Goal: Task Accomplishment & Management: Complete application form

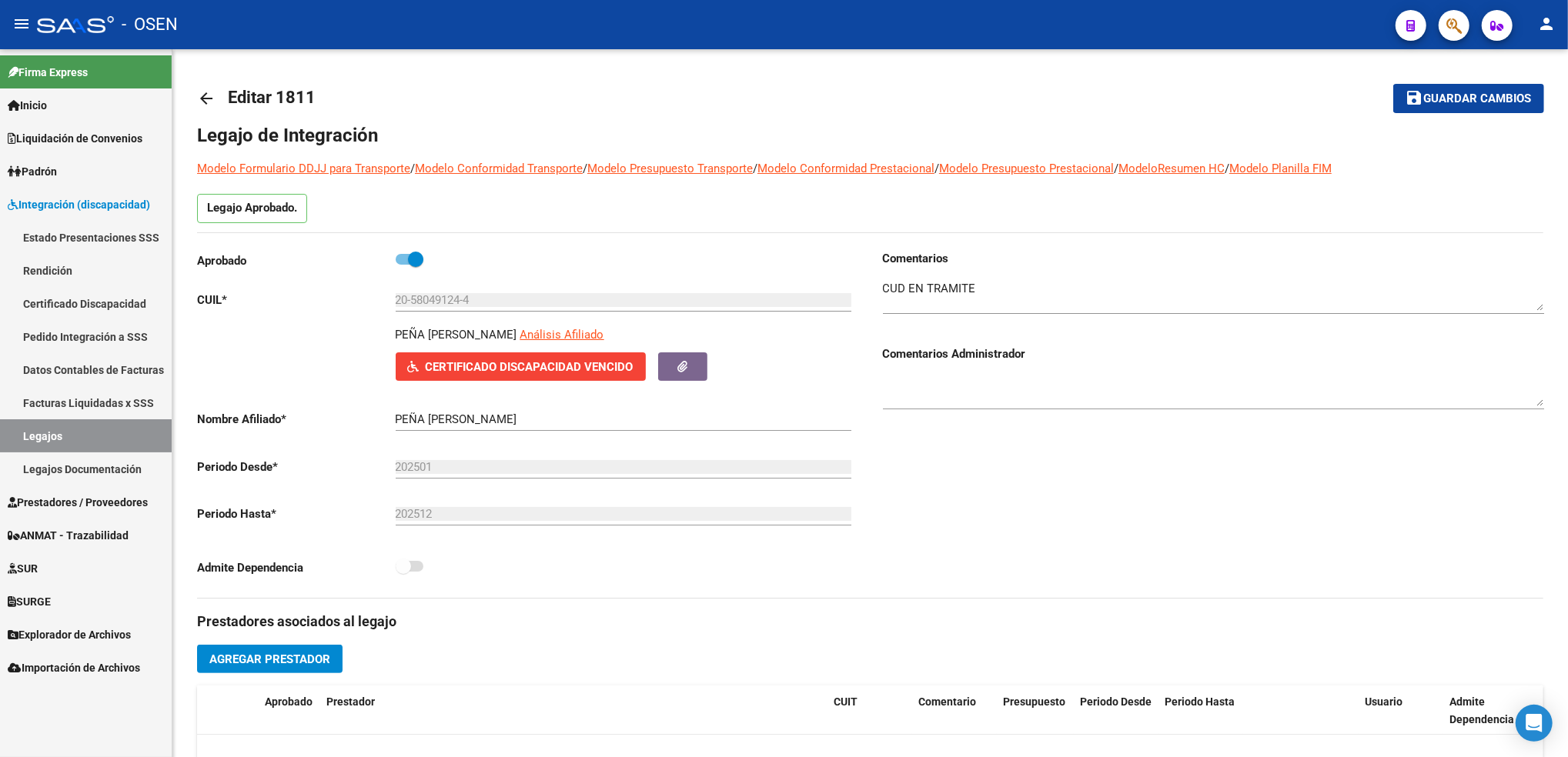
scroll to position [132, 0]
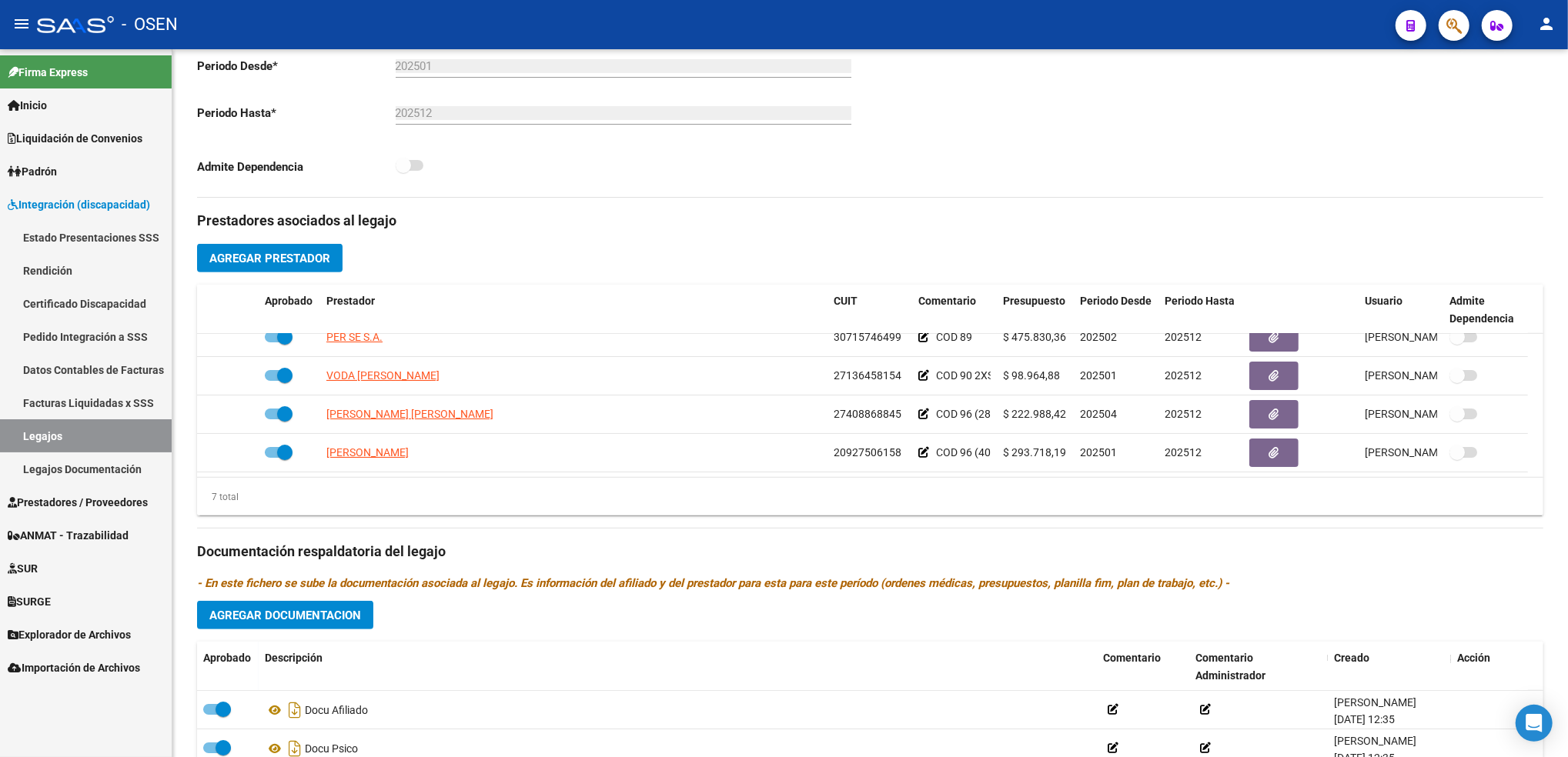
click at [67, 511] on link "Prestadores / Proveedores" at bounding box center [86, 503] width 172 height 33
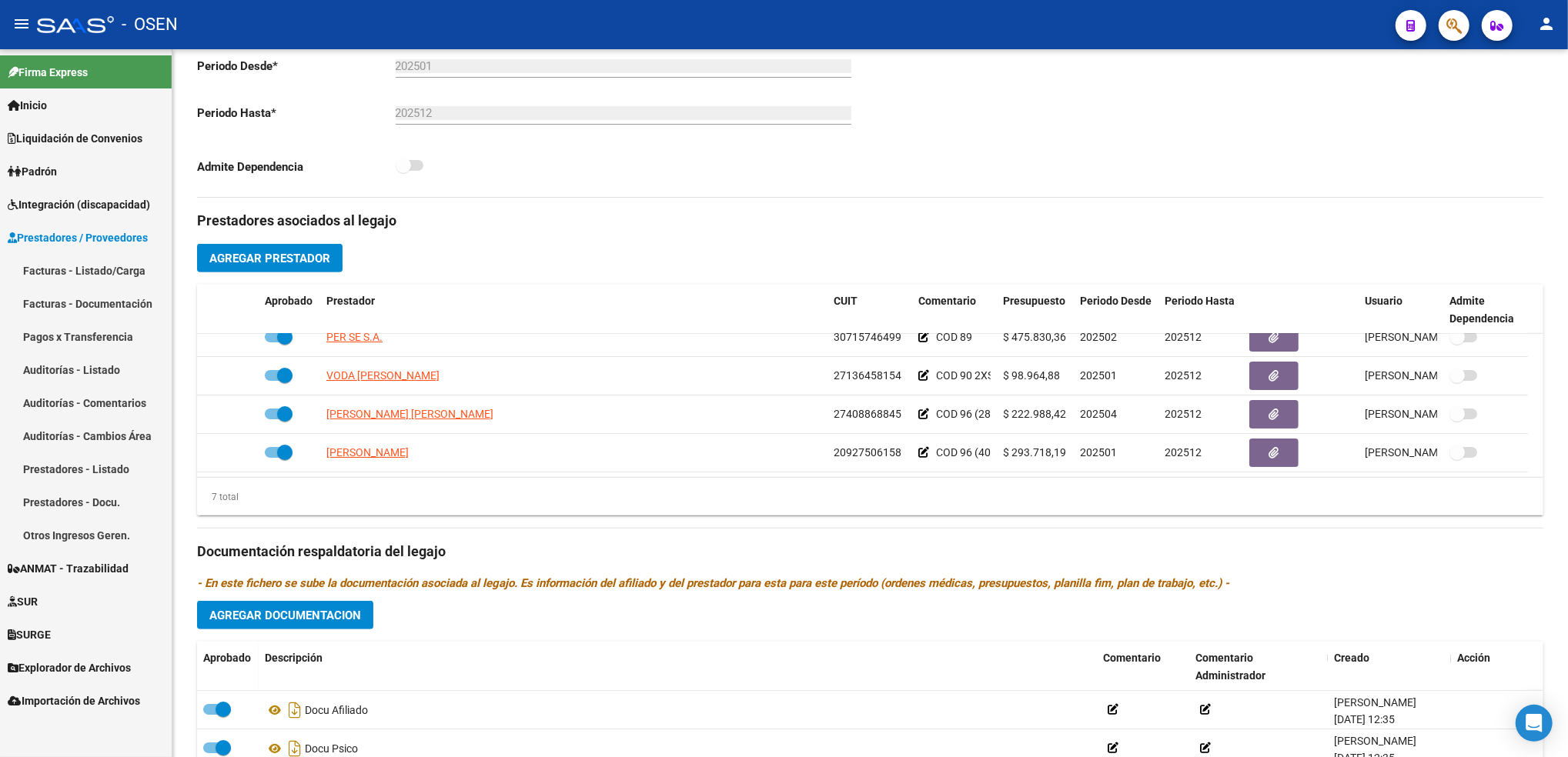
click at [115, 256] on link "Facturas - Listado/Carga" at bounding box center [86, 270] width 172 height 33
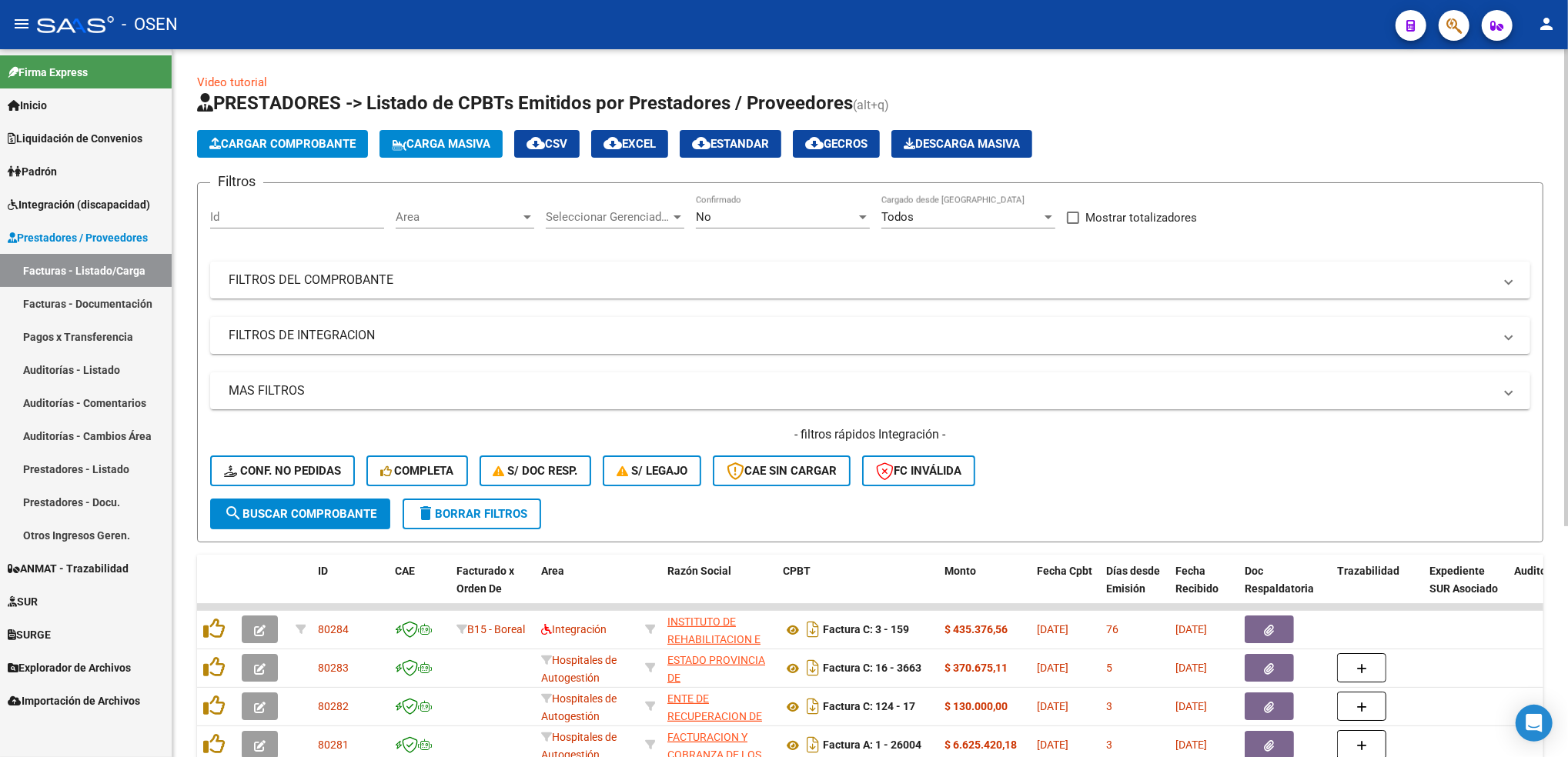
click at [740, 213] on div "No" at bounding box center [776, 217] width 160 height 14
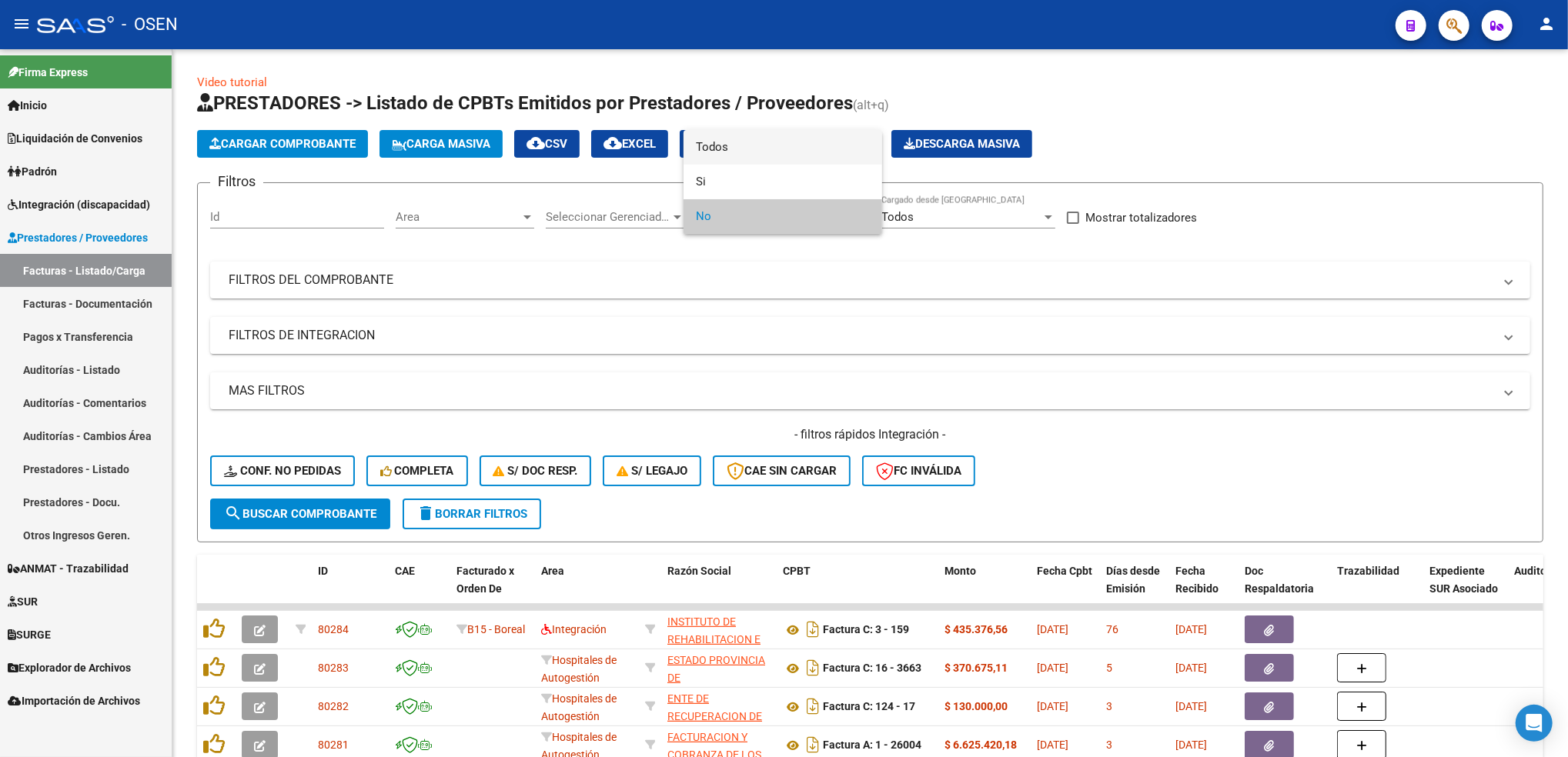
click at [747, 139] on span "Todos" at bounding box center [782, 148] width 174 height 35
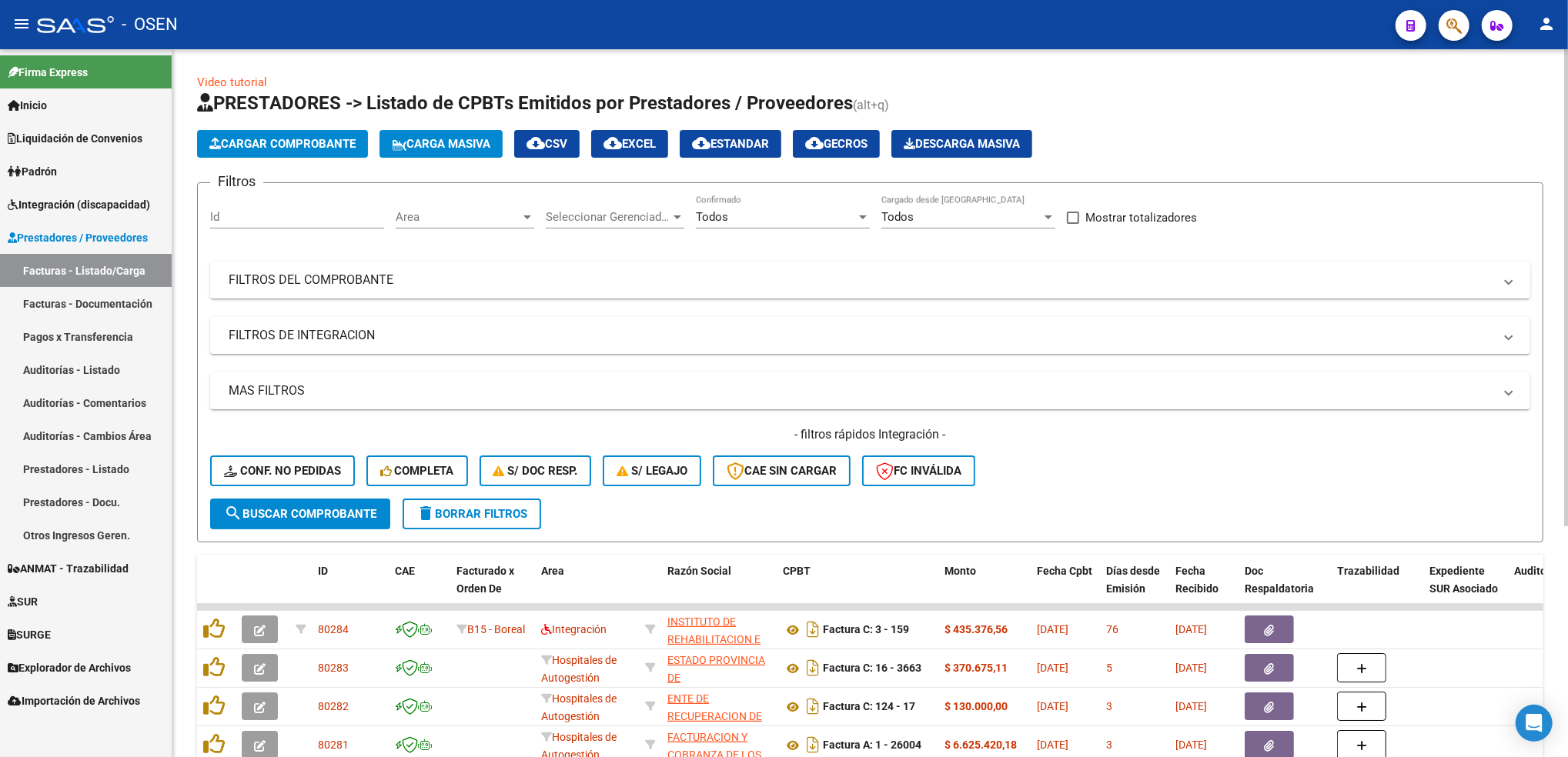
click at [725, 267] on mat-expansion-panel-header "FILTROS DEL COMPROBANTE" at bounding box center [870, 280] width 1320 height 37
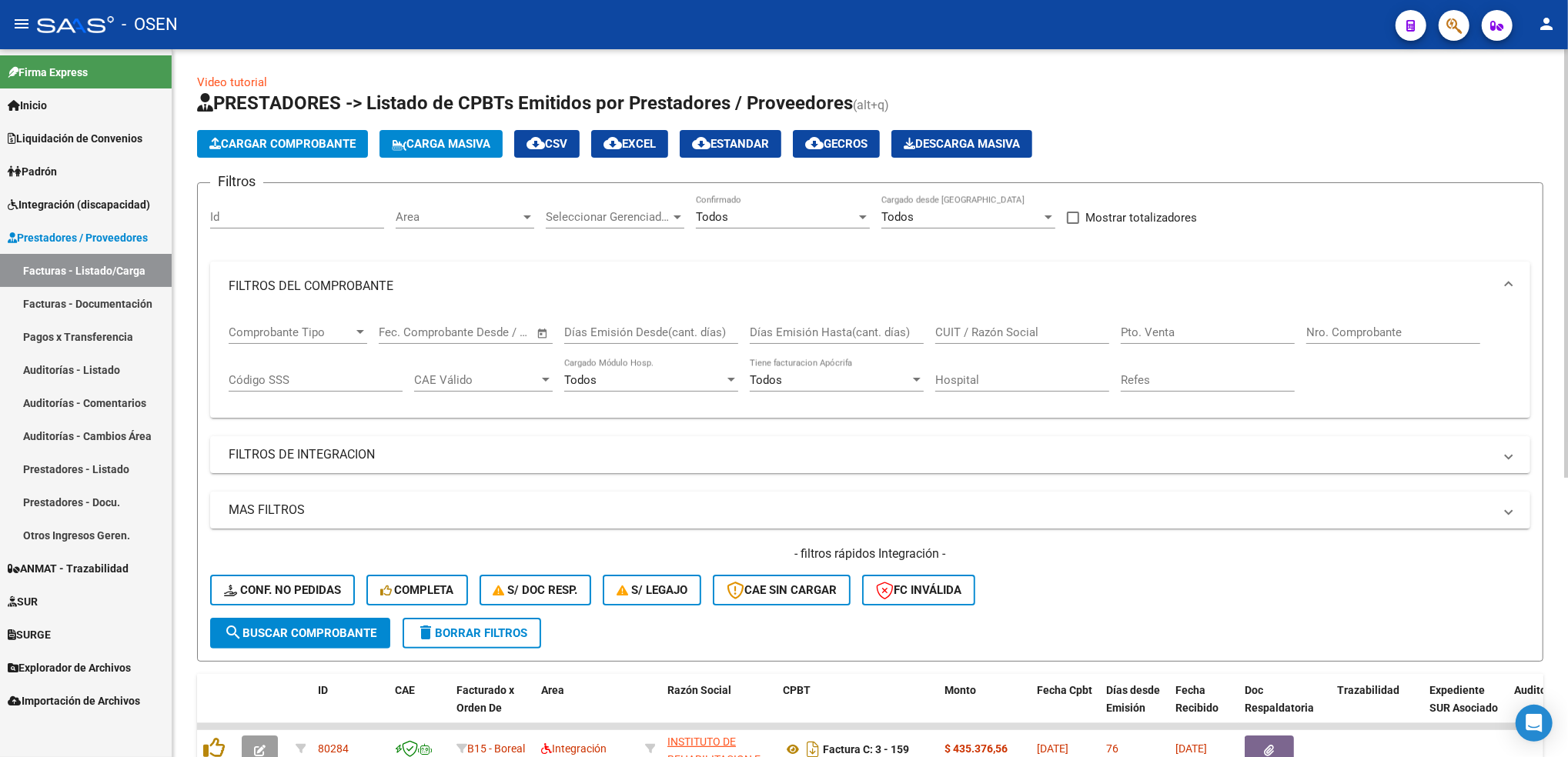
click at [1371, 326] on input "Nro. Comprobante" at bounding box center [1393, 332] width 174 height 14
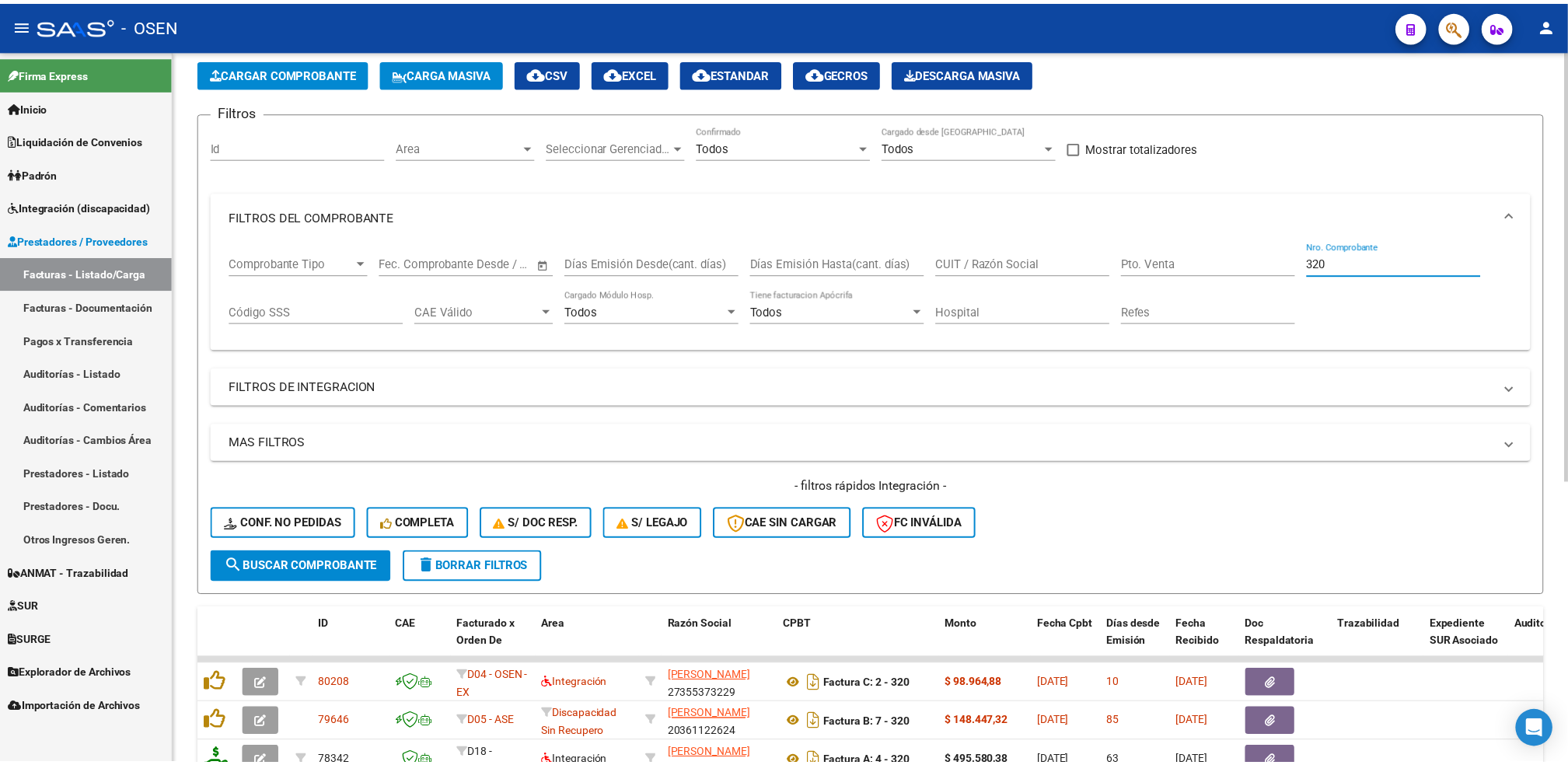
scroll to position [207, 0]
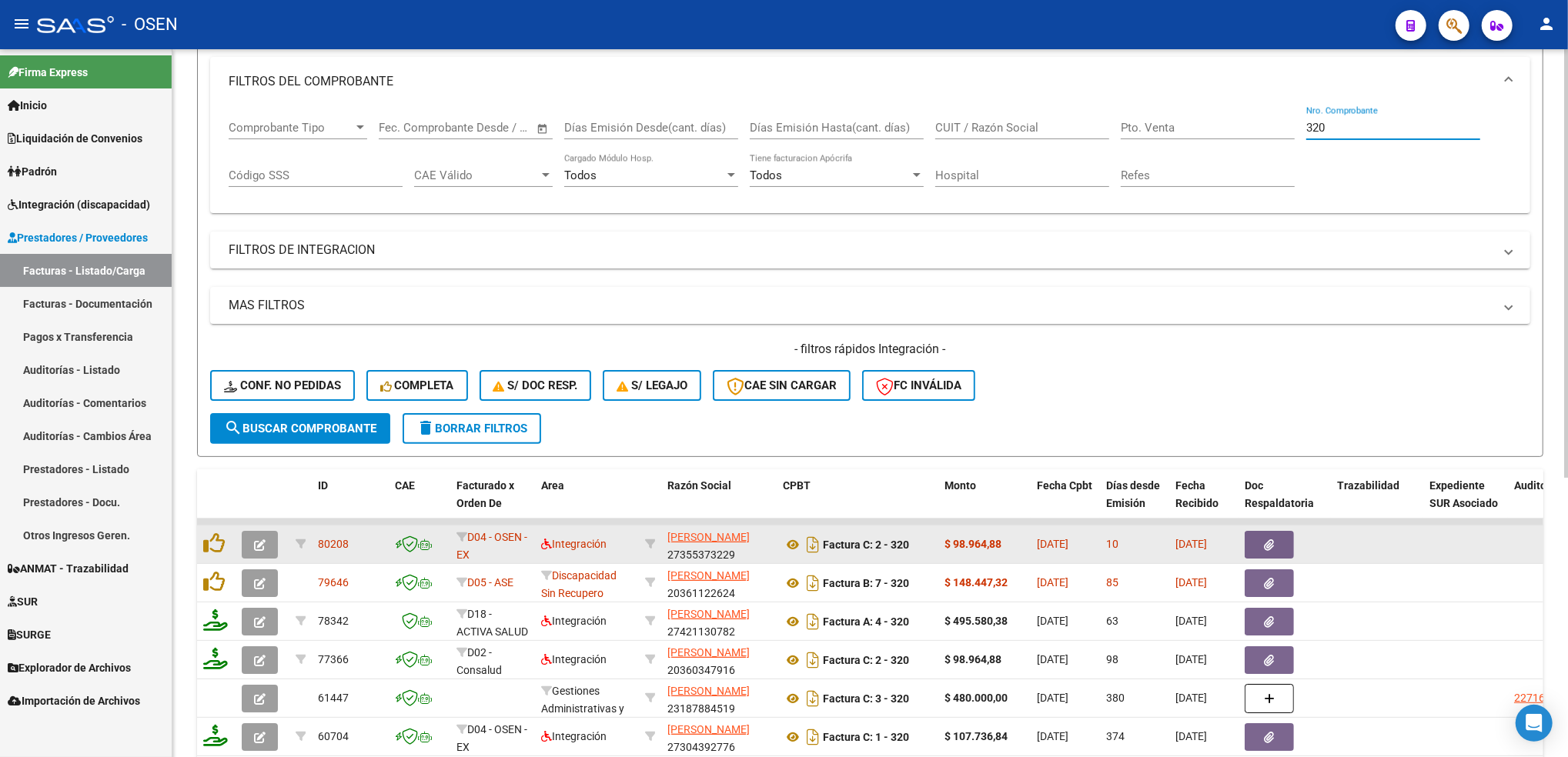
type input "320"
click at [268, 551] on button "button" at bounding box center [259, 545] width 36 height 28
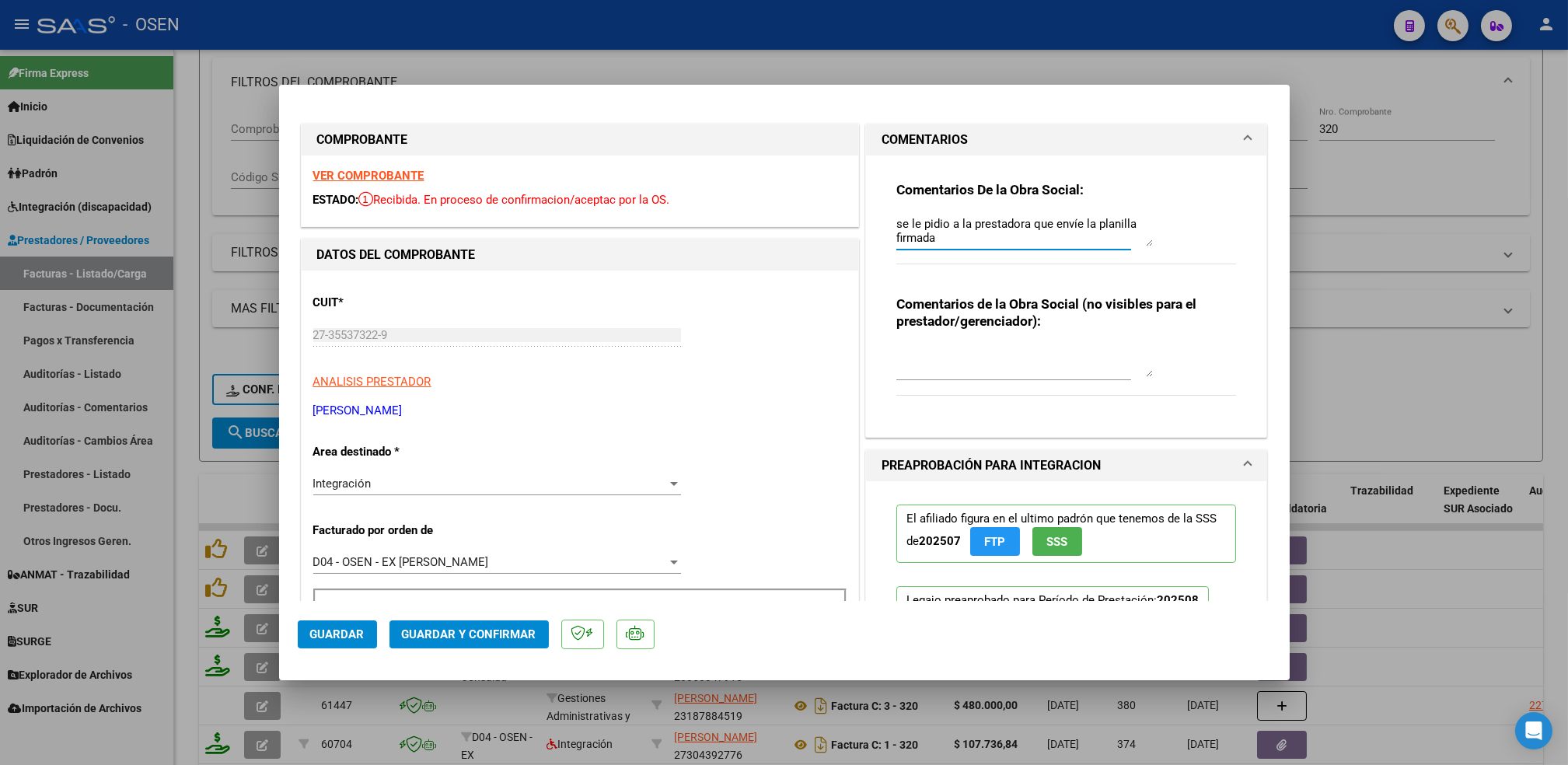
drag, startPoint x: 827, startPoint y: 225, endPoint x: 800, endPoint y: 201, distance: 36.1
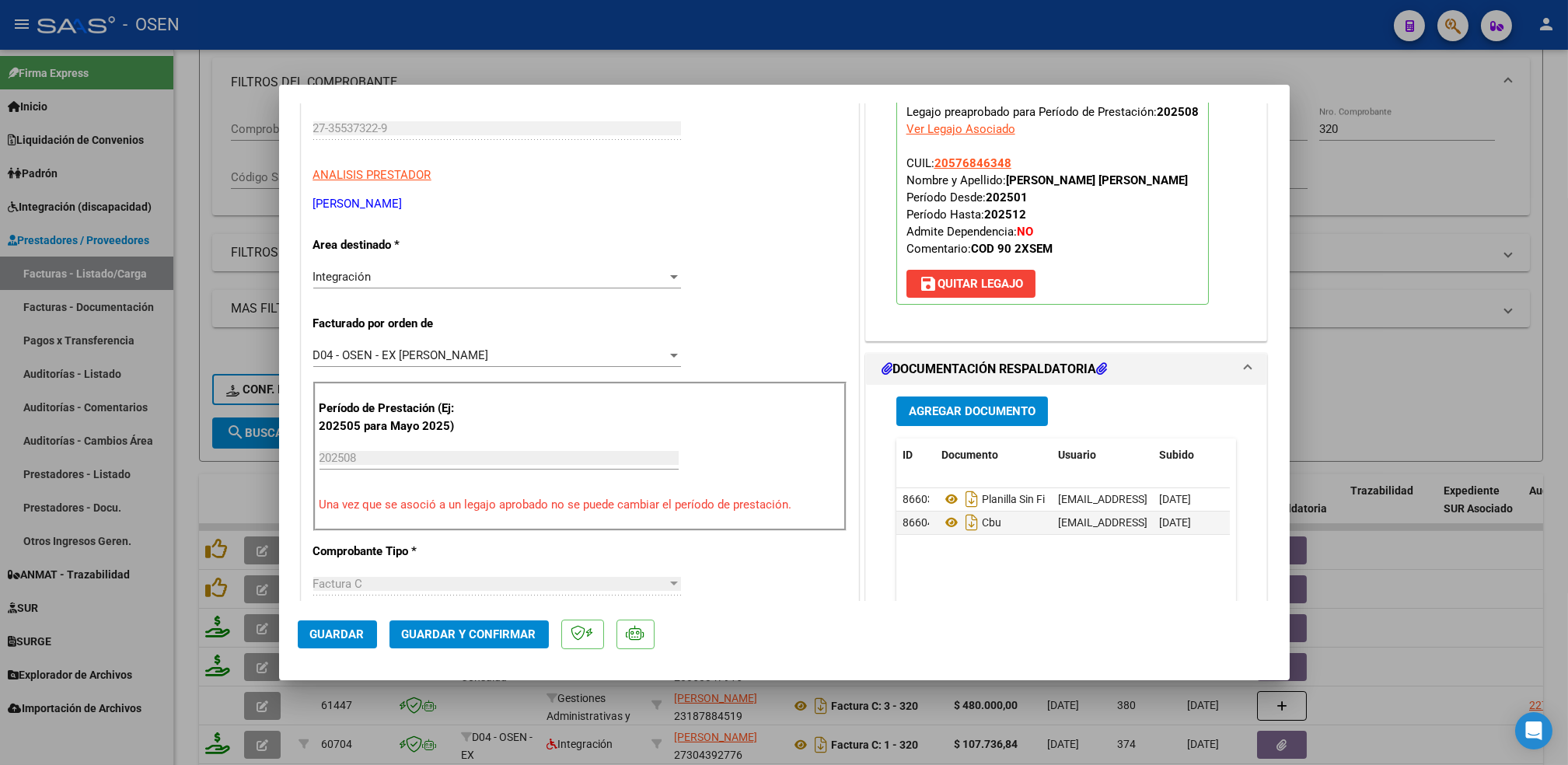
click at [969, 411] on span "Agregar Documento" at bounding box center [973, 412] width 127 height 14
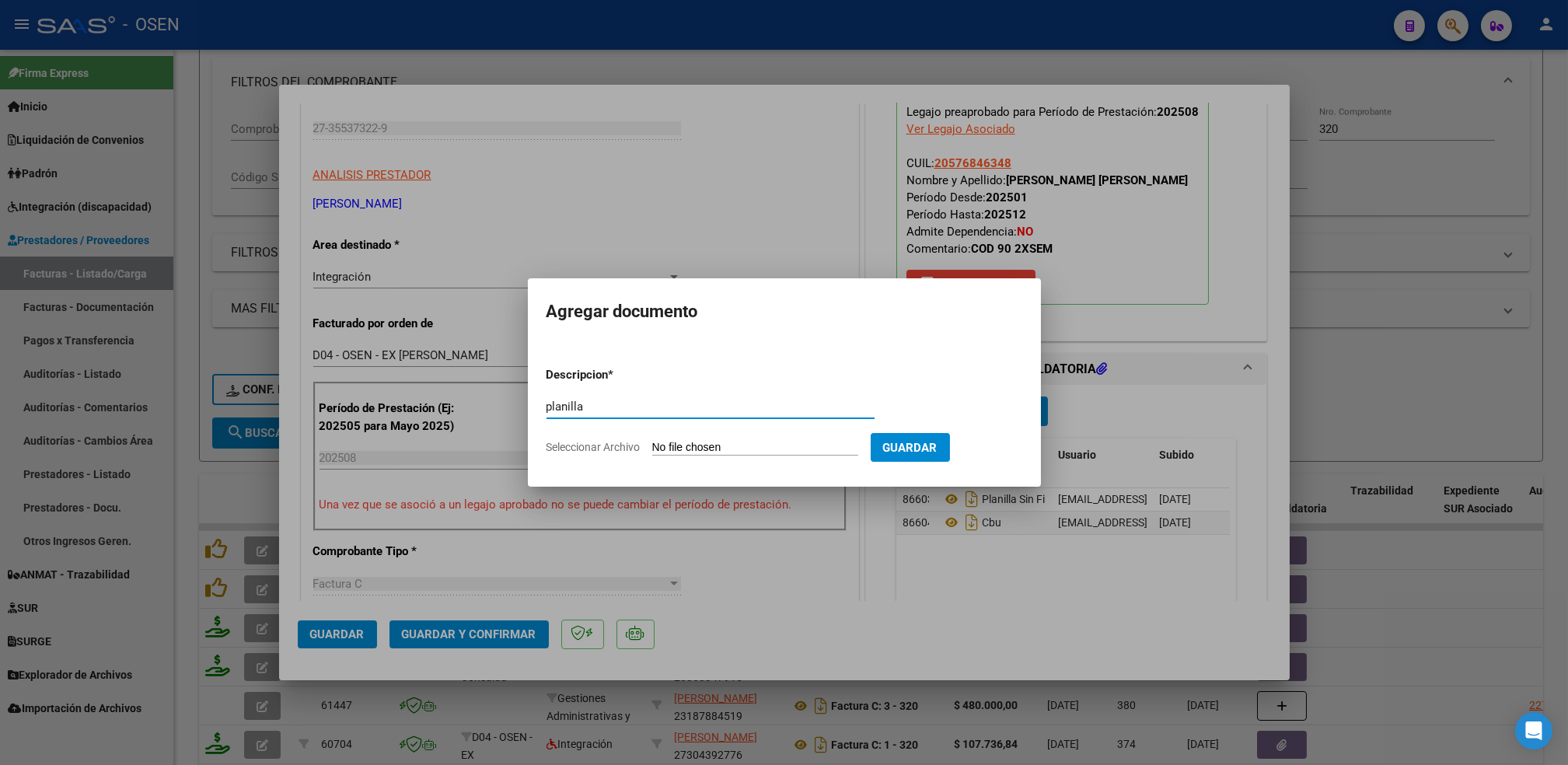
type input "planilla"
click at [652, 441] on input "Seleccionar Archivo" at bounding box center [755, 448] width 206 height 15
type input "C:\fakepath\ZAALA_AOS.pdf"
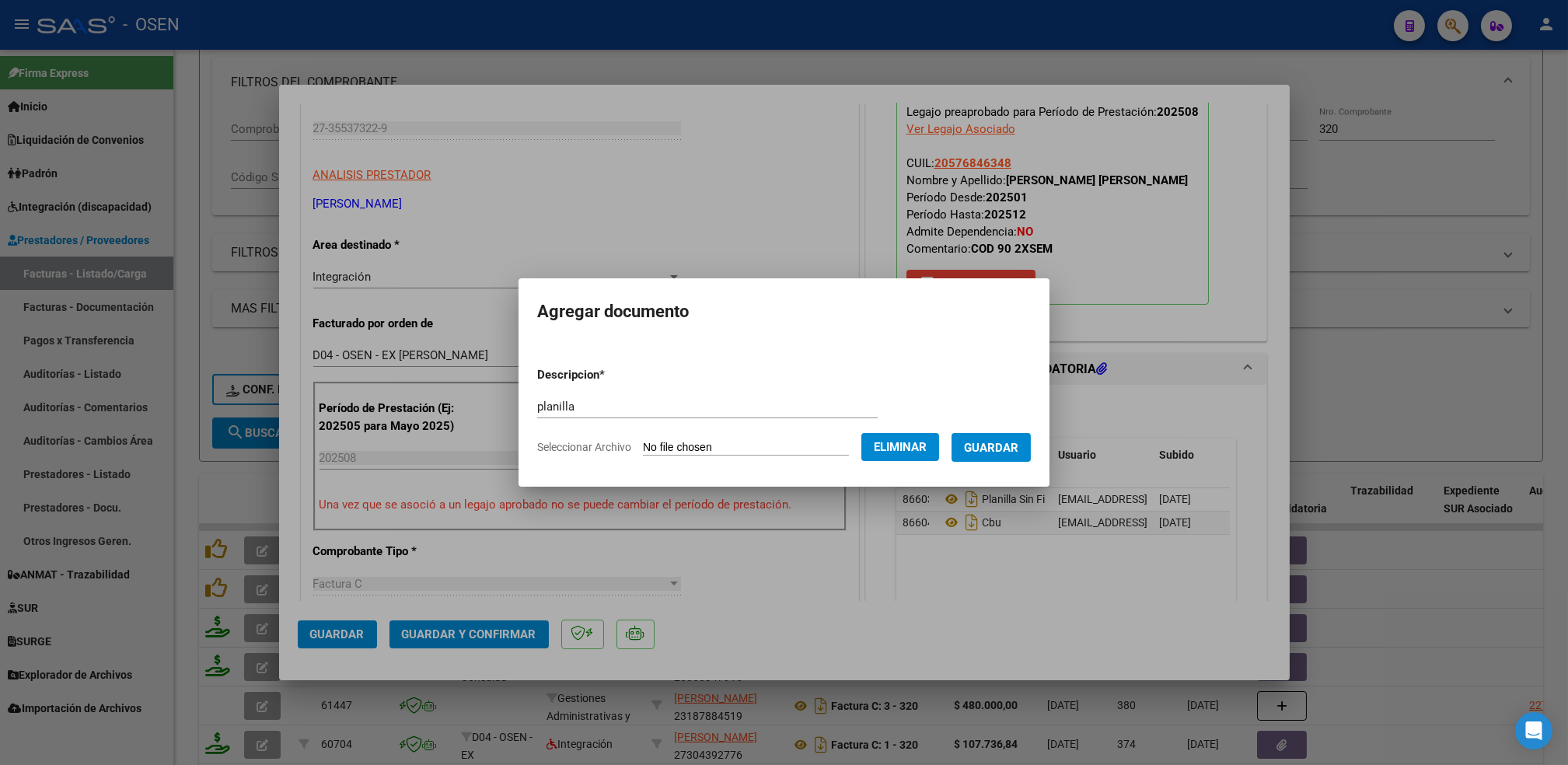
click at [1008, 447] on span "Guardar" at bounding box center [991, 447] width 54 height 14
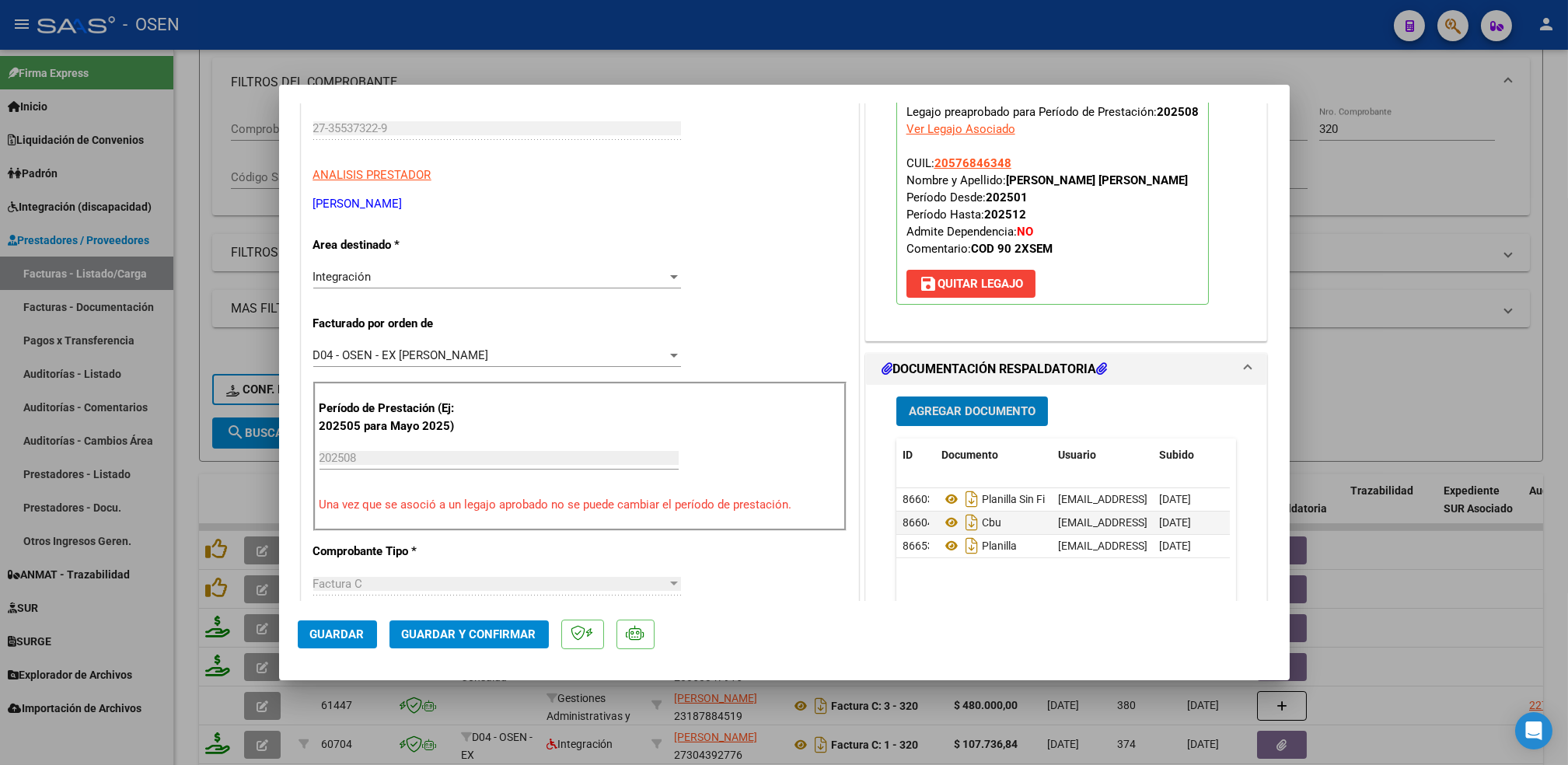
click at [333, 634] on span "Guardar" at bounding box center [337, 635] width 54 height 14
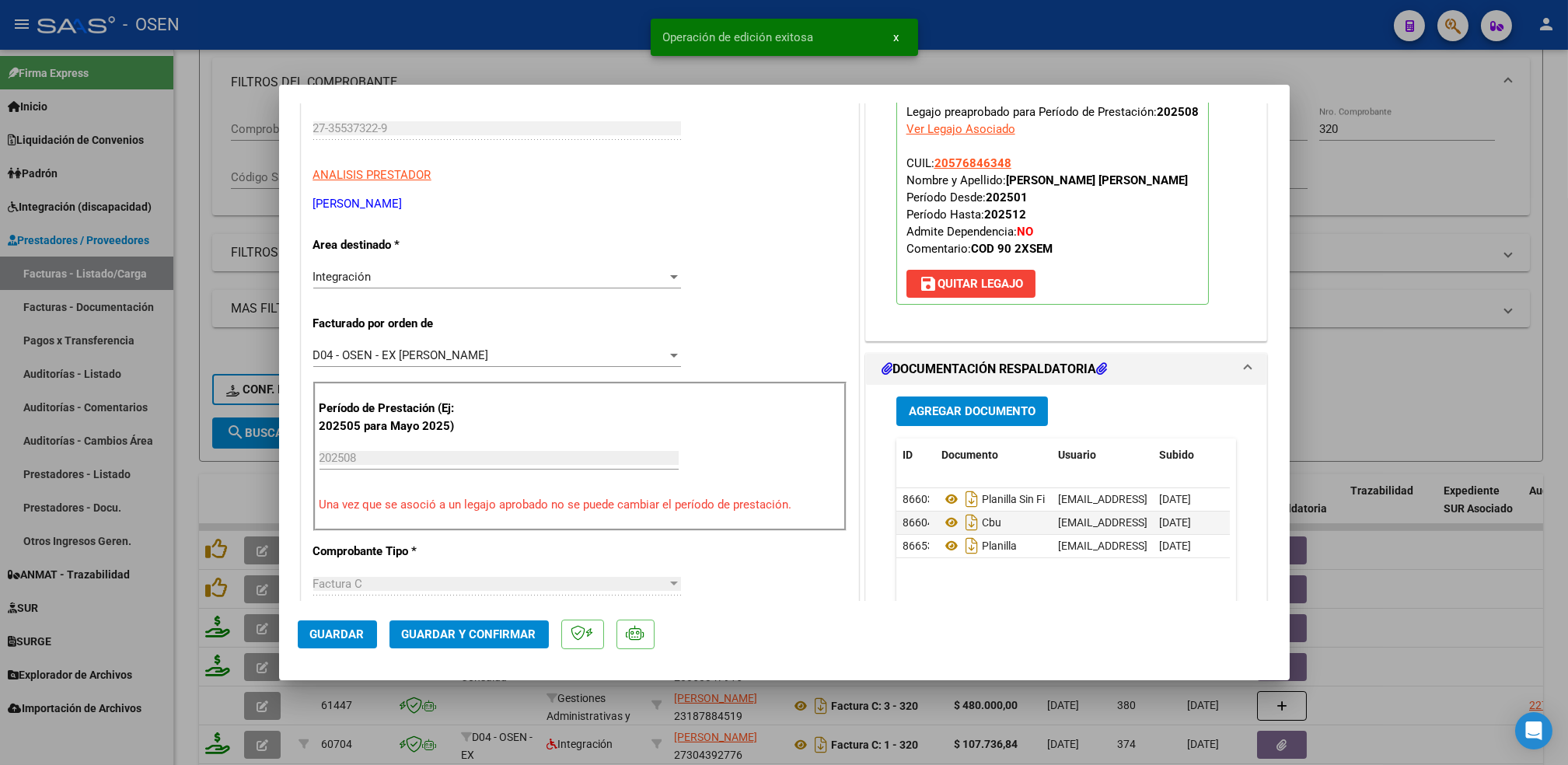
click at [195, 511] on div at bounding box center [784, 382] width 1568 height 765
type input "$ 0,00"
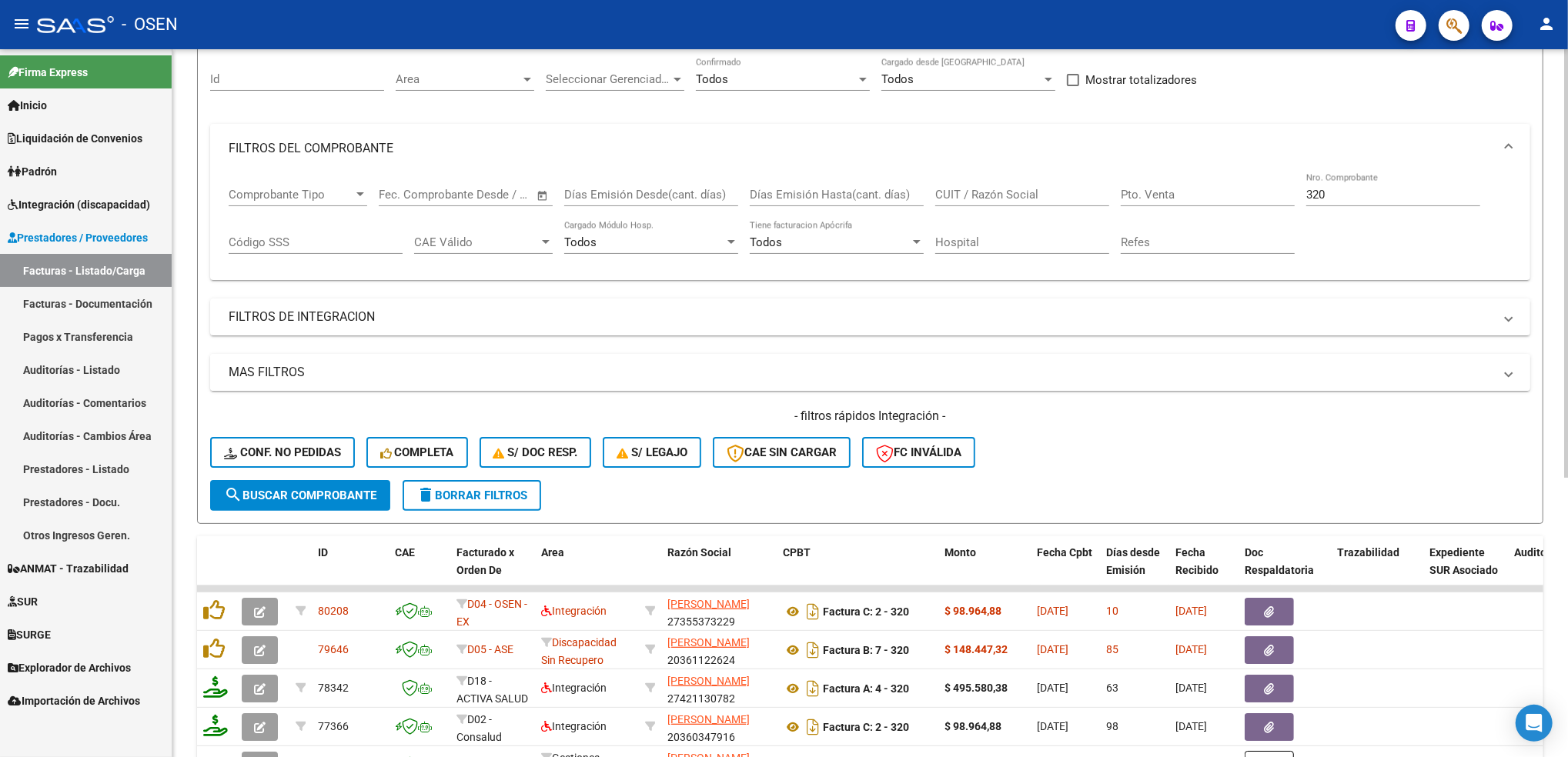
scroll to position [0, 0]
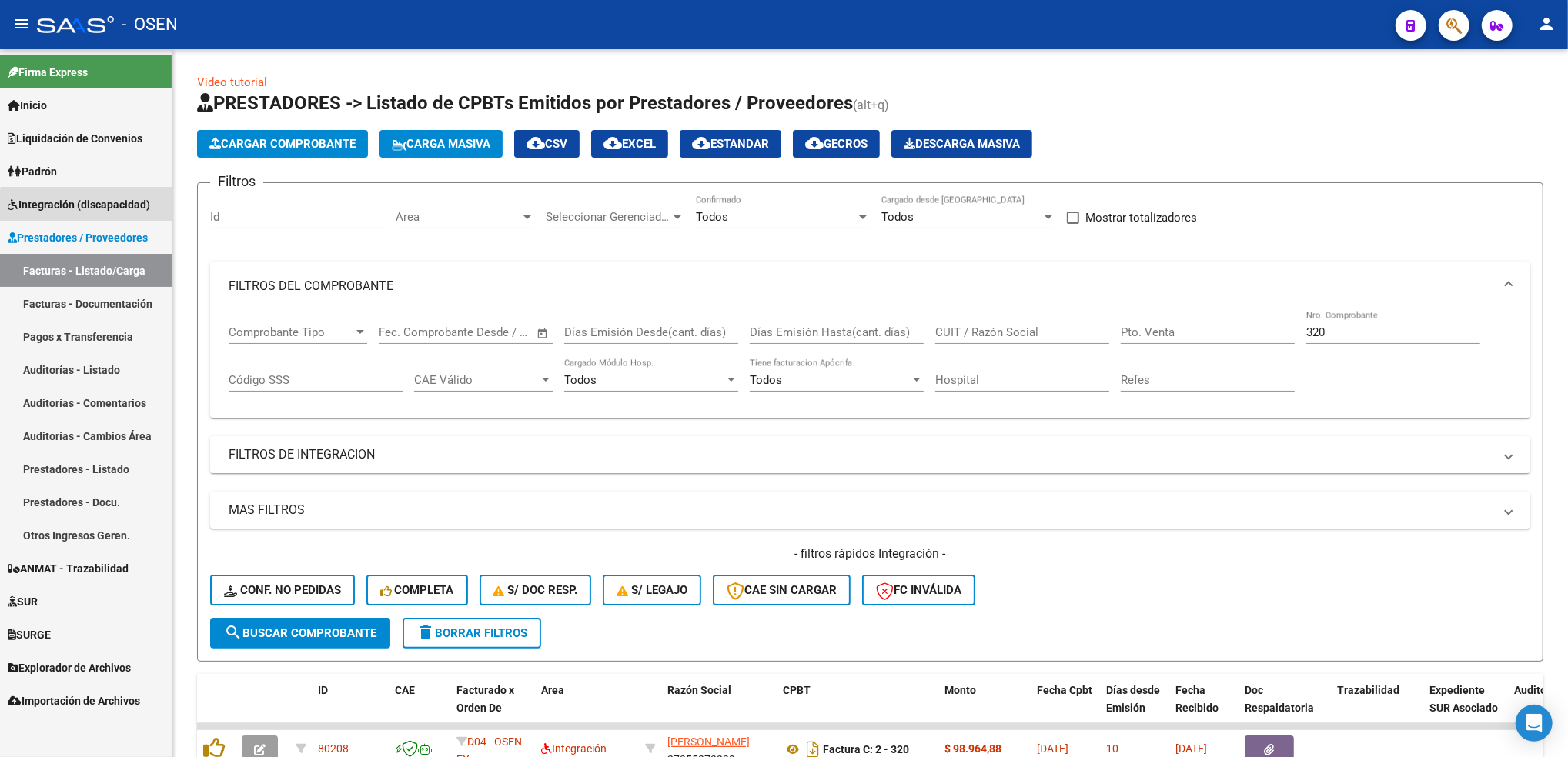
click at [94, 213] on link "Integración (discapacidad)" at bounding box center [86, 205] width 172 height 33
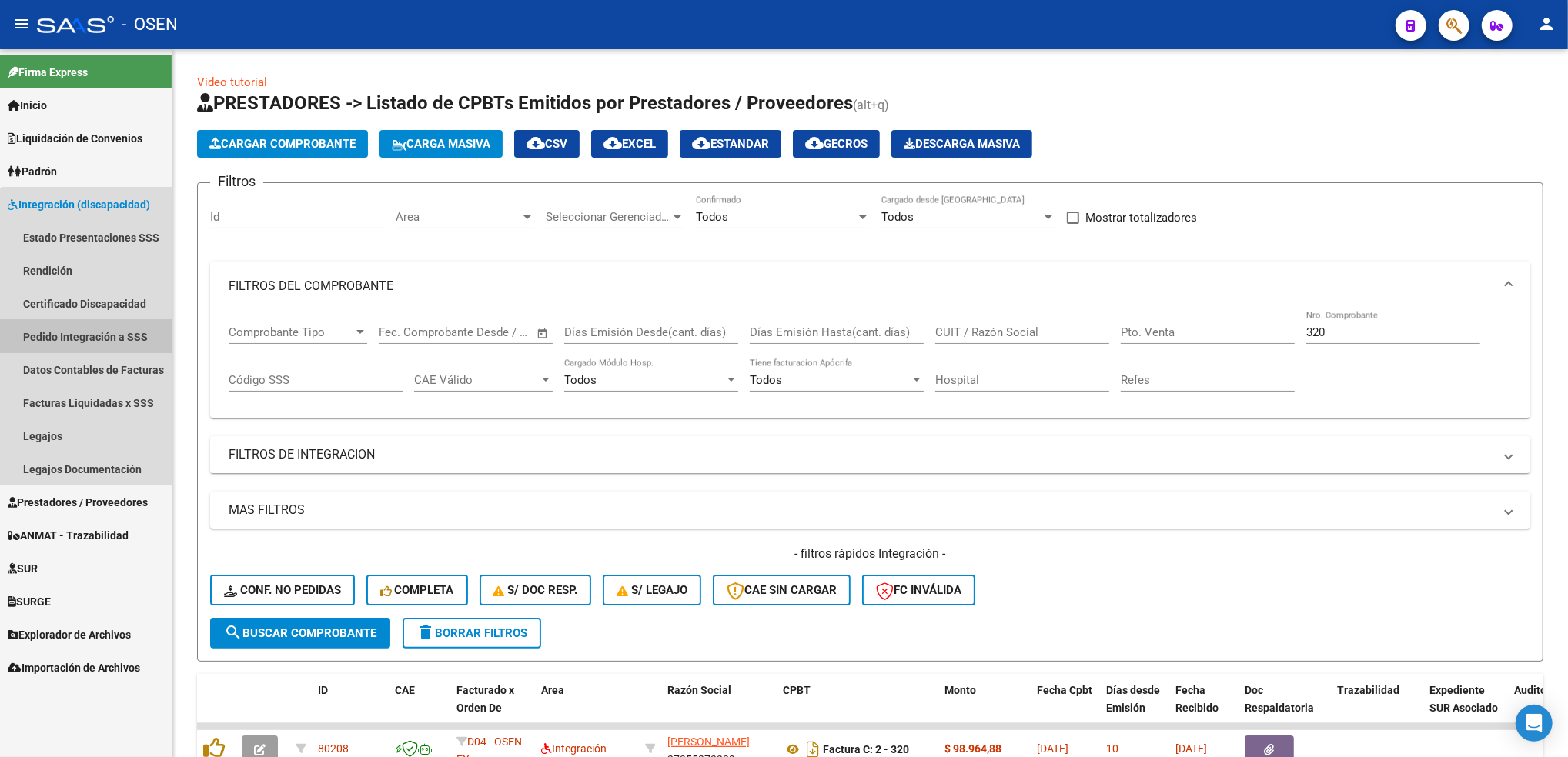
click at [95, 347] on link "Pedido Integración a SSS" at bounding box center [86, 337] width 172 height 33
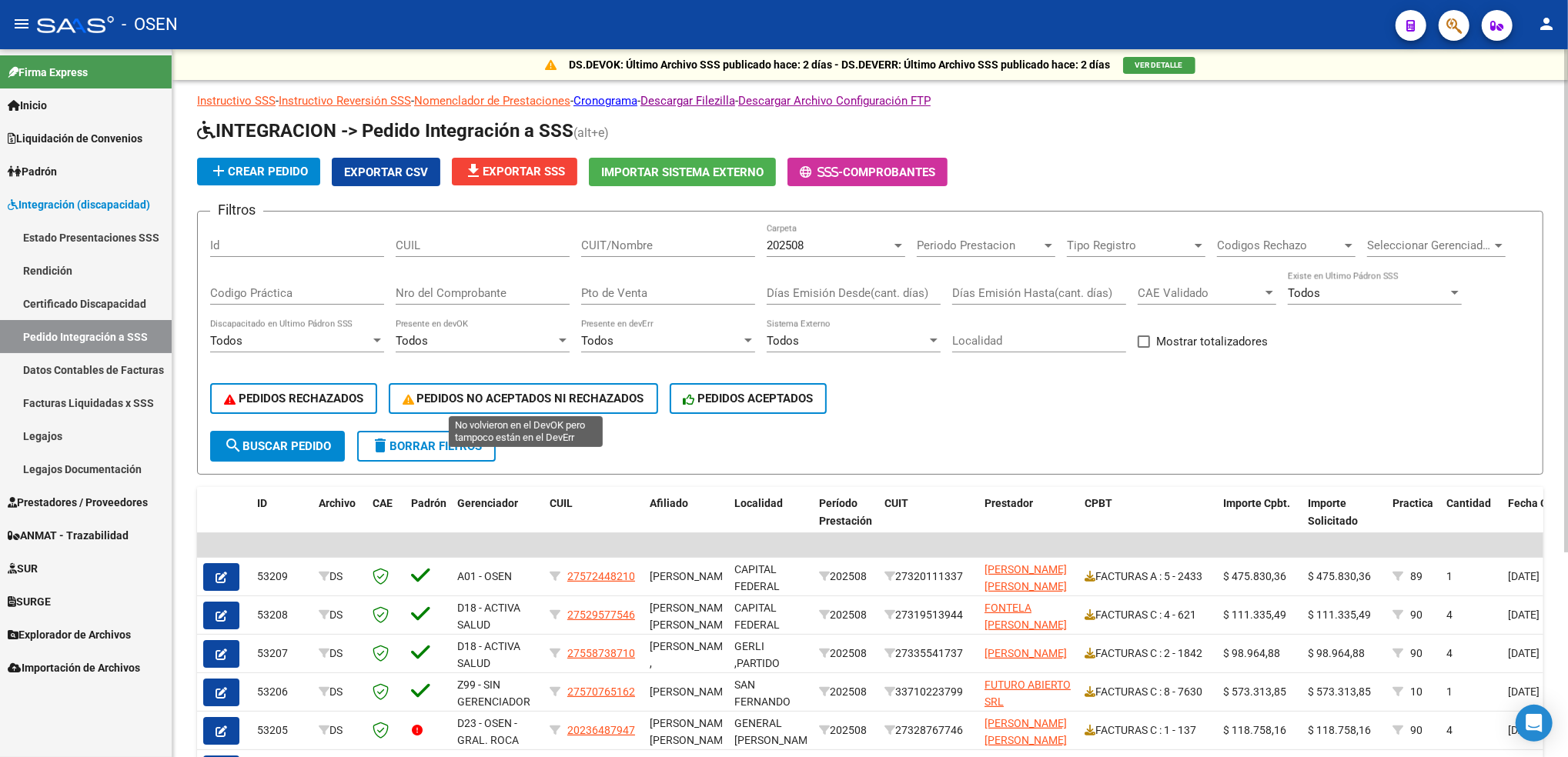
click at [519, 393] on span "PEDIDOS NO ACEPTADOS NI RECHAZADOS" at bounding box center [524, 398] width 242 height 14
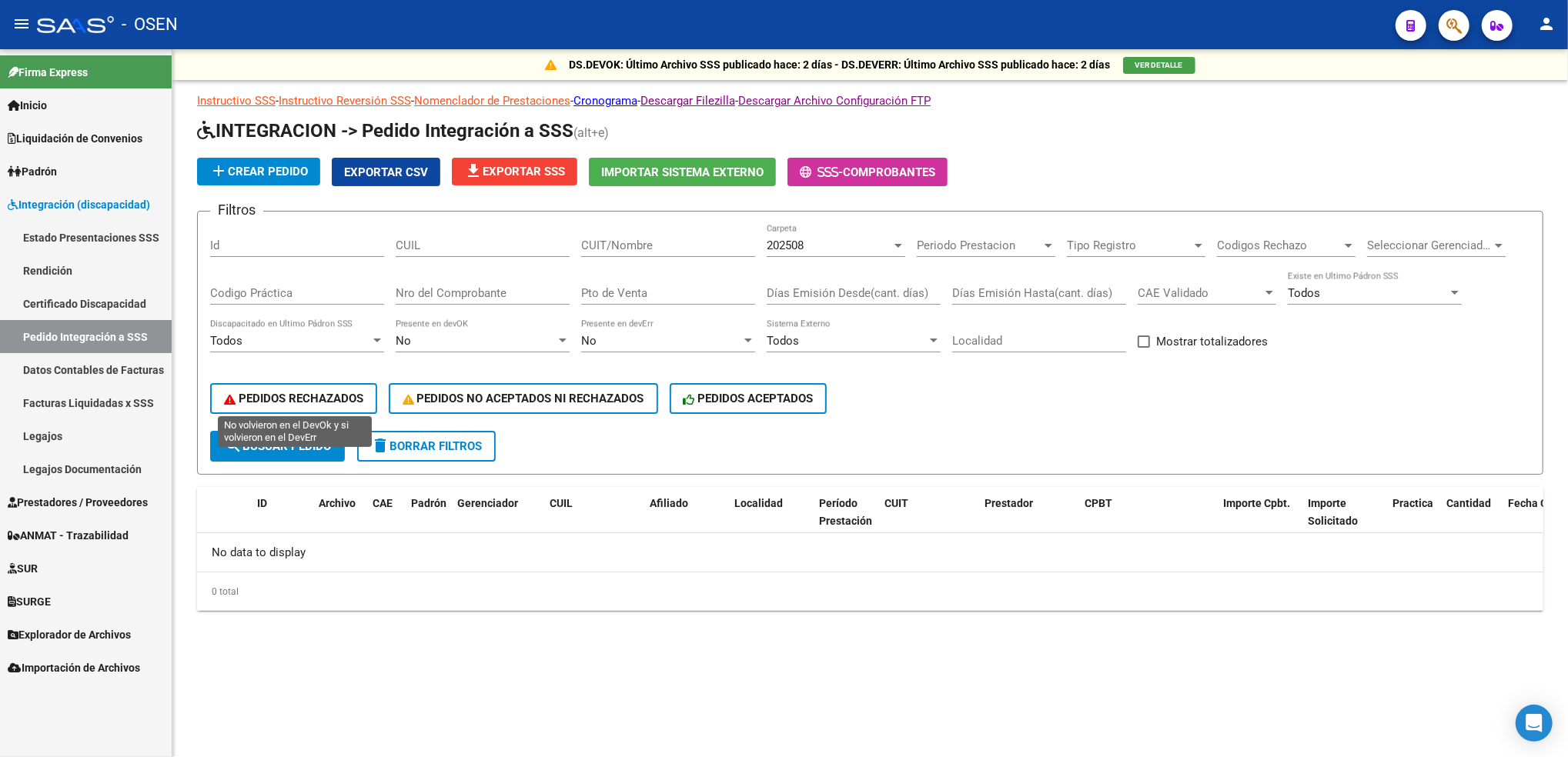
click at [313, 392] on span "PEDIDOS RECHAZADOS" at bounding box center [293, 398] width 139 height 14
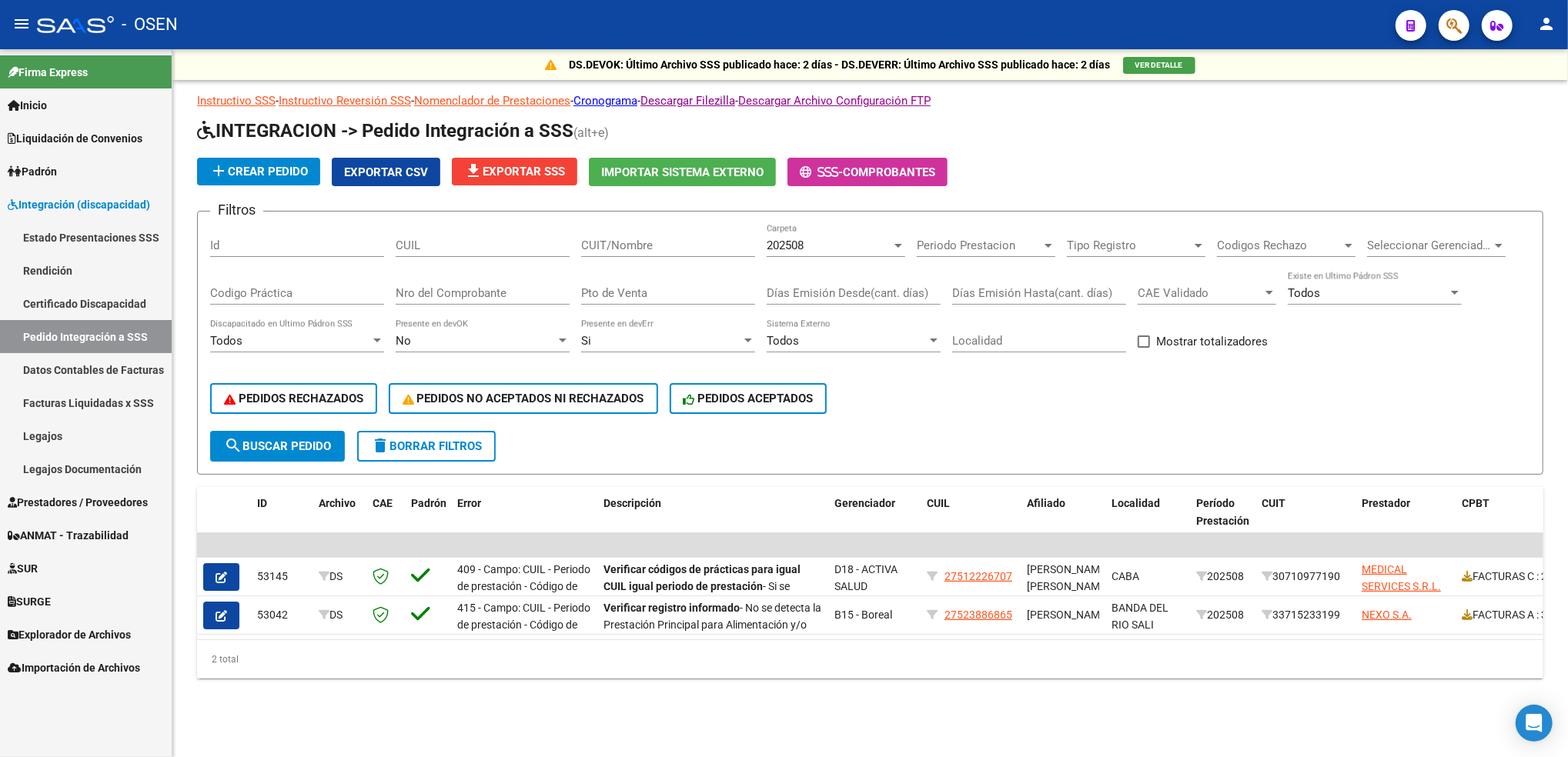
click at [388, 160] on button "Exportar CSV" at bounding box center [386, 172] width 109 height 29
click at [74, 507] on span "Prestadores / Proveedores" at bounding box center [77, 503] width 140 height 17
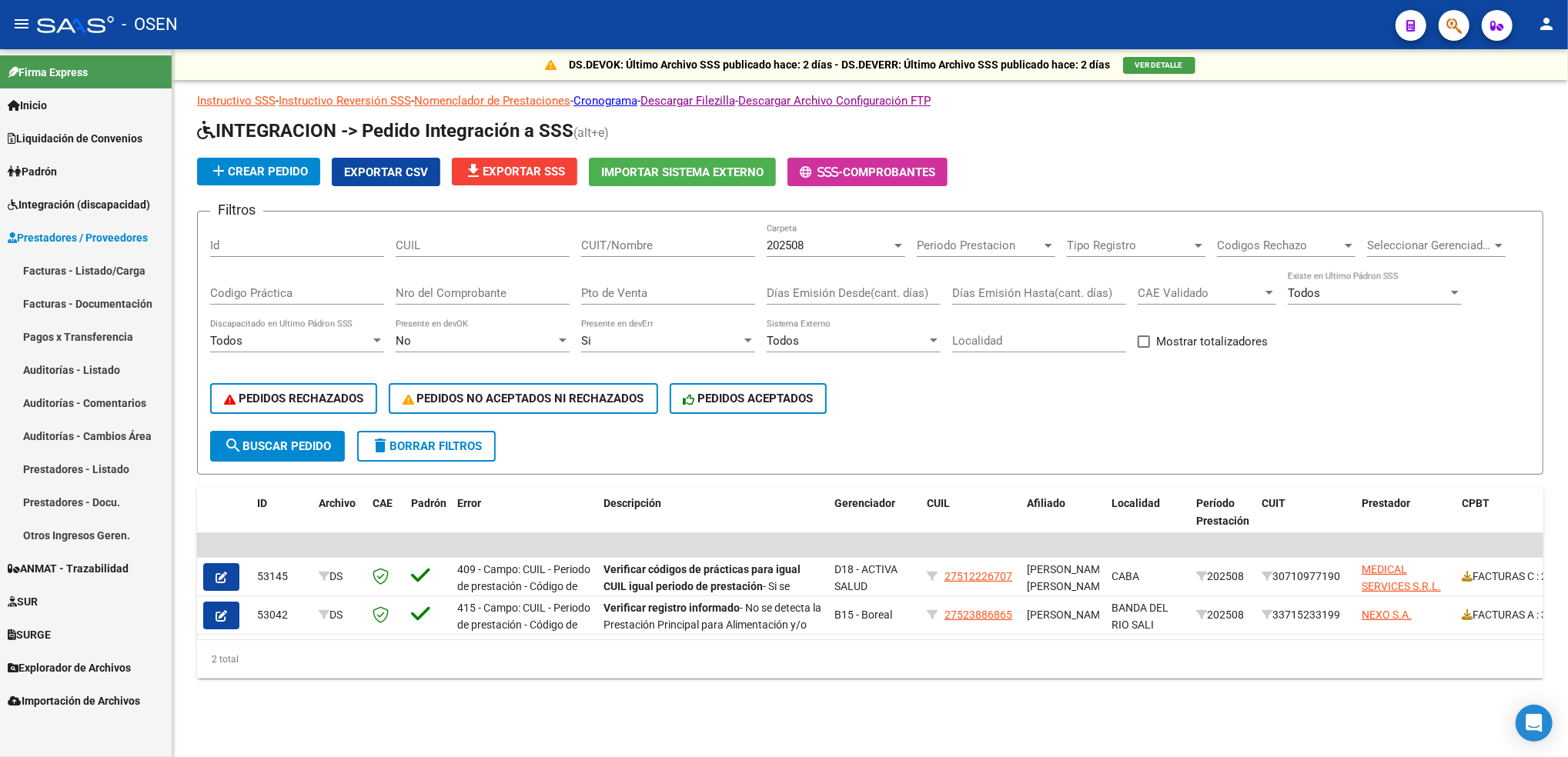
click at [114, 272] on link "Facturas - Listado/Carga" at bounding box center [86, 270] width 172 height 33
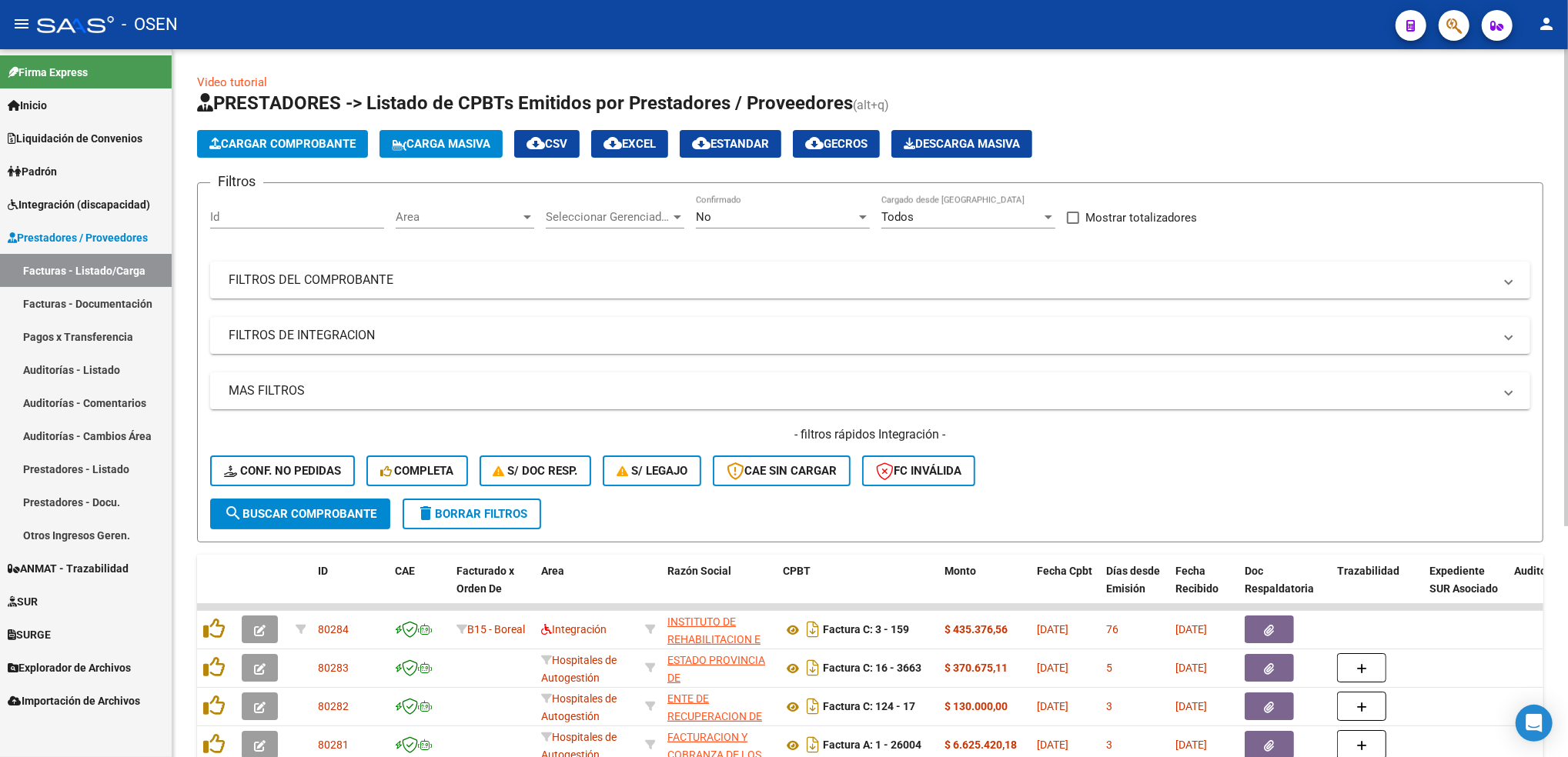
click at [311, 137] on span "Cargar Comprobante" at bounding box center [282, 144] width 147 height 14
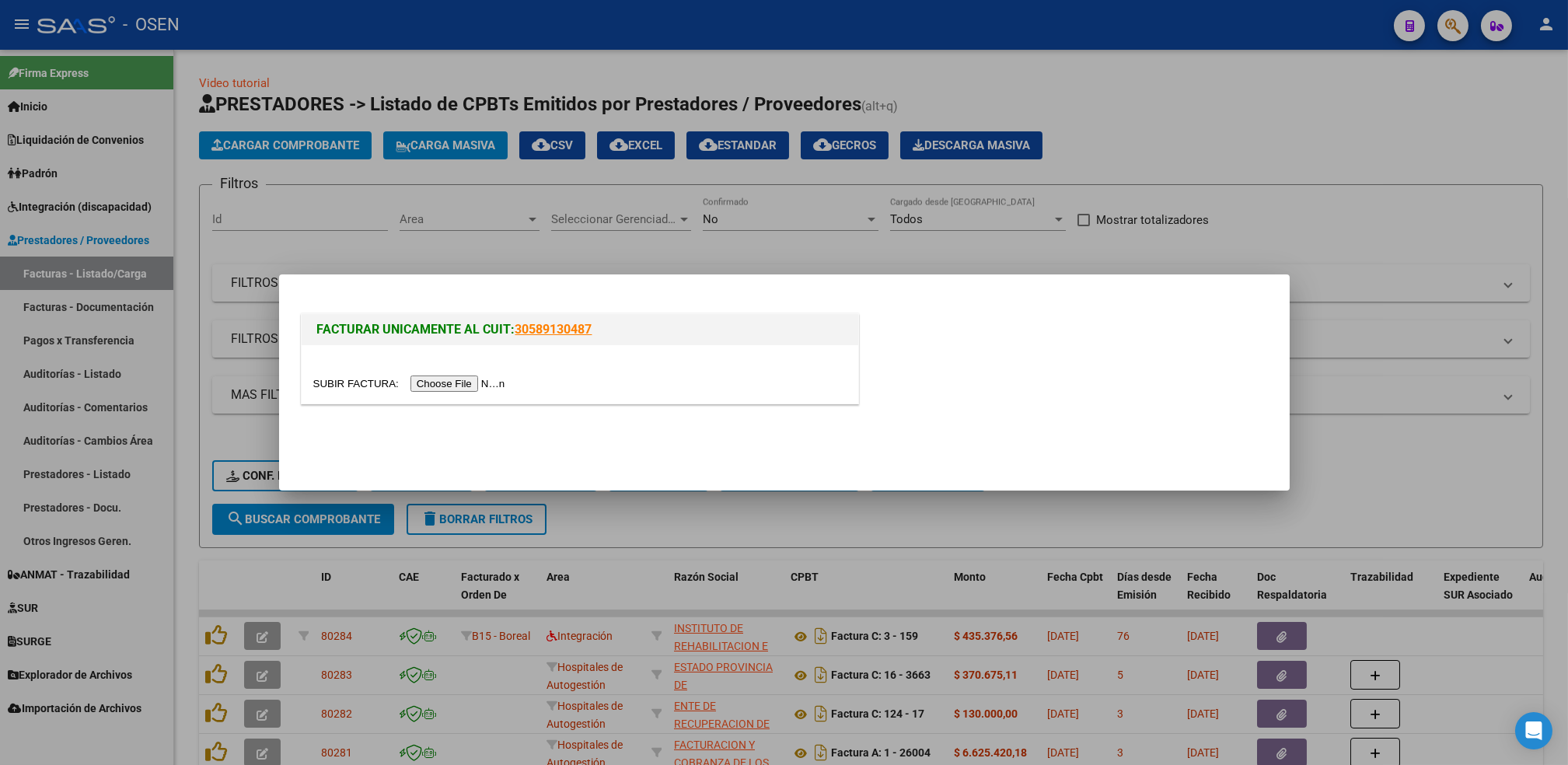
click at [449, 380] on input "file" at bounding box center [411, 384] width 197 height 17
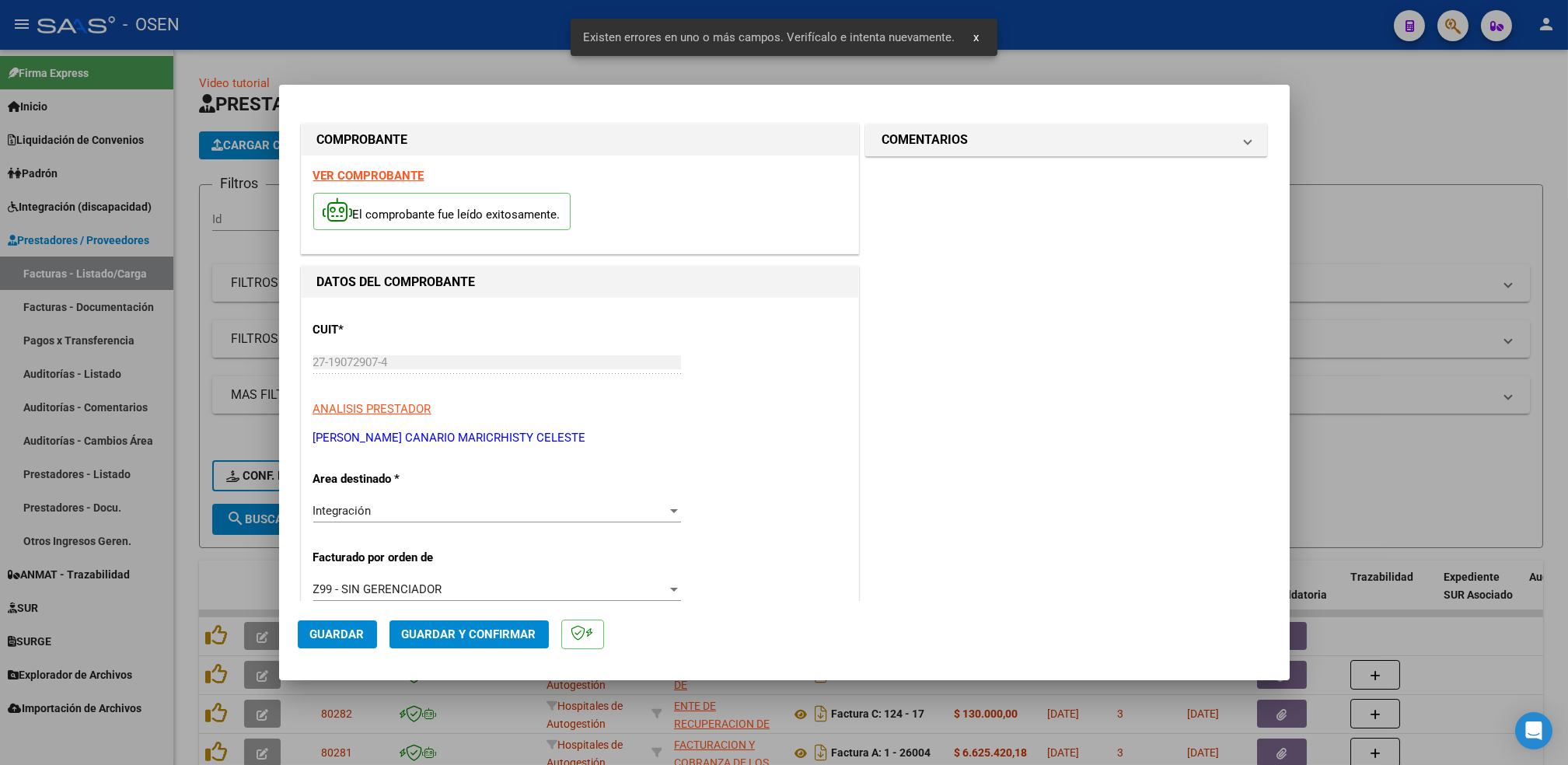
click at [383, 174] on strong "VER COMPROBANTE" at bounding box center [368, 175] width 111 height 14
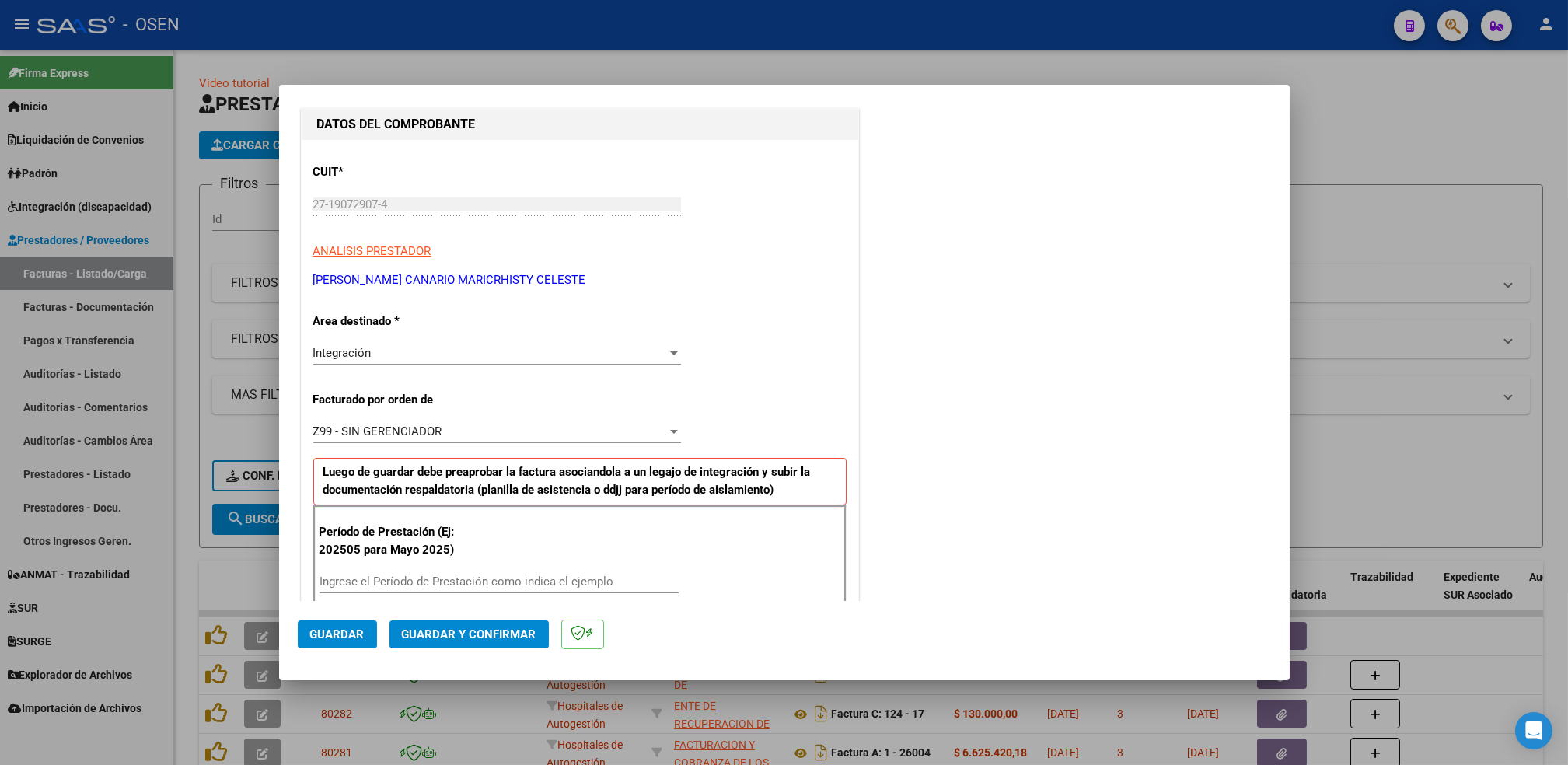
scroll to position [207, 0]
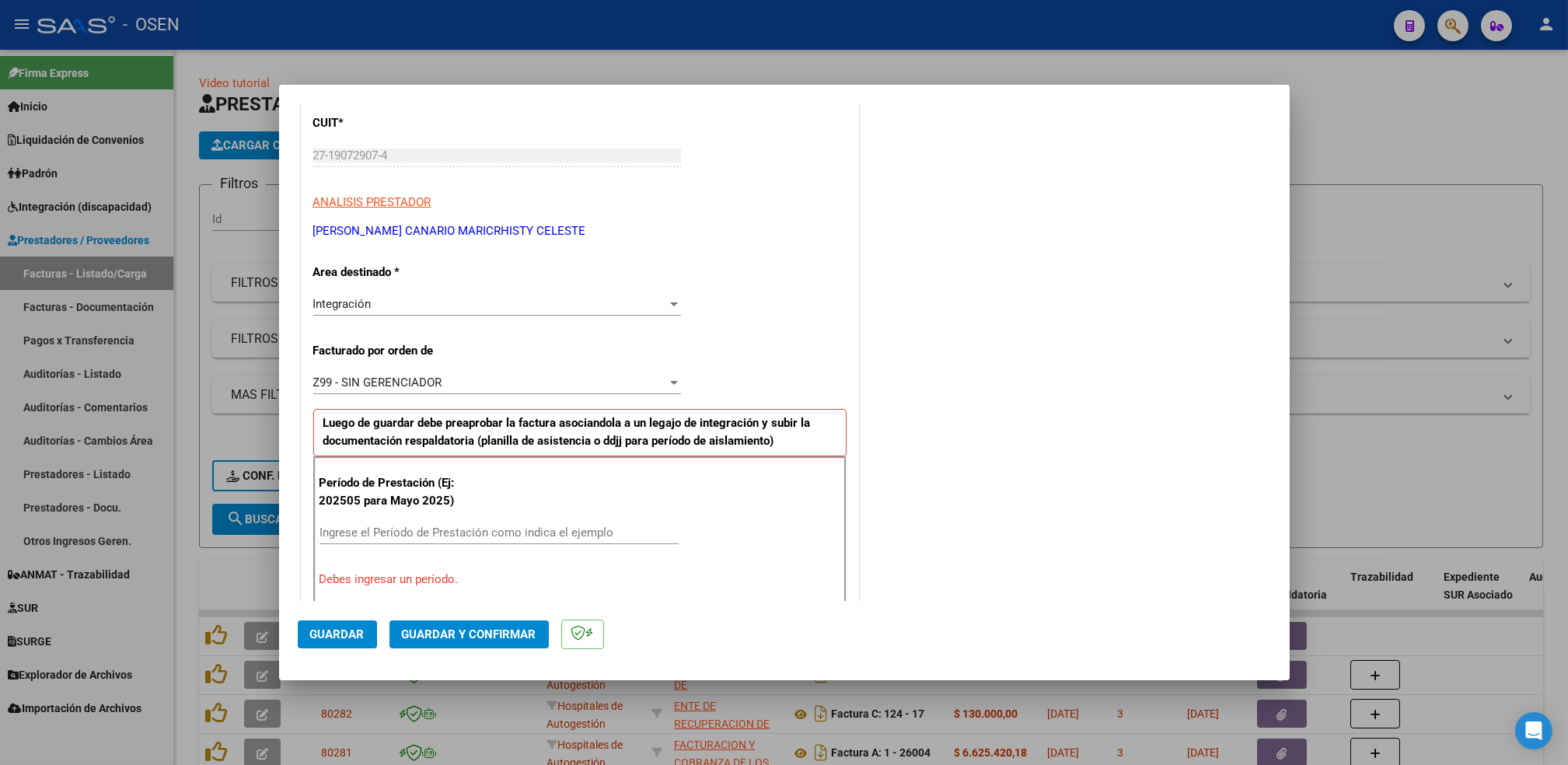
click at [429, 526] on input "Ingrese el Período de Prestación como indica el ejemplo" at bounding box center [499, 532] width 360 height 14
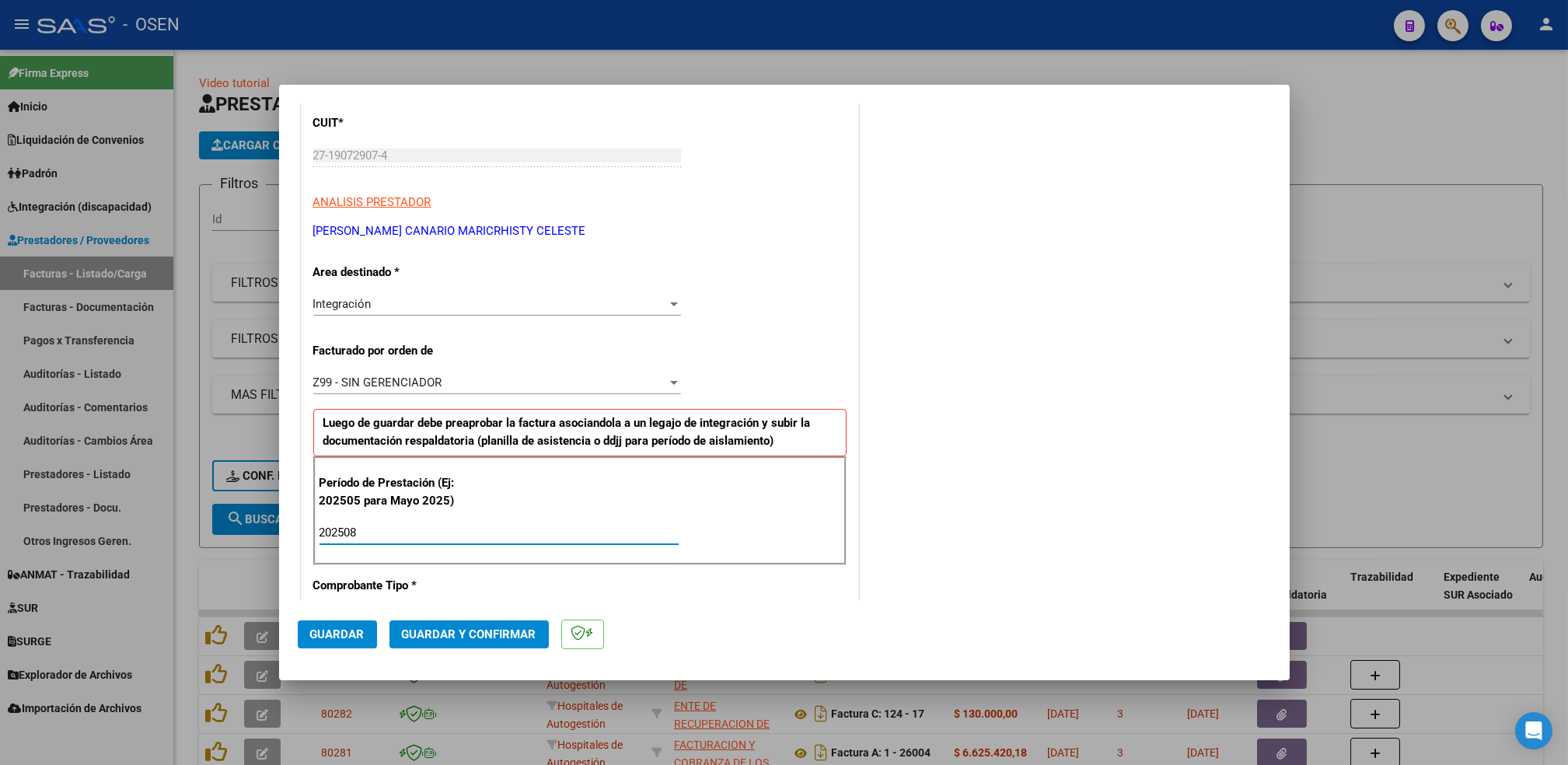
type input "202508"
click at [343, 628] on span "Guardar" at bounding box center [337, 635] width 54 height 14
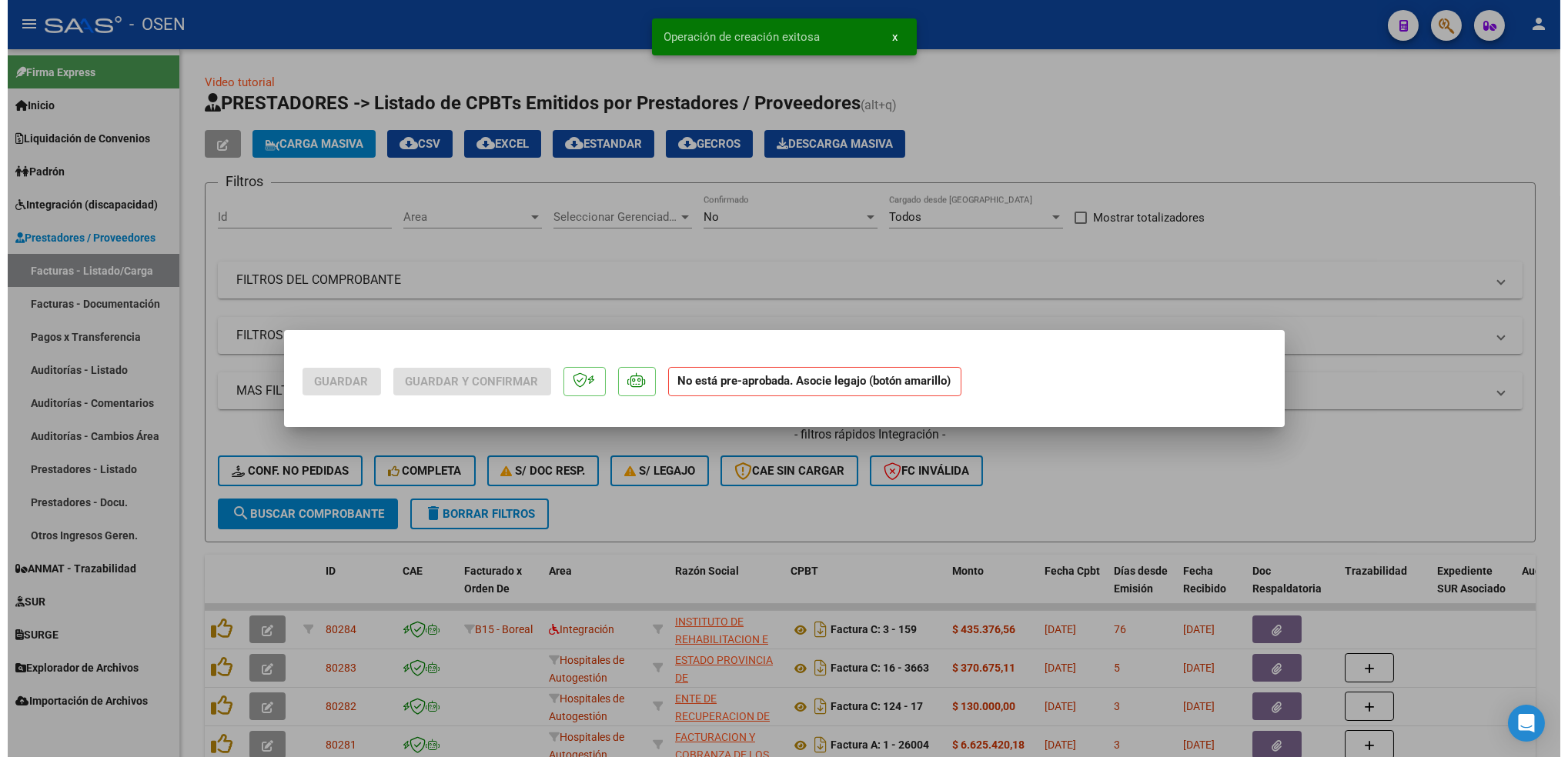
scroll to position [0, 0]
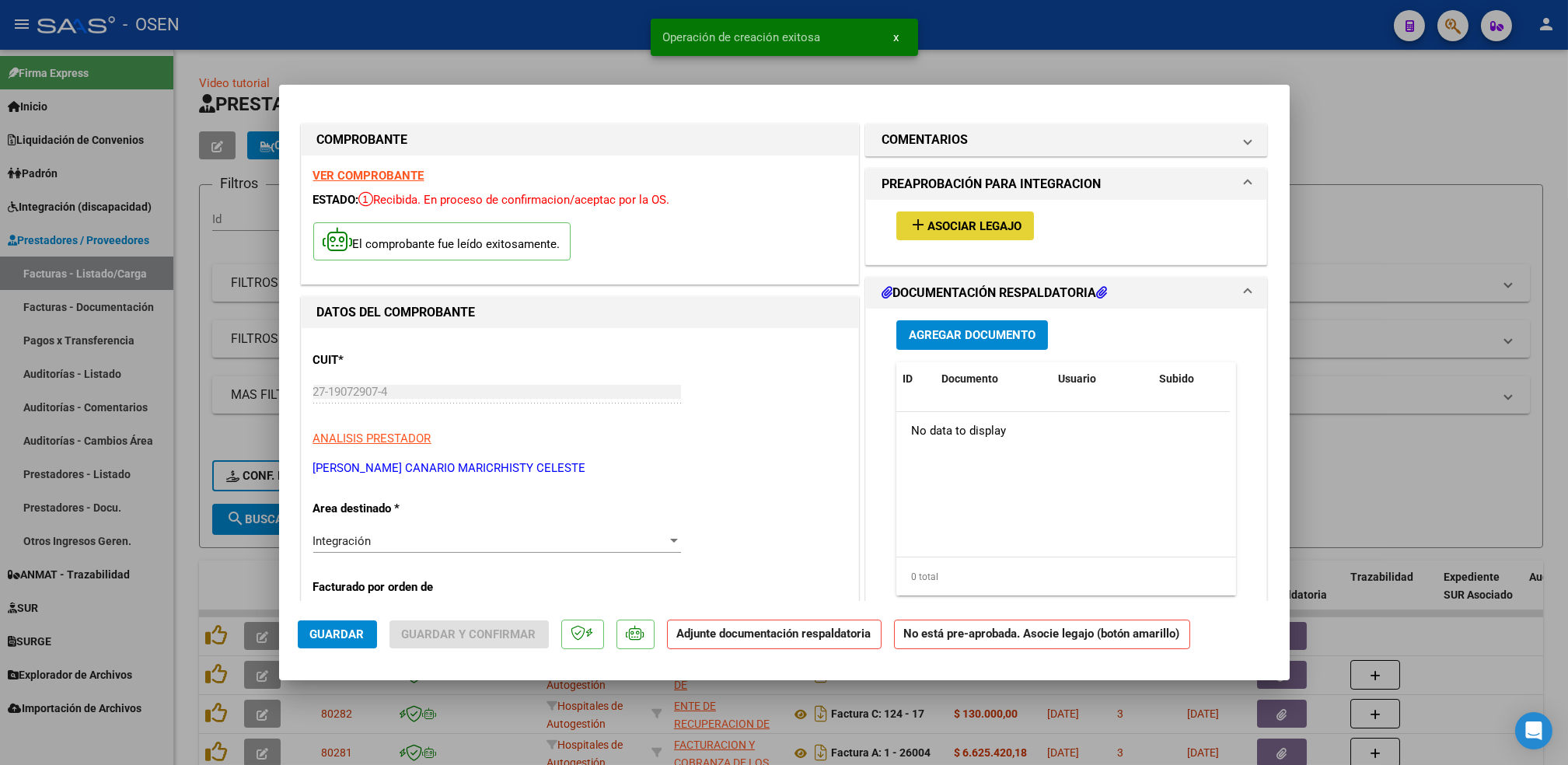
click at [985, 236] on button "add Asociar Legajo" at bounding box center [965, 225] width 138 height 29
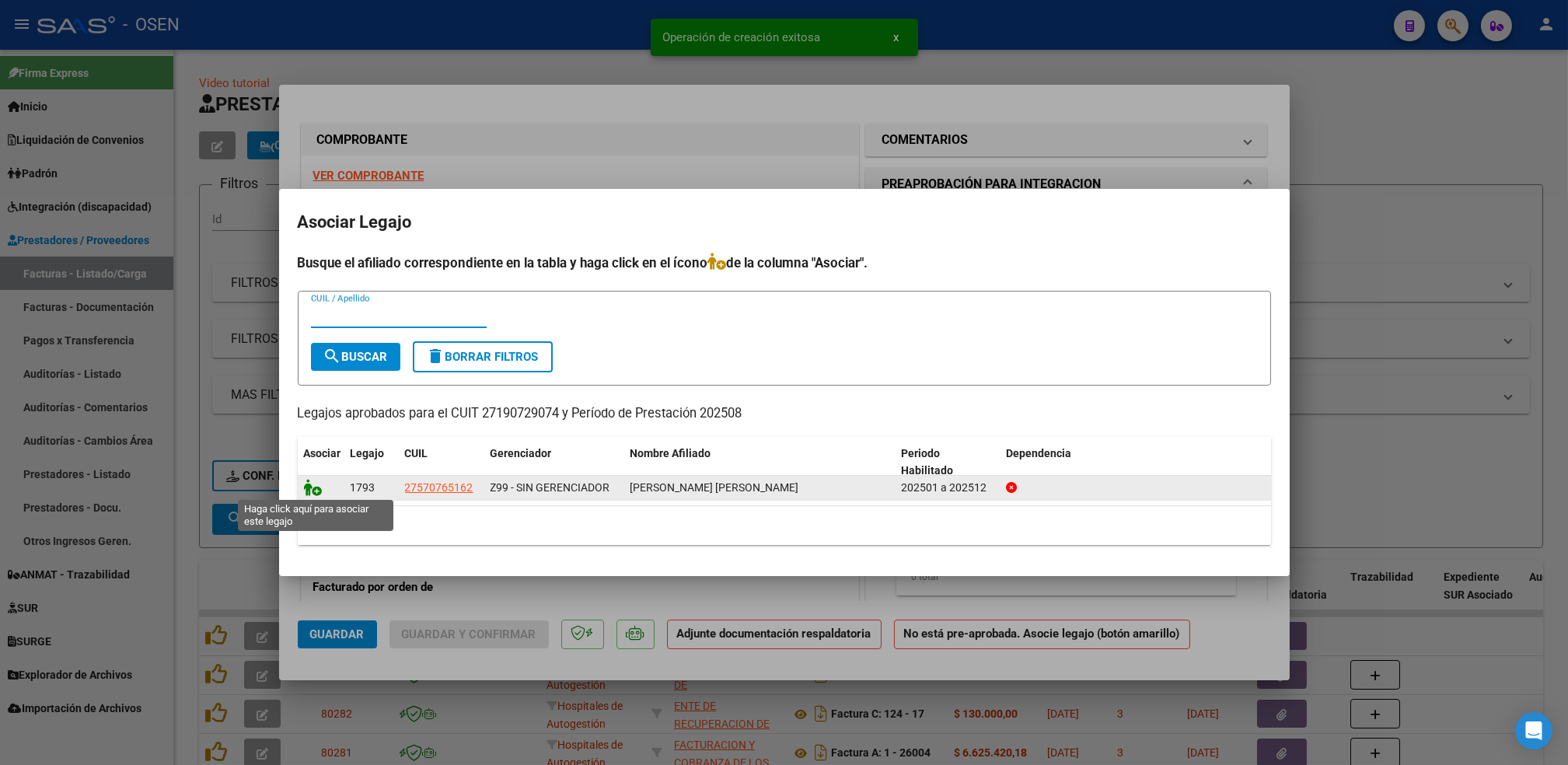
click at [313, 493] on icon at bounding box center [313, 487] width 19 height 17
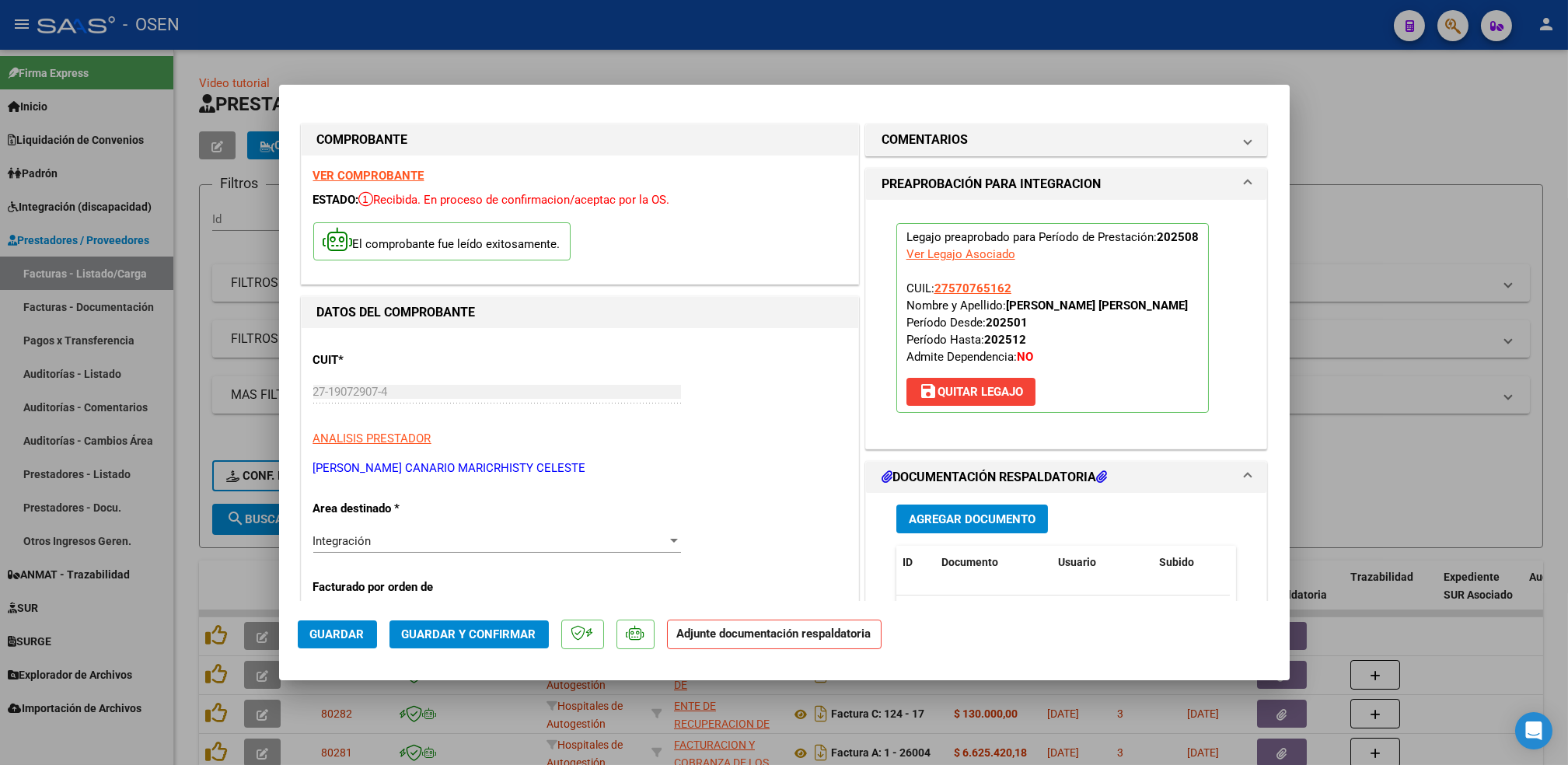
click at [949, 534] on div "Agregar Documento ID Documento Usuario Subido Acción No data to display 0 total…" at bounding box center [1067, 648] width 364 height 310
click at [952, 522] on span "Agregar Documento" at bounding box center [973, 519] width 127 height 14
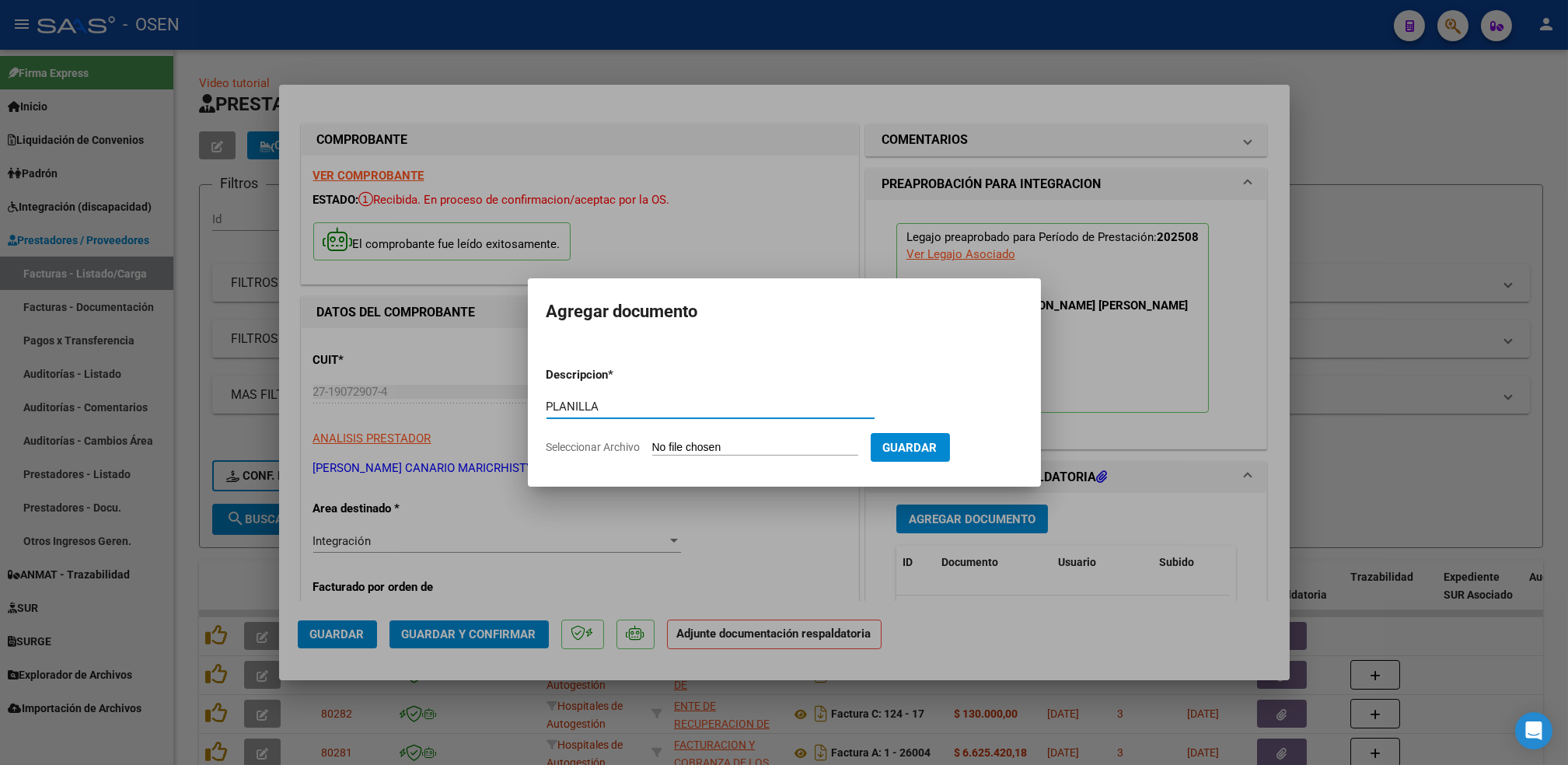
type input "PLANILLA"
click at [652, 441] on input "Seleccionar Archivo" at bounding box center [755, 448] width 206 height 15
type input "C:\fakepath\[PERSON_NAME] G AME FONO PLANILLA AGO.pdf"
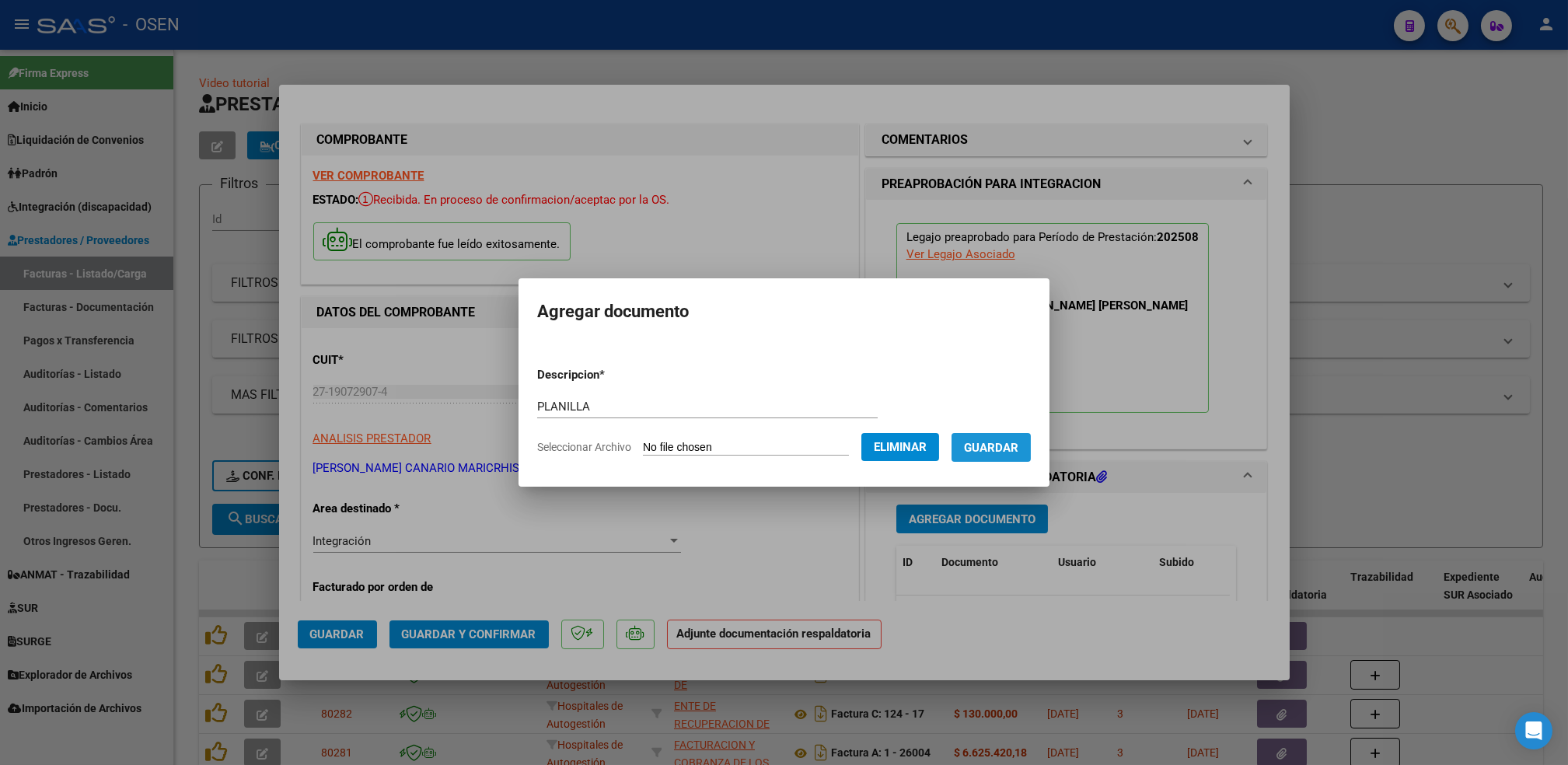
click at [1010, 449] on span "Guardar" at bounding box center [991, 447] width 54 height 14
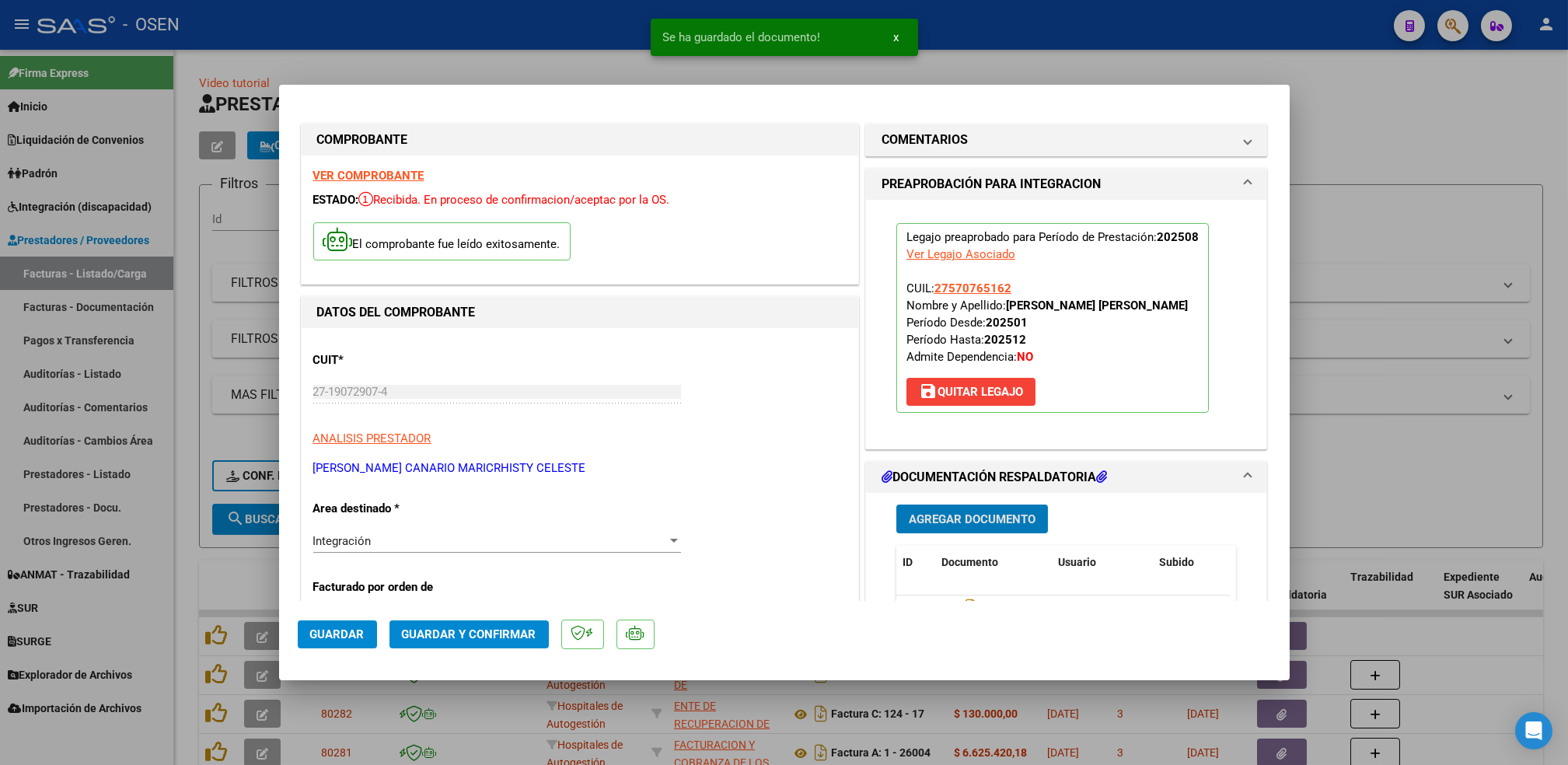
click at [349, 628] on span "Guardar" at bounding box center [337, 635] width 54 height 14
click at [179, 602] on div at bounding box center [784, 382] width 1568 height 765
type input "$ 0,00"
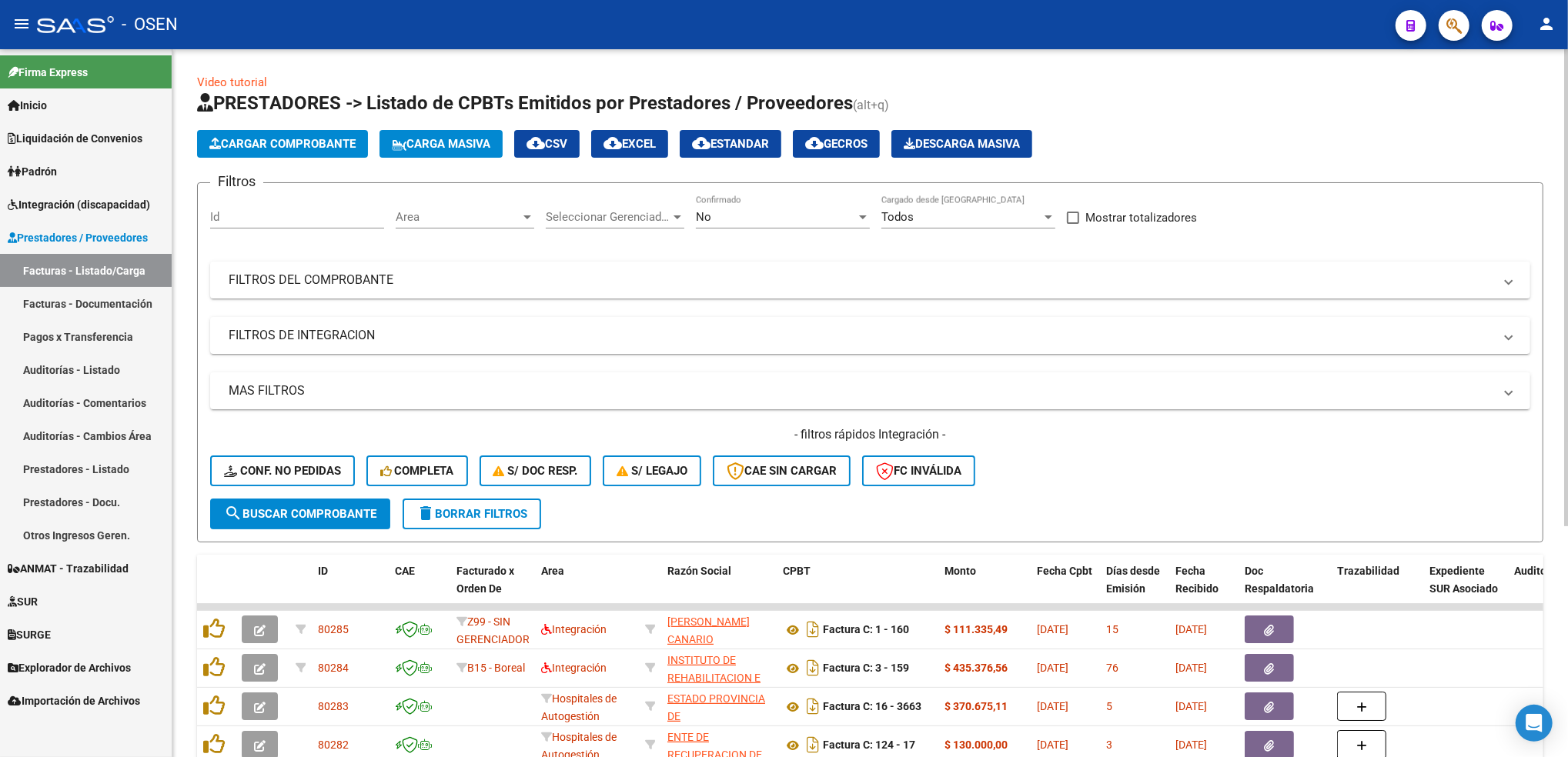
click at [1204, 124] on app-list-header "PRESTADORES -> Listado de CPBTs Emitidos por Prestadores / Proveedores (alt+q) …" at bounding box center [871, 316] width 1347 height 452
click at [261, 145] on span "Cargar Comprobante" at bounding box center [282, 144] width 147 height 14
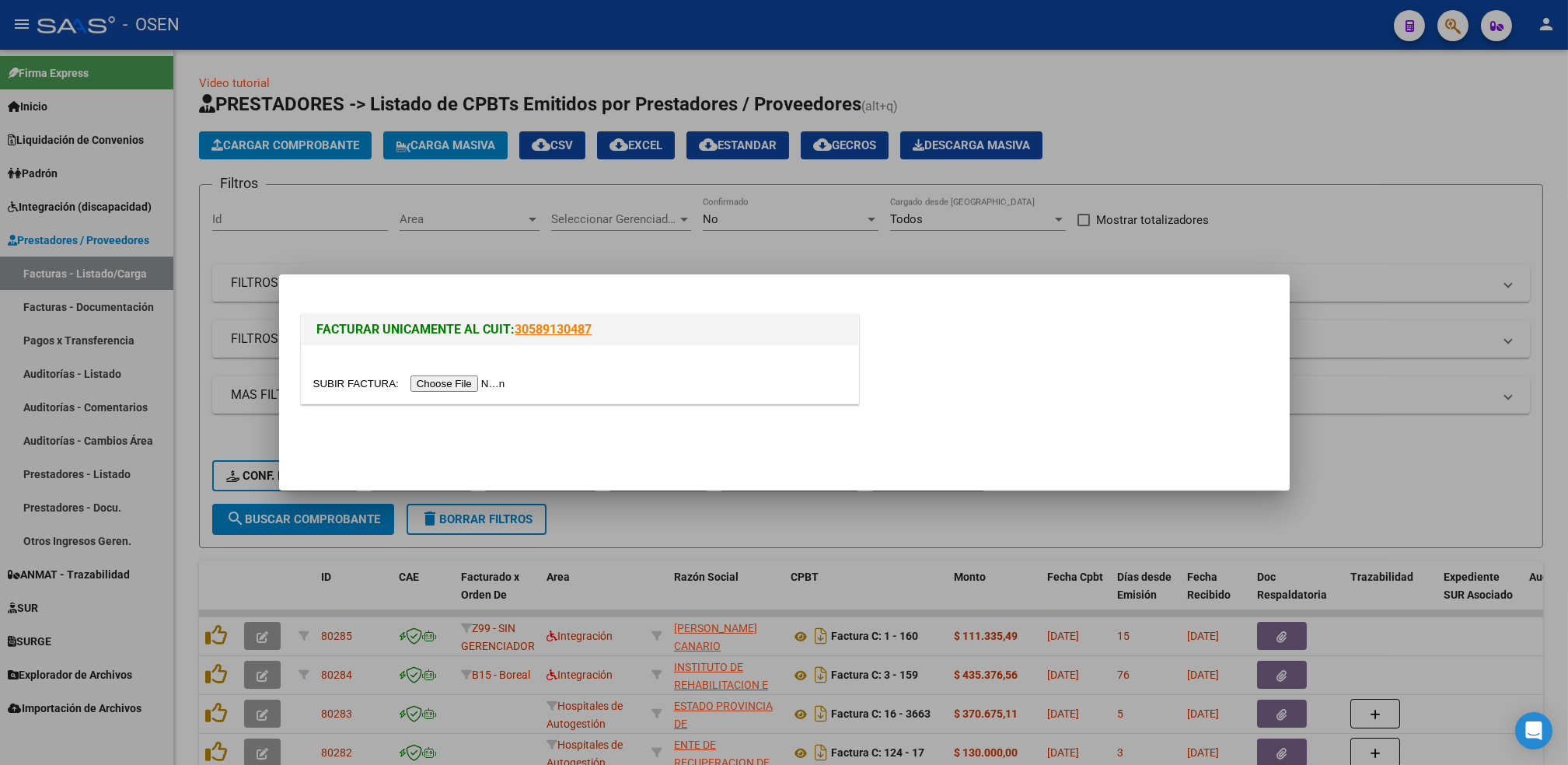
click at [446, 390] on input "file" at bounding box center [411, 384] width 197 height 17
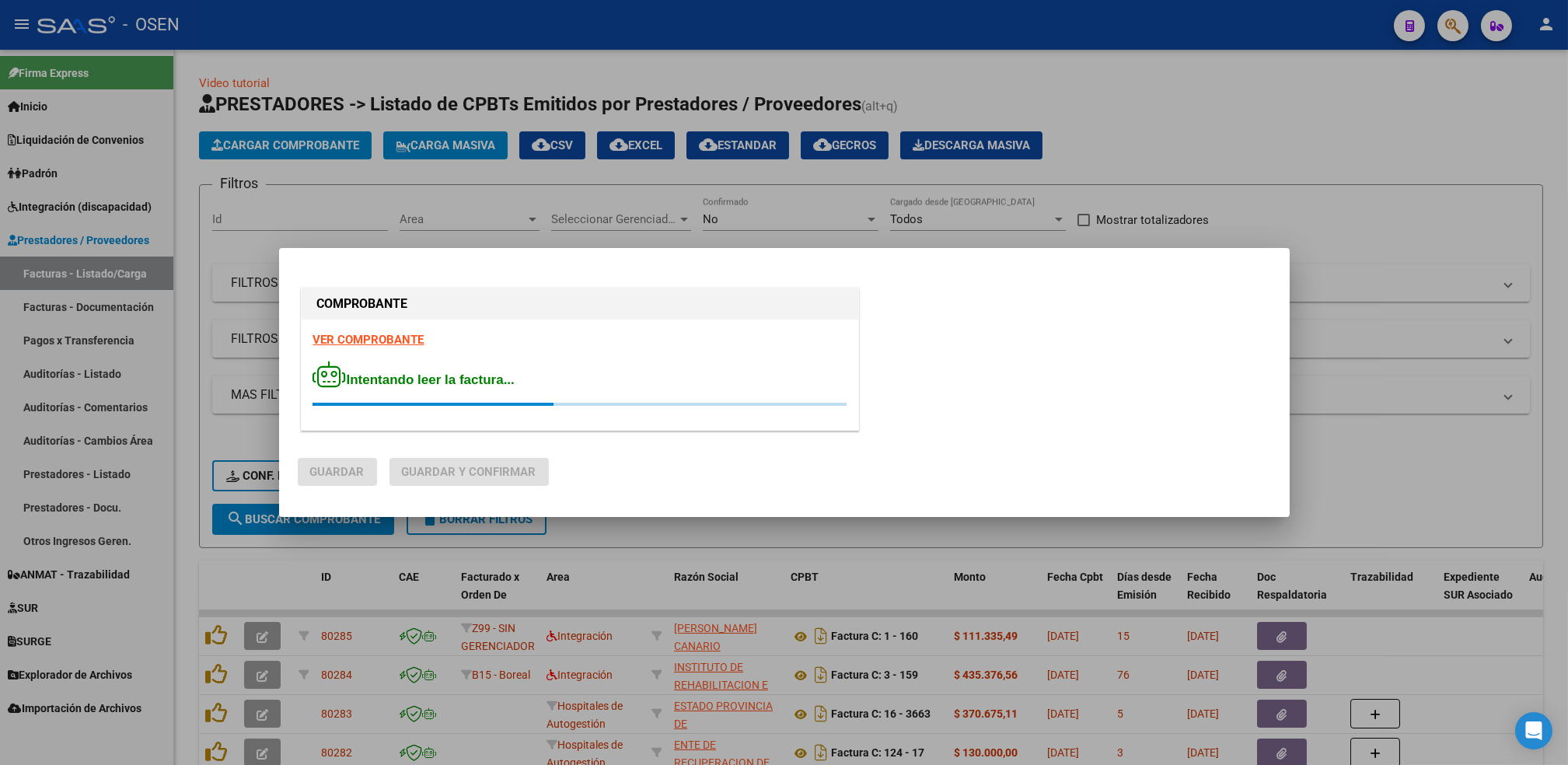
click at [407, 337] on strong "VER COMPROBANTE" at bounding box center [368, 339] width 111 height 14
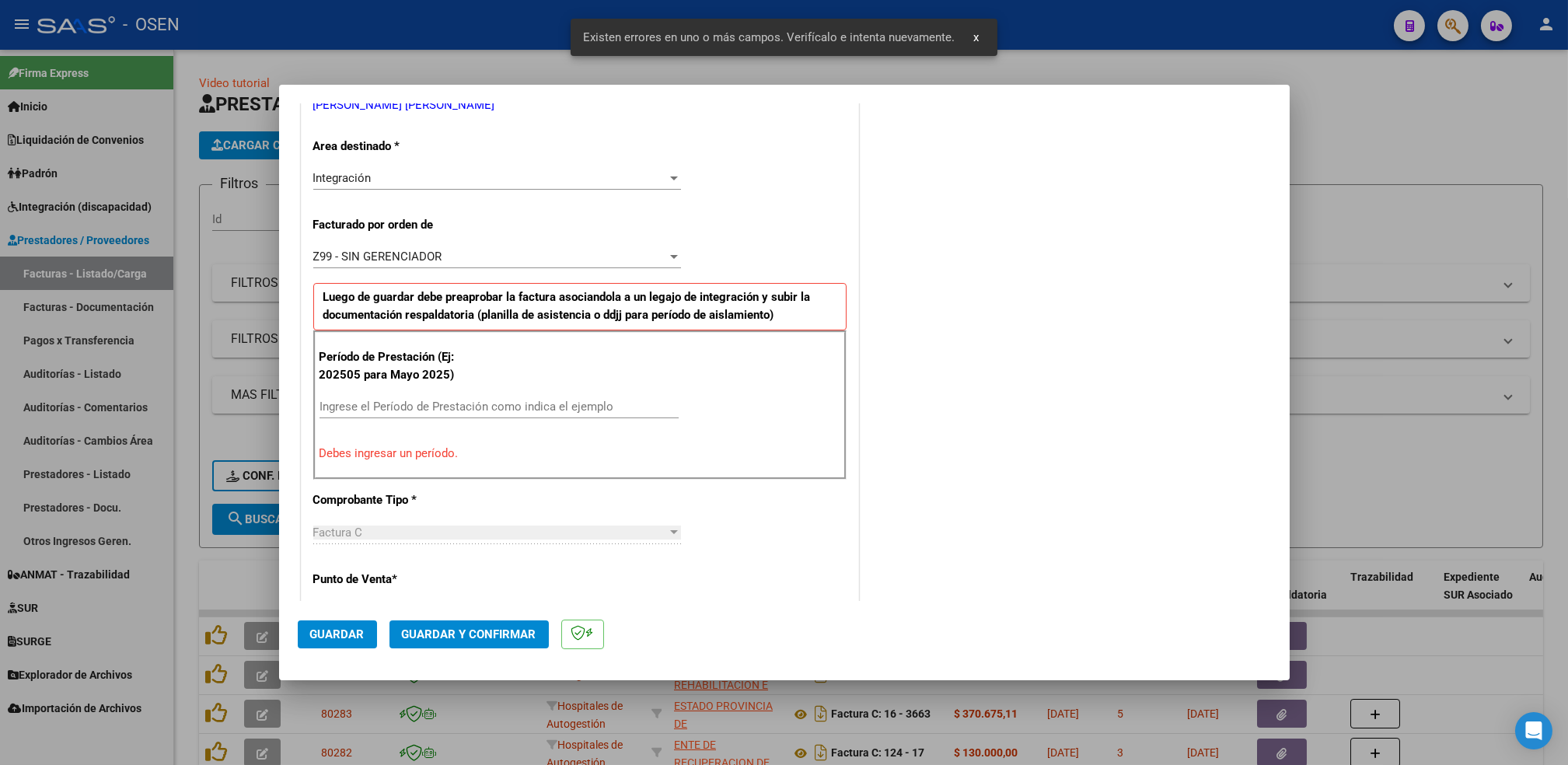
scroll to position [342, 0]
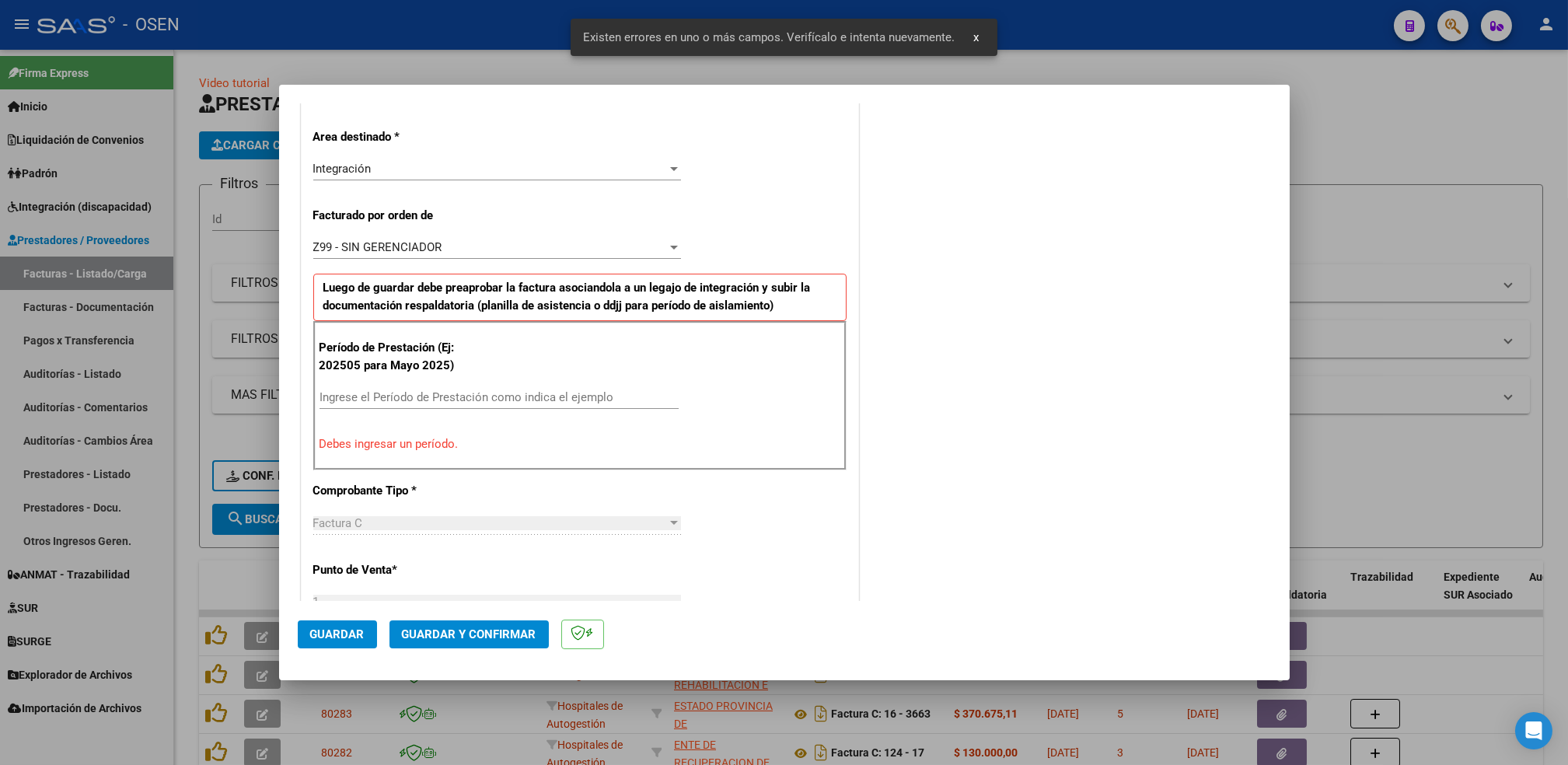
click at [415, 401] on input "Ingrese el Período de Prestación como indica el ejemplo" at bounding box center [499, 397] width 360 height 14
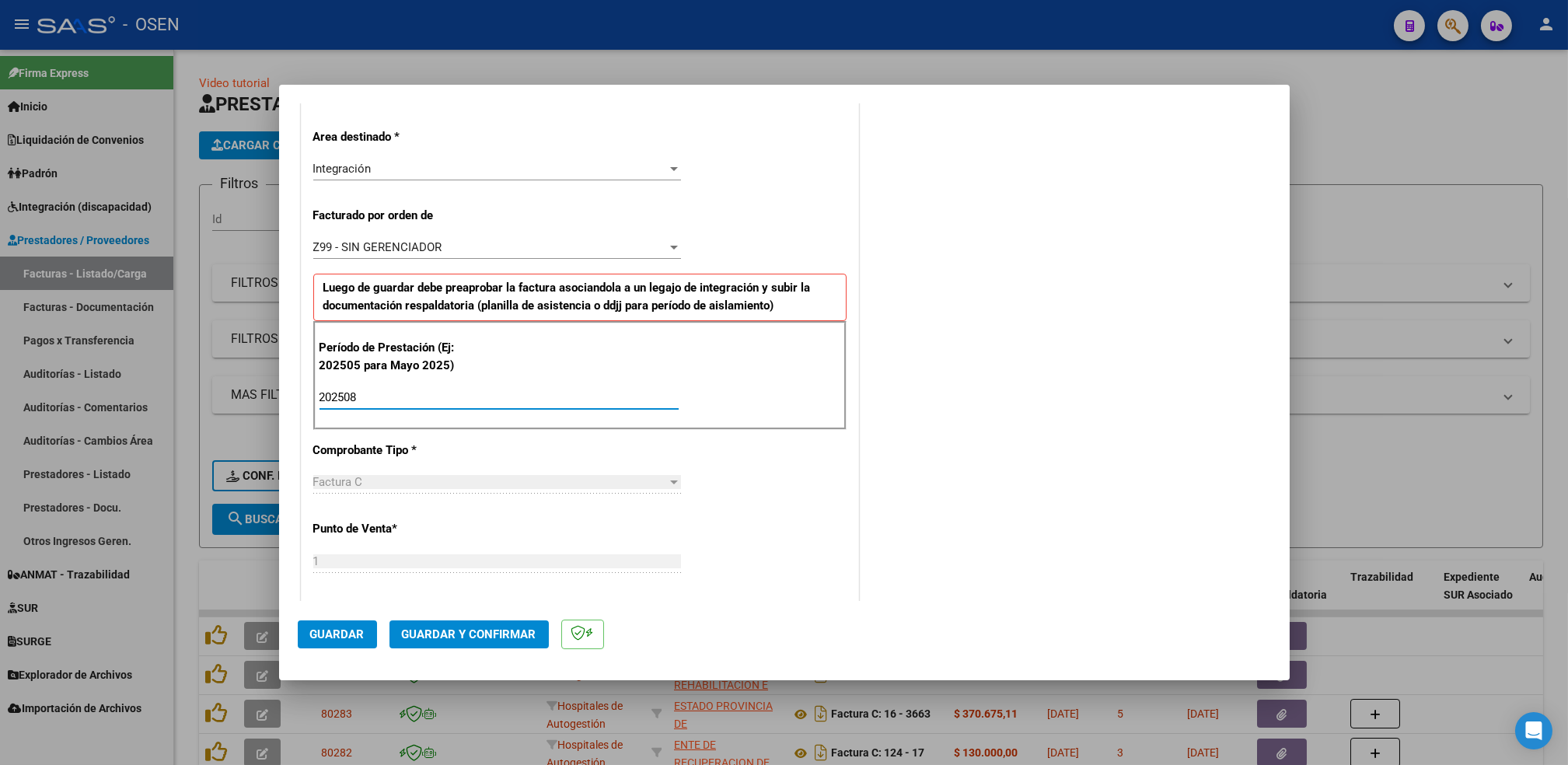
type input "202508"
click at [327, 642] on button "Guardar" at bounding box center [337, 635] width 79 height 28
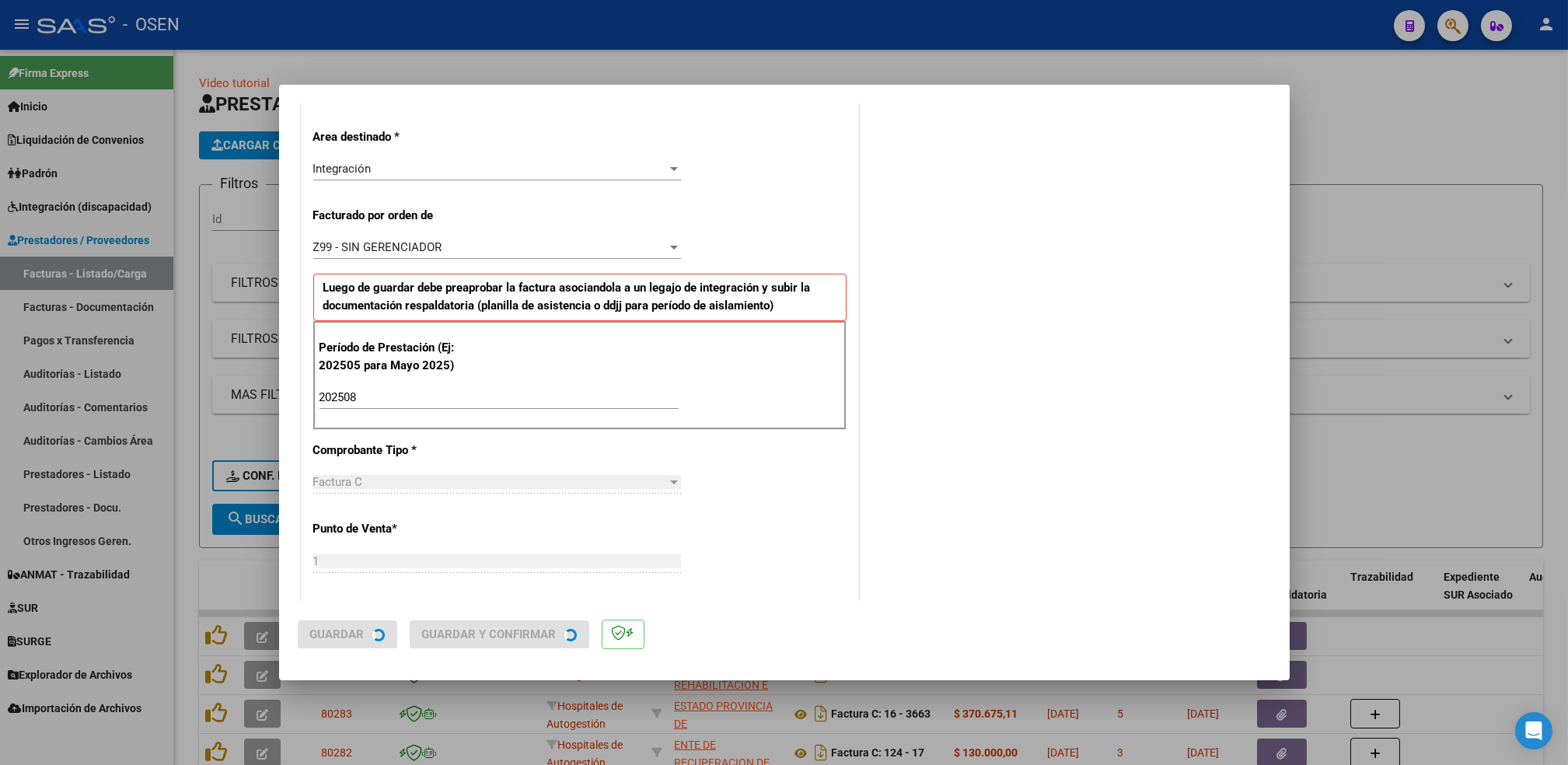
scroll to position [0, 0]
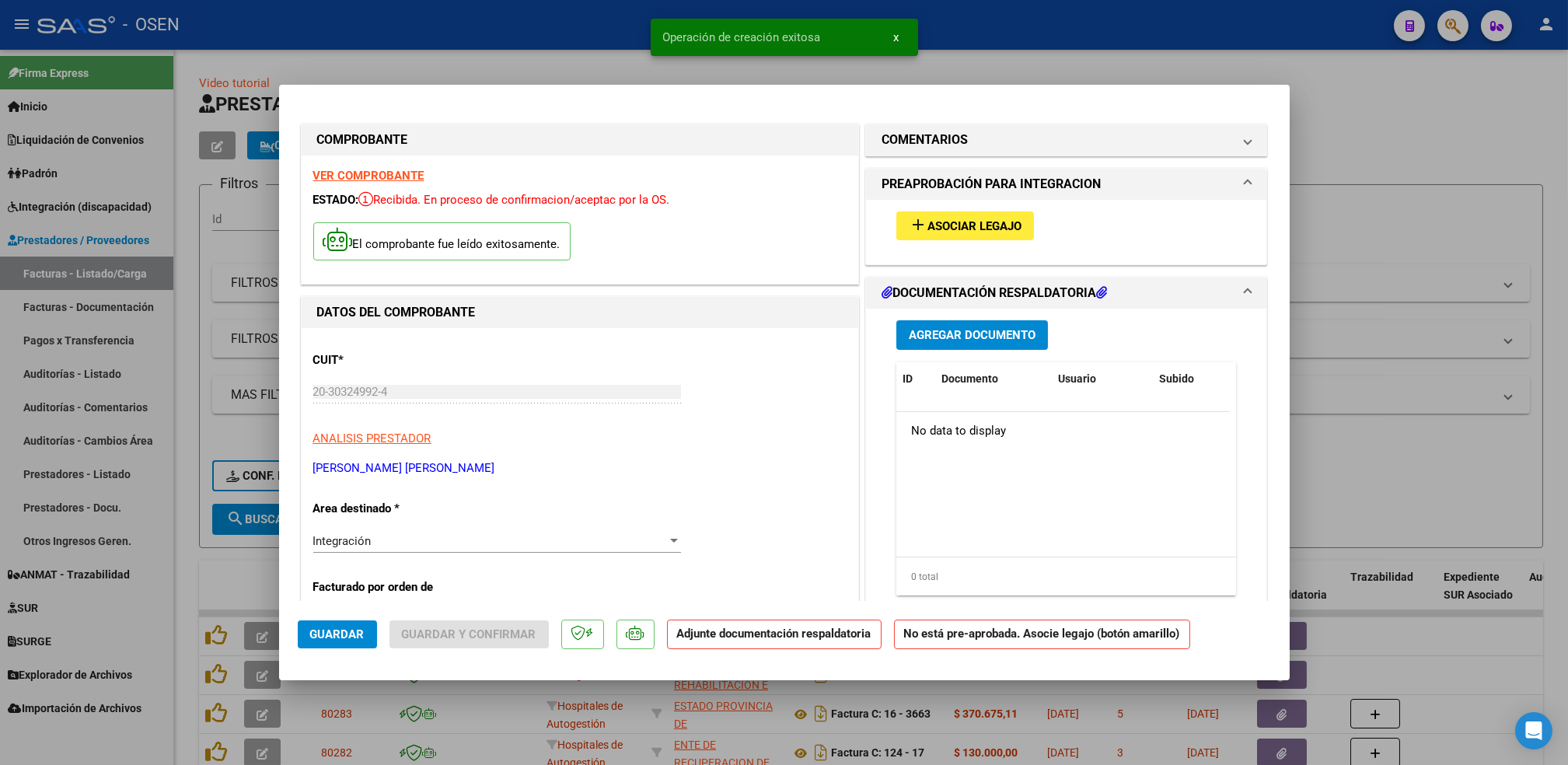
click at [967, 221] on span "Asociar Legajo" at bounding box center [975, 225] width 94 height 14
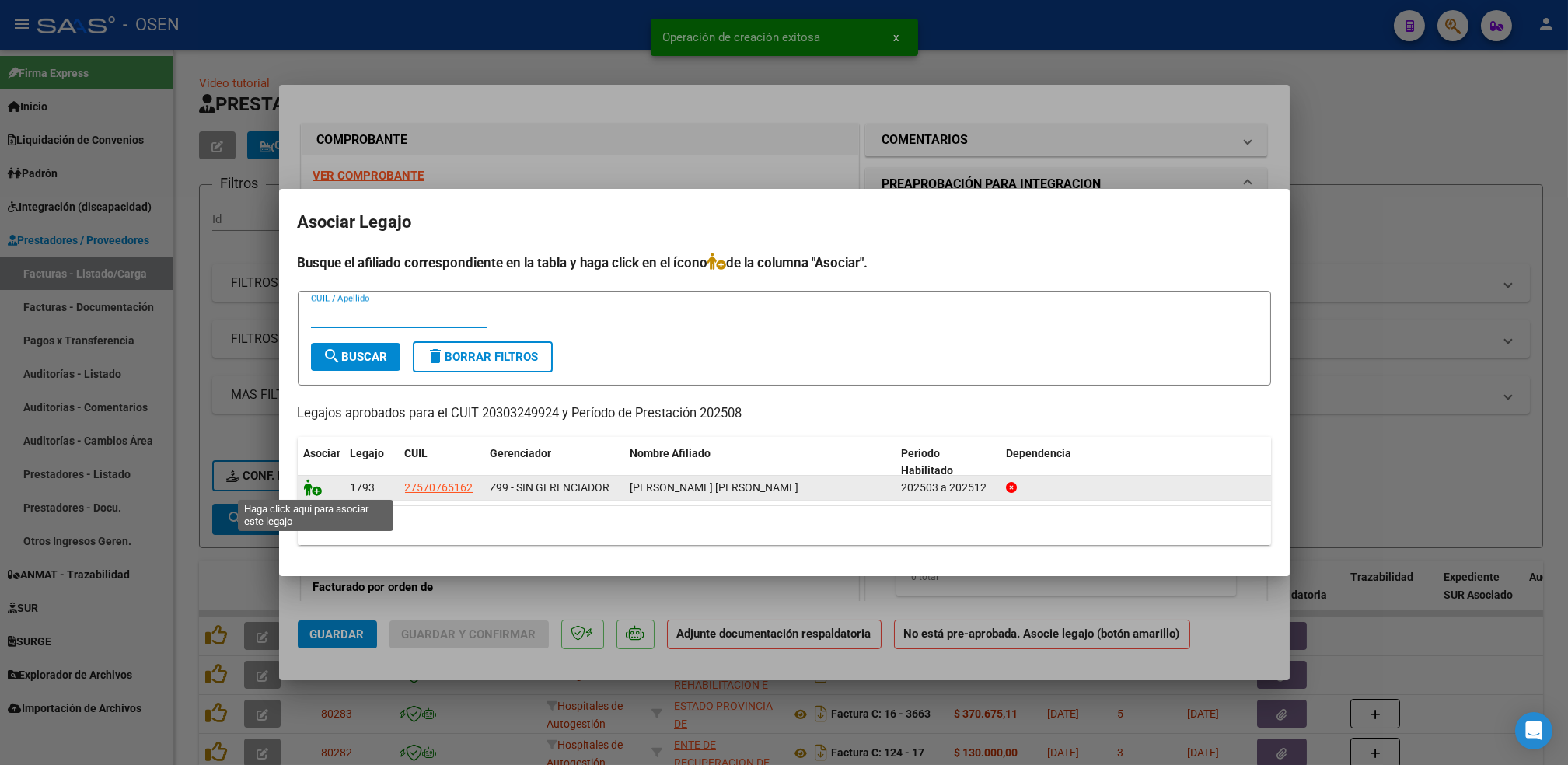
click at [313, 493] on icon at bounding box center [313, 487] width 19 height 17
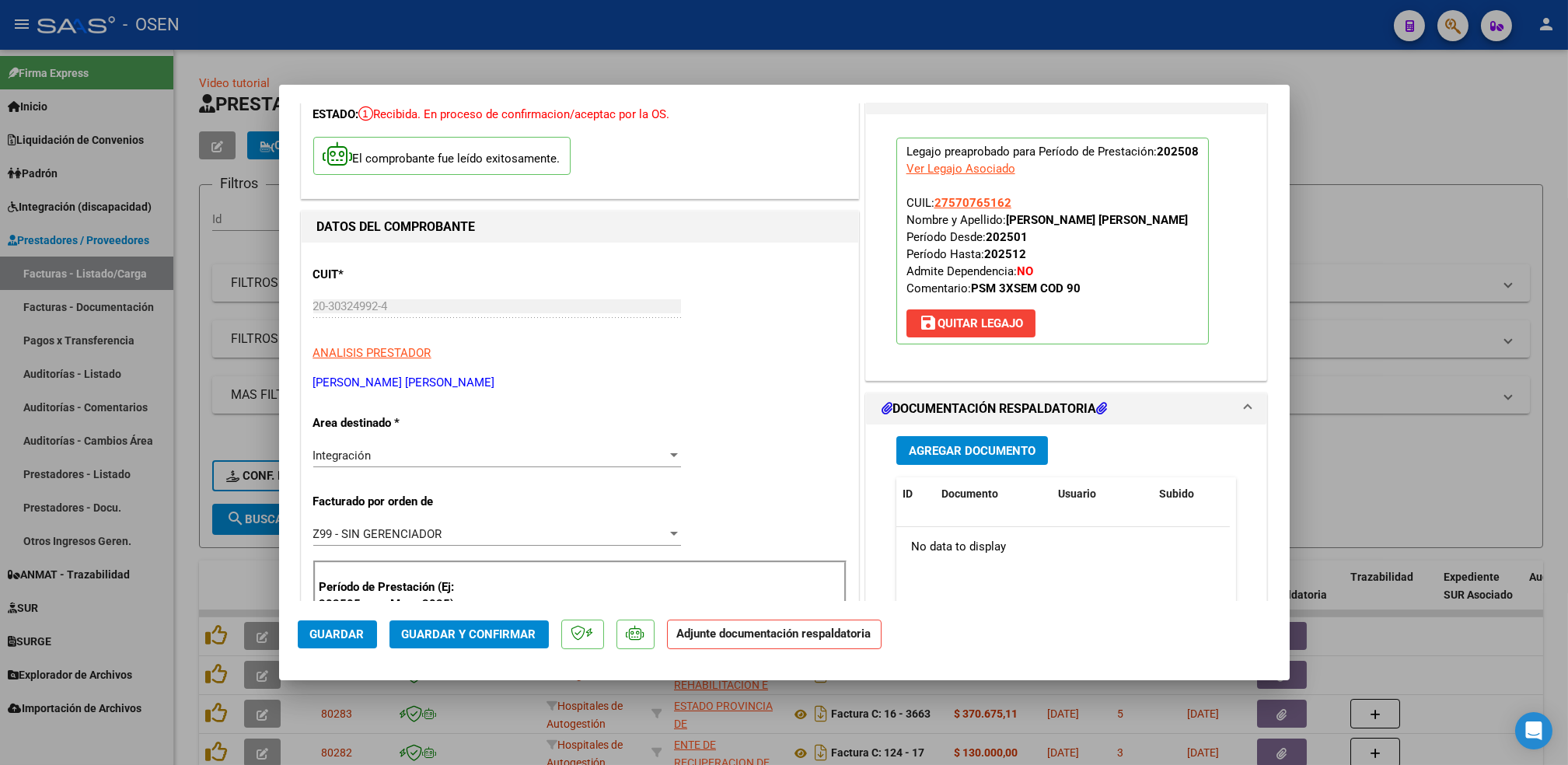
scroll to position [207, 0]
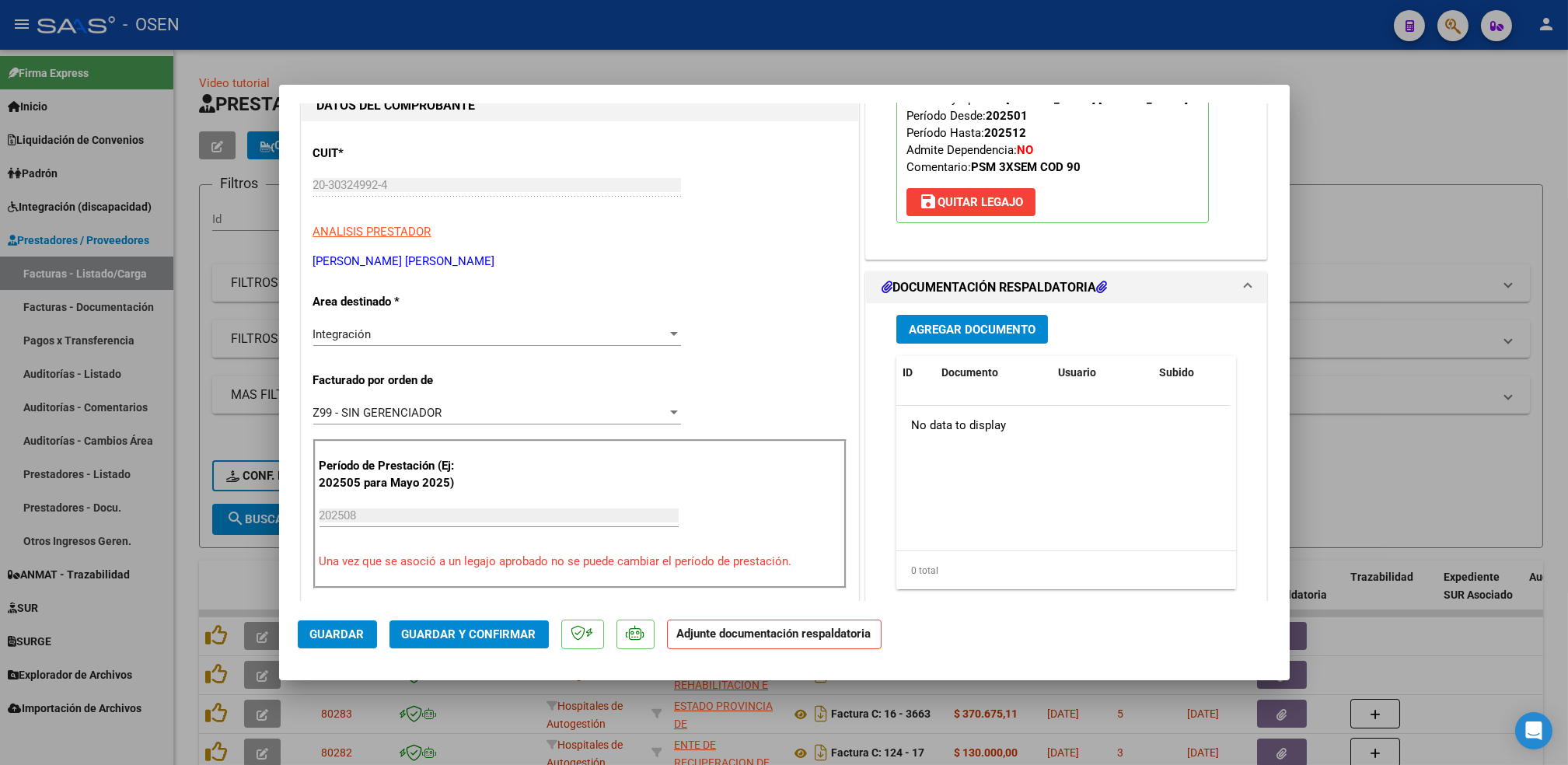
click at [959, 318] on button "Agregar Documento" at bounding box center [972, 329] width 152 height 29
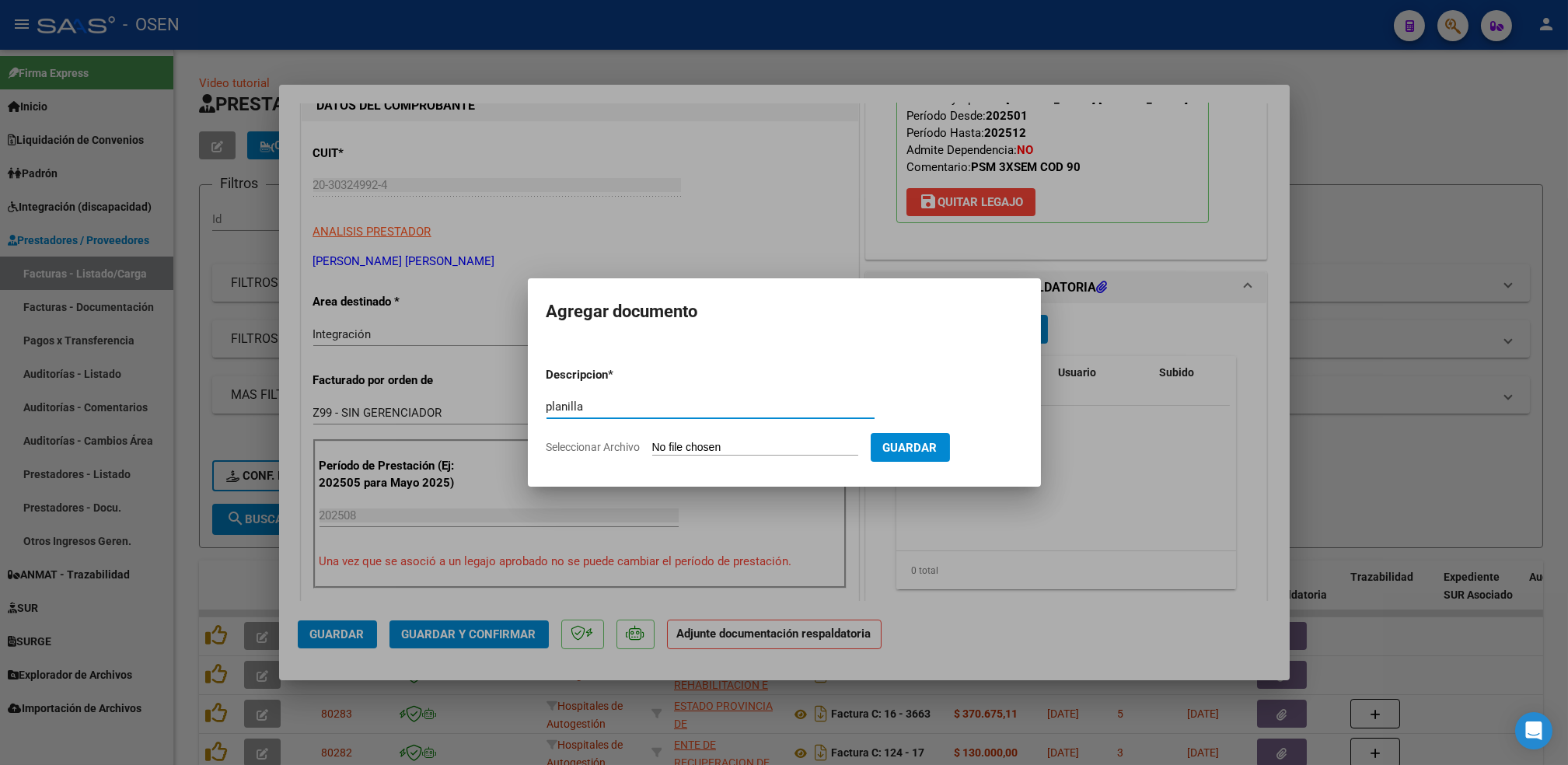
type input "planilla"
click at [652, 441] on input "Seleccionar Archivo" at bounding box center [755, 448] width 206 height 15
type input "C:\fakepath\[PERSON_NAME] G AME PSM PLANILLA AGO.pdf"
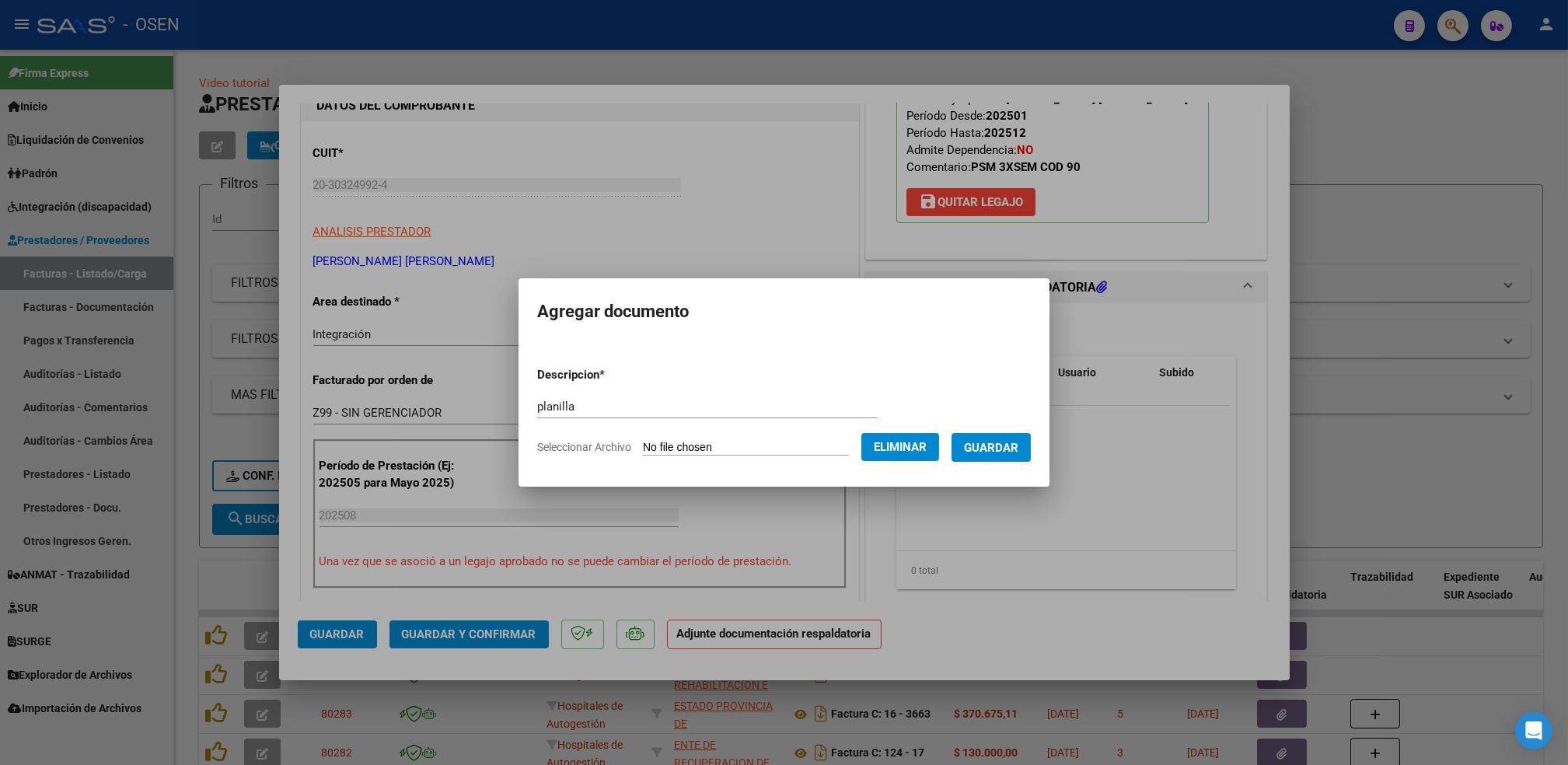
click at [1015, 449] on span "Guardar" at bounding box center [991, 447] width 54 height 14
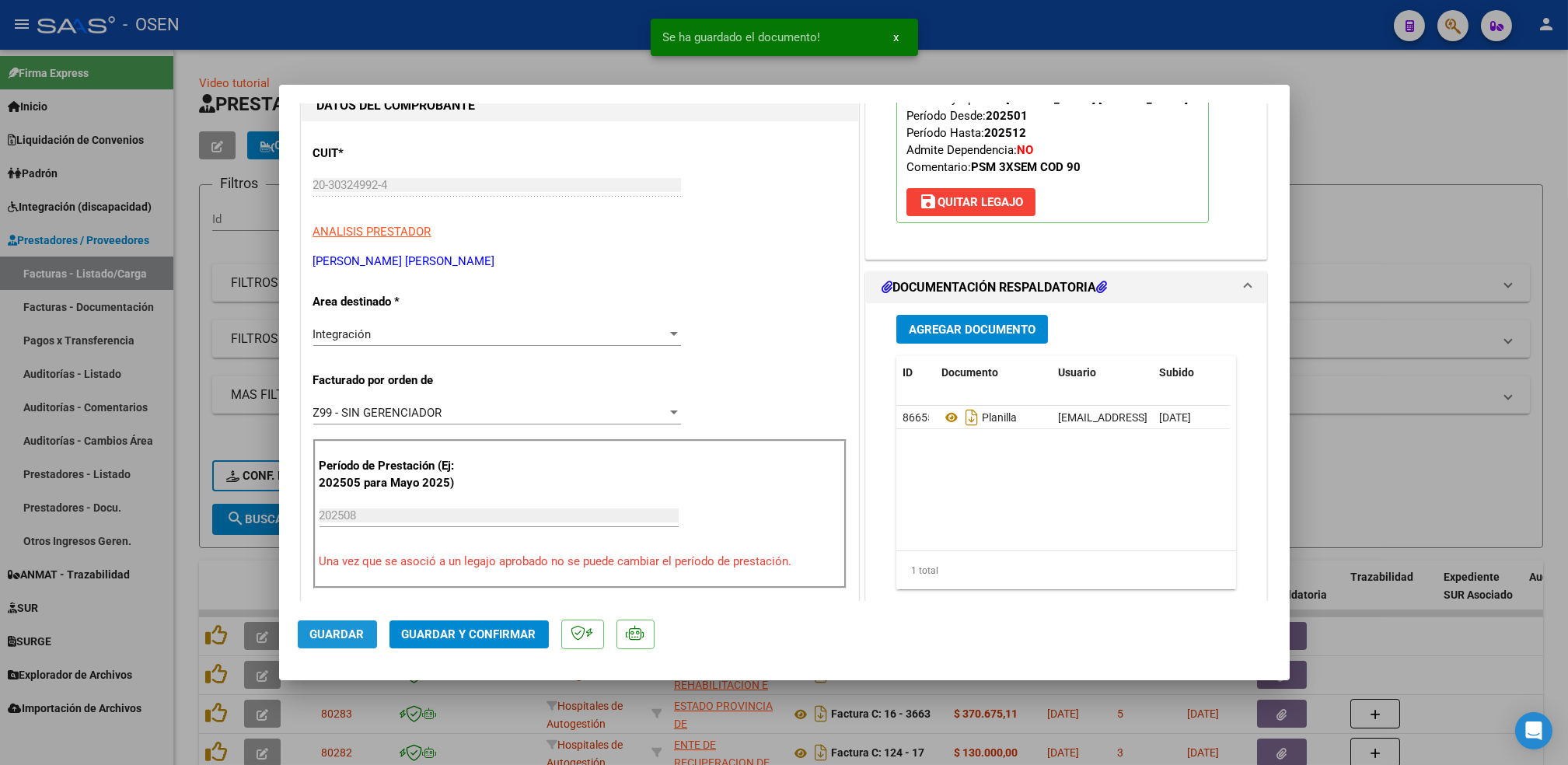
click at [346, 635] on span "Guardar" at bounding box center [337, 635] width 54 height 14
click at [184, 546] on div at bounding box center [784, 382] width 1568 height 765
type input "$ 0,00"
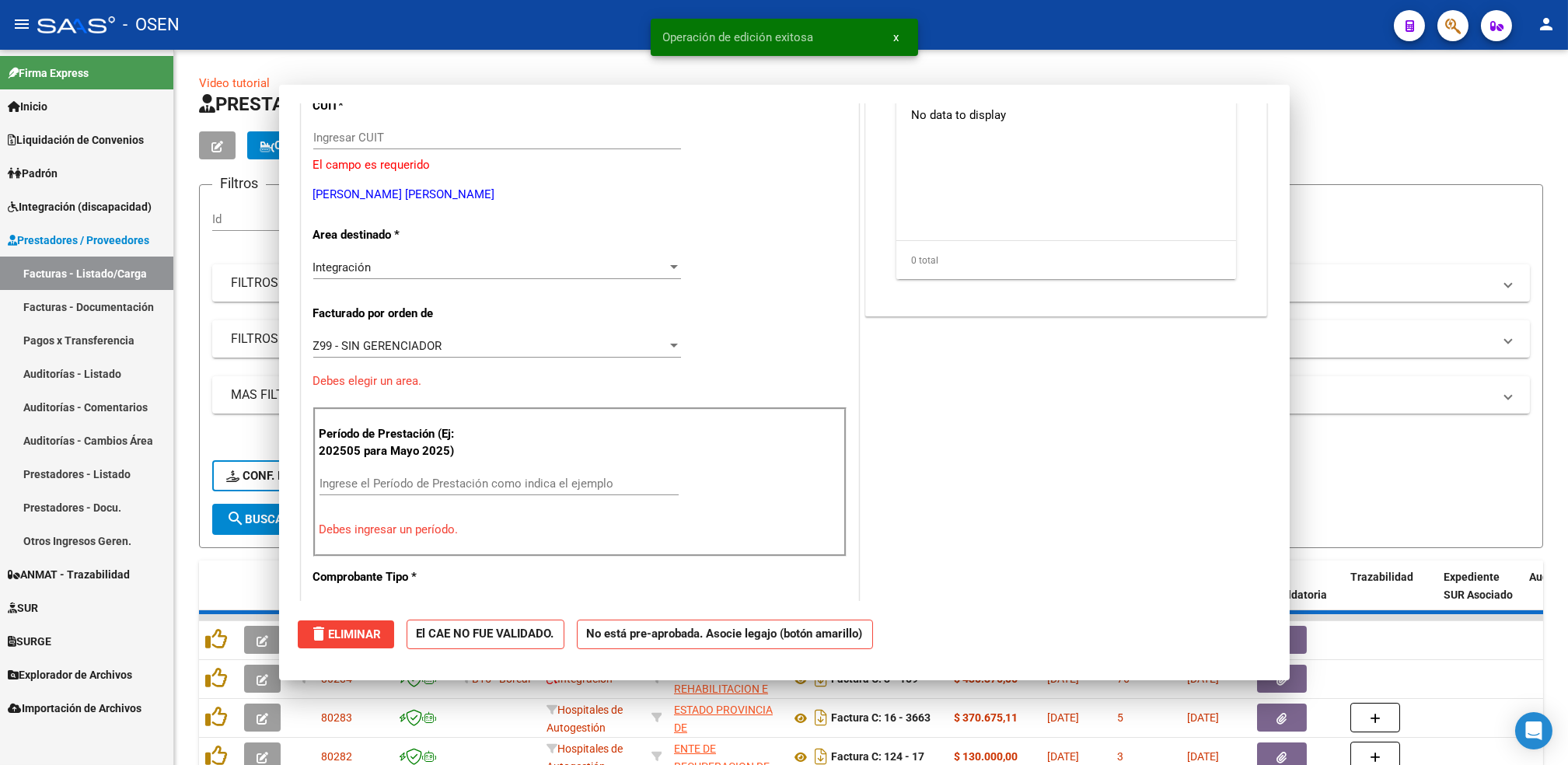
scroll to position [159, 0]
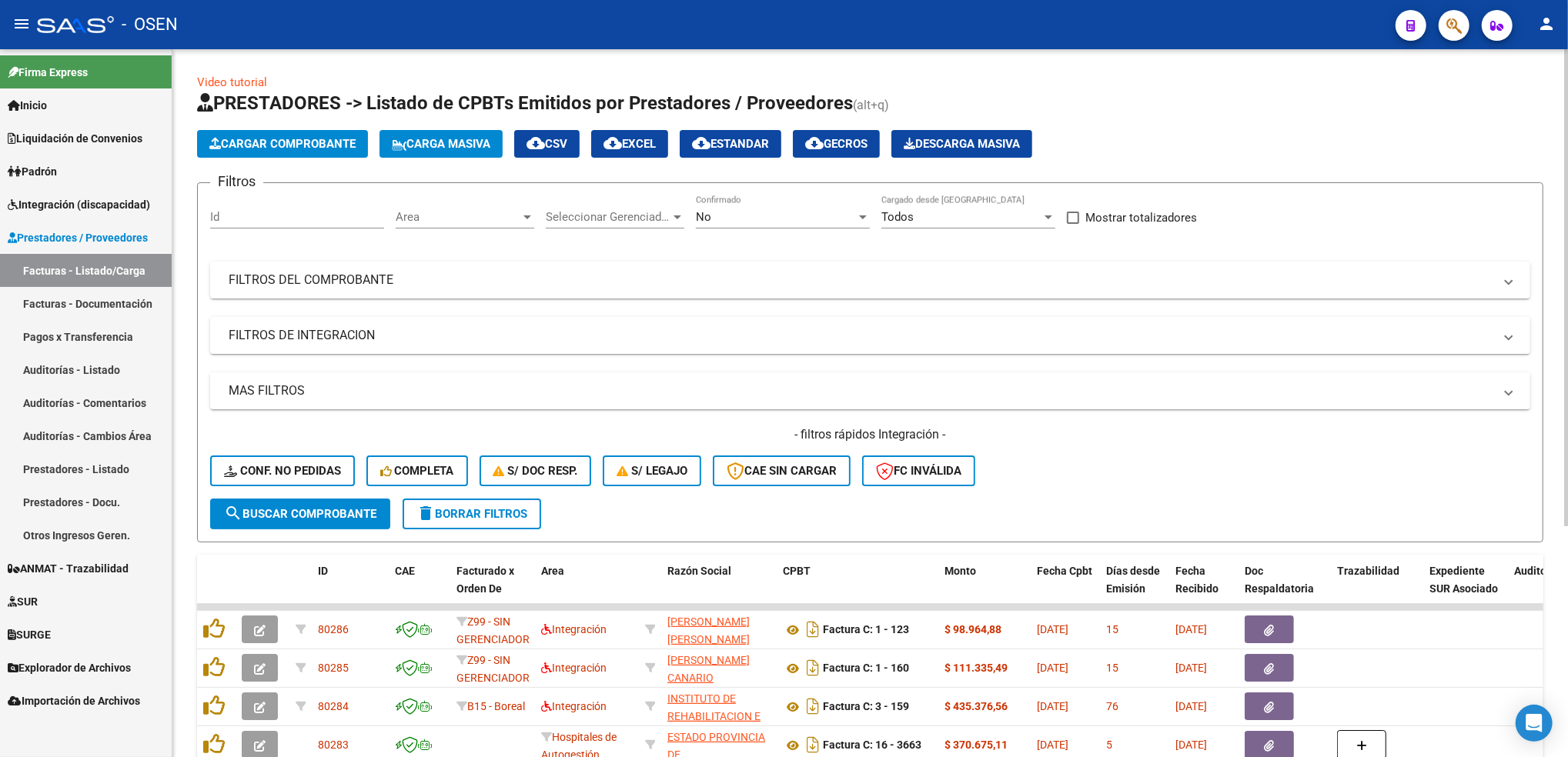
click at [304, 142] on span "Cargar Comprobante" at bounding box center [282, 144] width 147 height 14
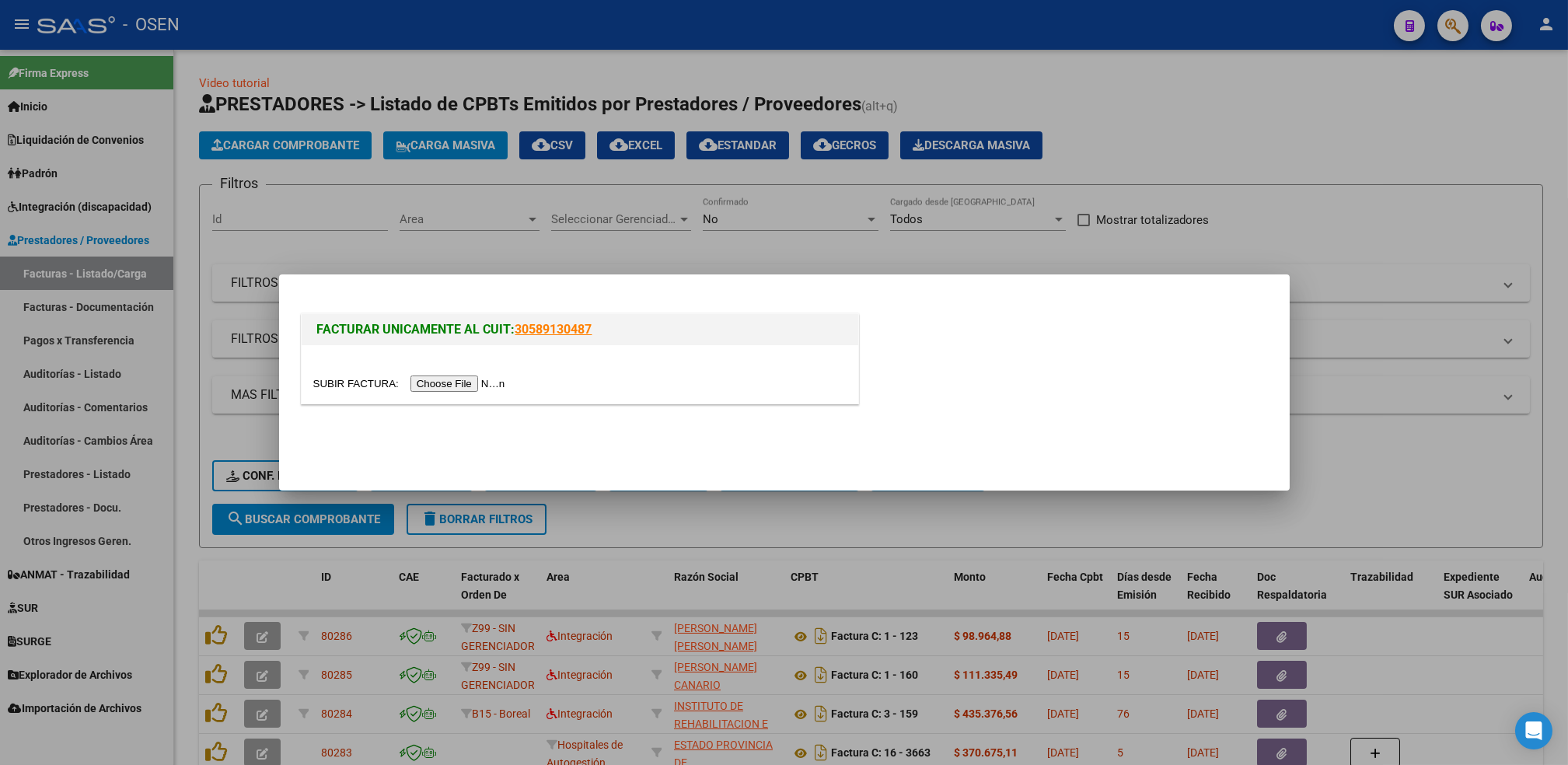
click at [457, 385] on input "file" at bounding box center [411, 384] width 197 height 17
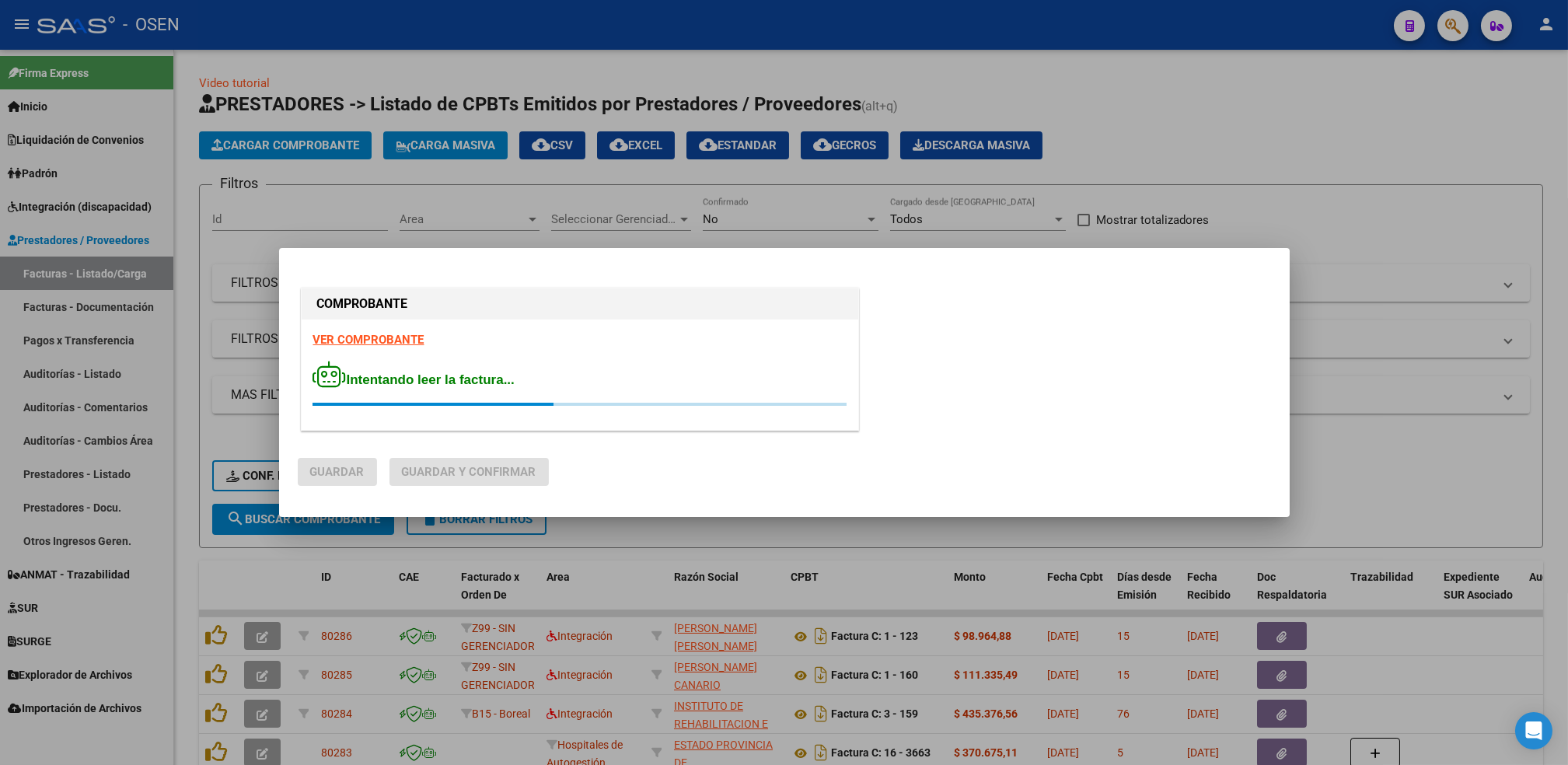
click at [350, 333] on strong "VER COMPROBANTE" at bounding box center [368, 339] width 111 height 14
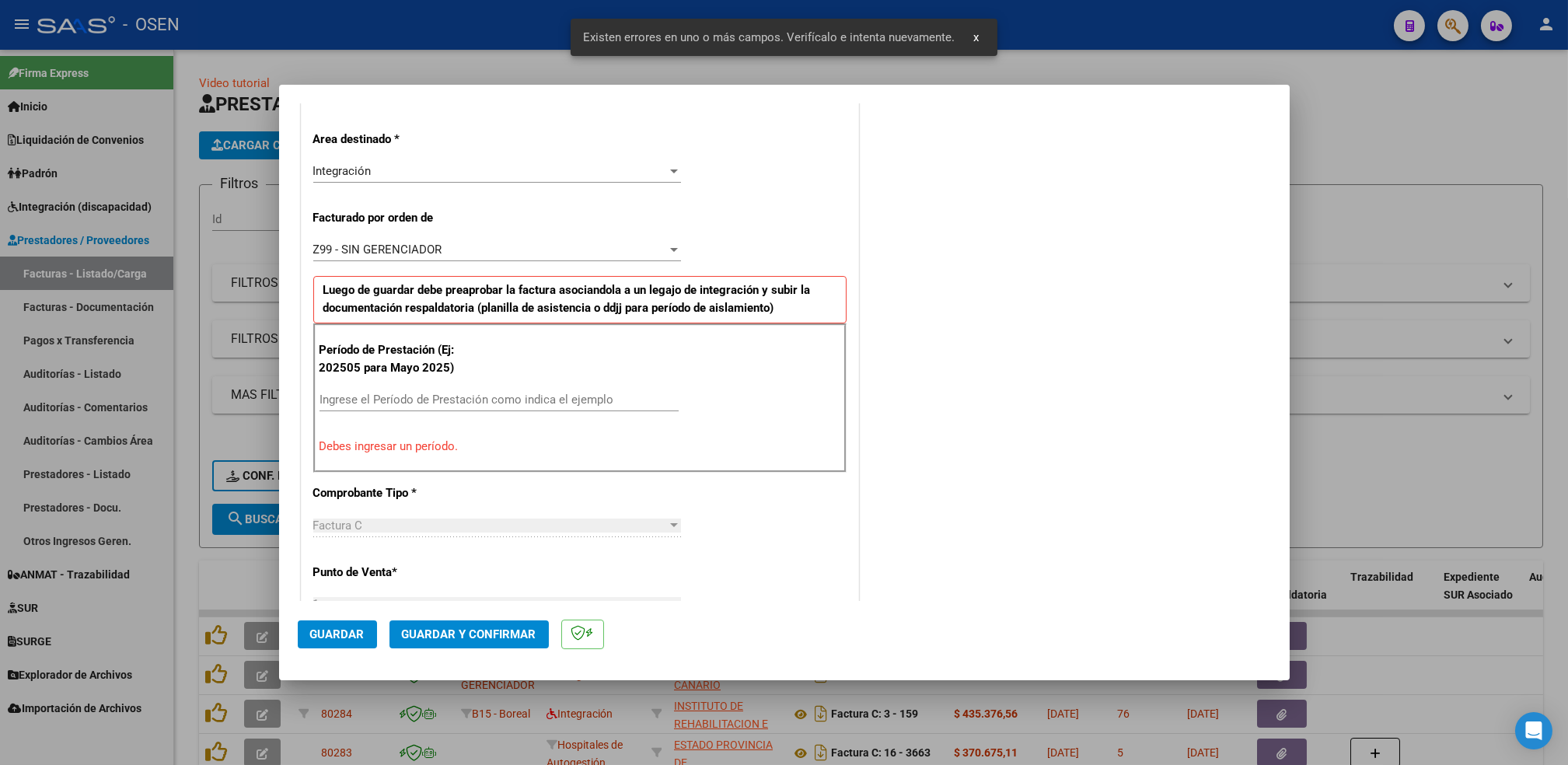
scroll to position [342, 0]
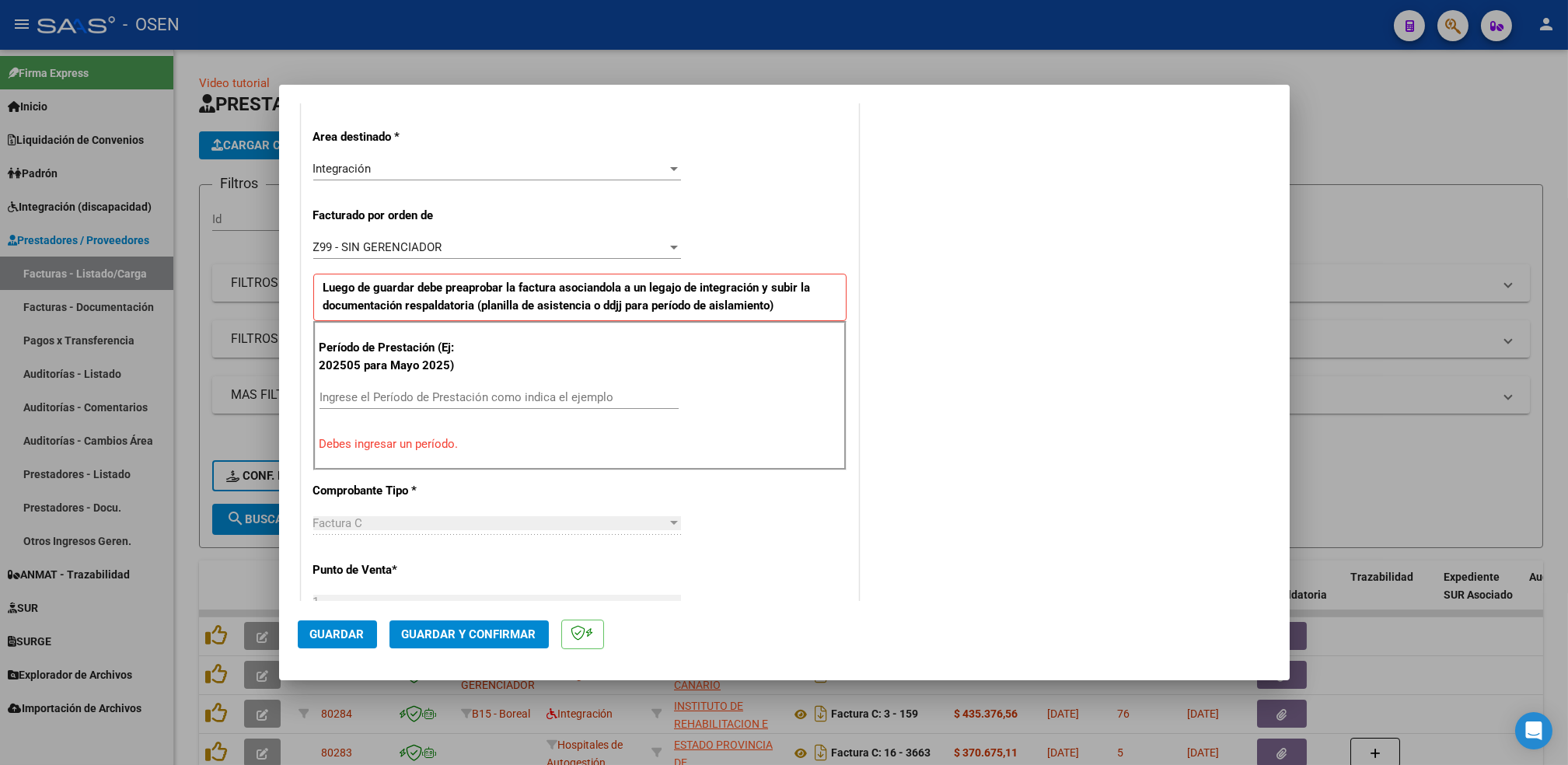
drag, startPoint x: 440, startPoint y: 380, endPoint x: 437, endPoint y: 389, distance: 9.5
click at [437, 389] on div "Período de Prestación (Ej: 202505 para [DATE]) Ingrese el Período de Prestación…" at bounding box center [579, 396] width 534 height 149
click at [433, 397] on input "Ingrese el Período de Prestación como indica el ejemplo" at bounding box center [499, 397] width 360 height 14
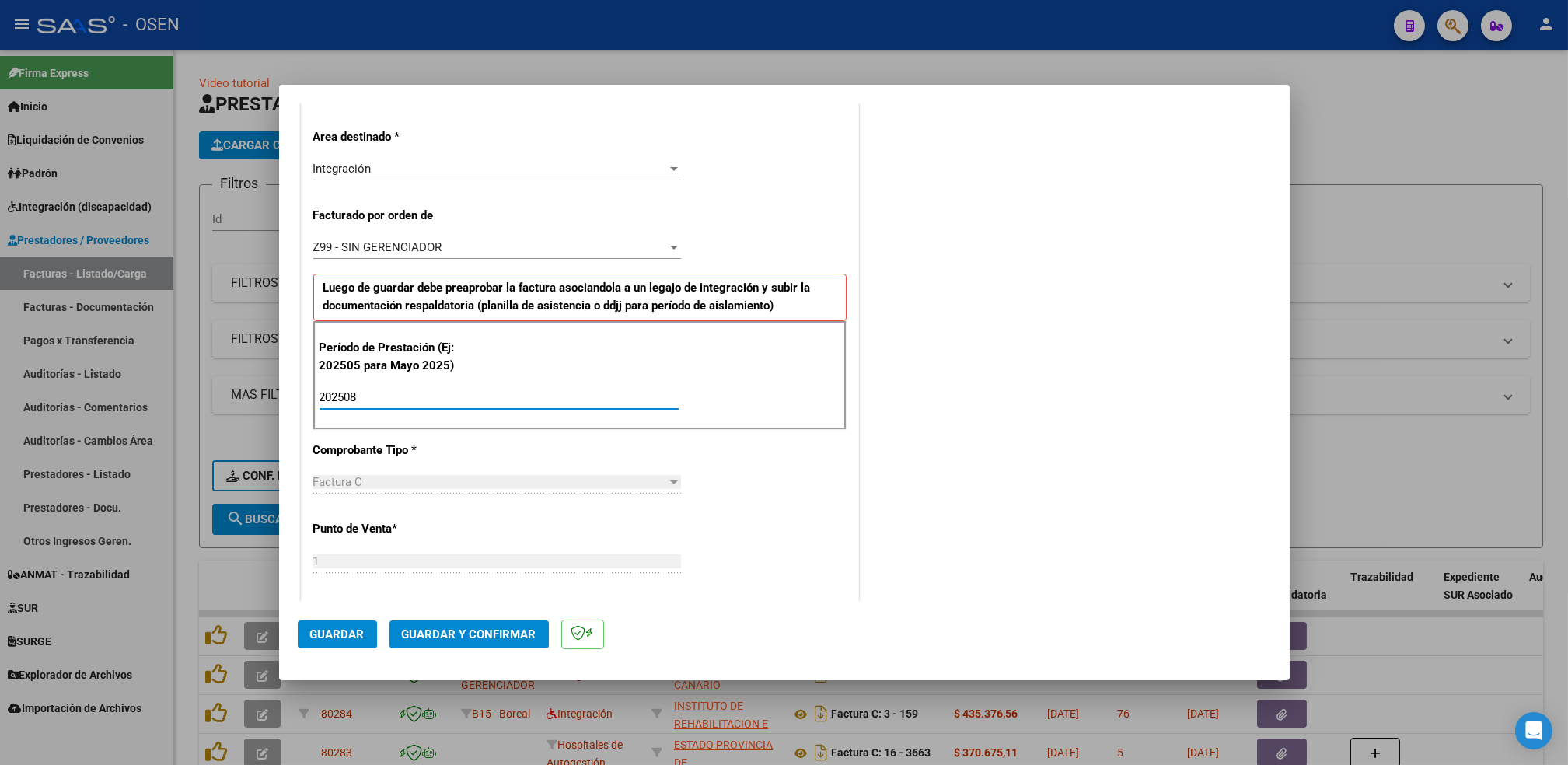
type input "202508"
click at [341, 648] on button "Guardar" at bounding box center [337, 635] width 79 height 28
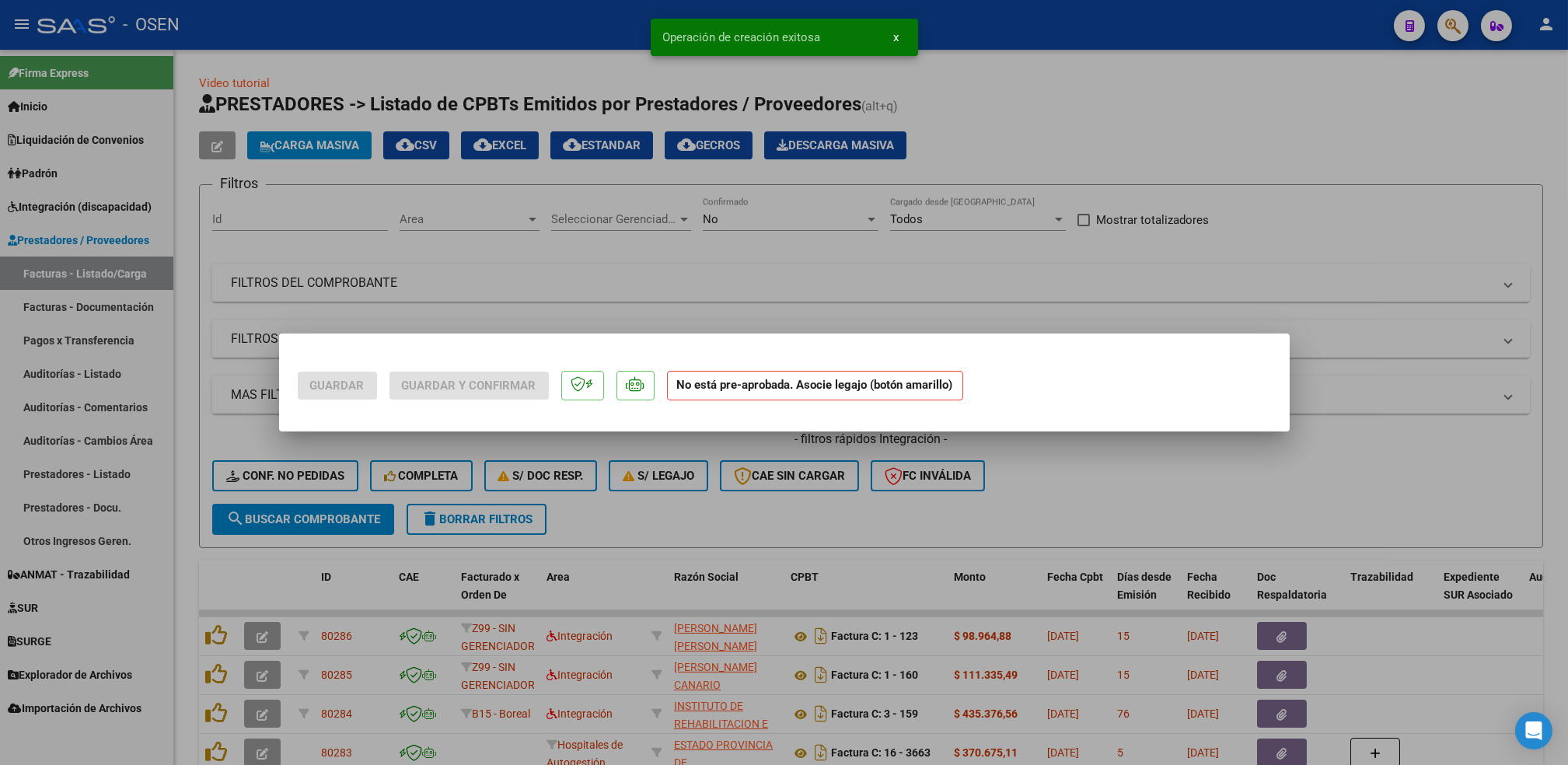
scroll to position [0, 0]
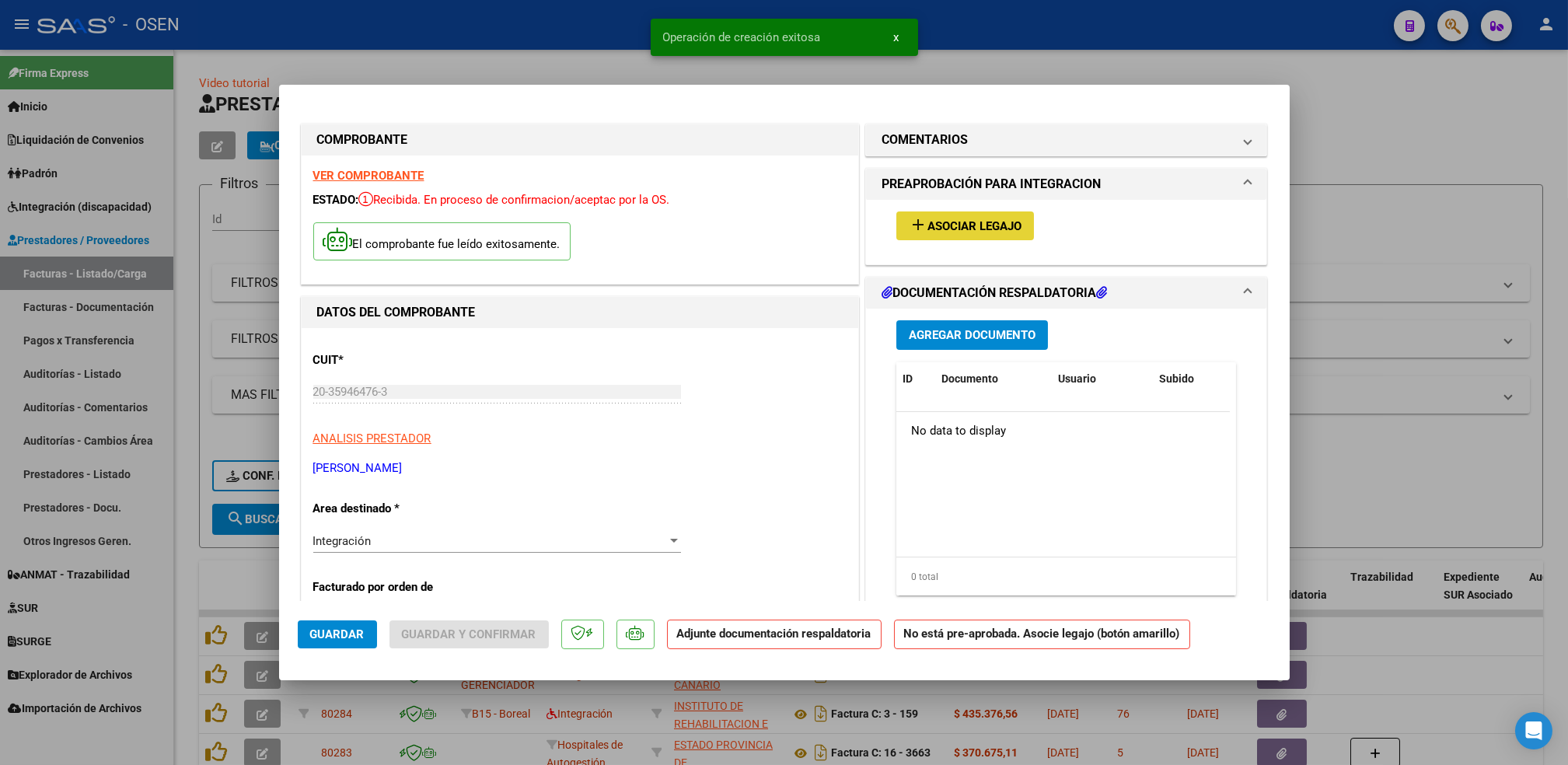
click at [968, 231] on span "Asociar Legajo" at bounding box center [975, 225] width 94 height 14
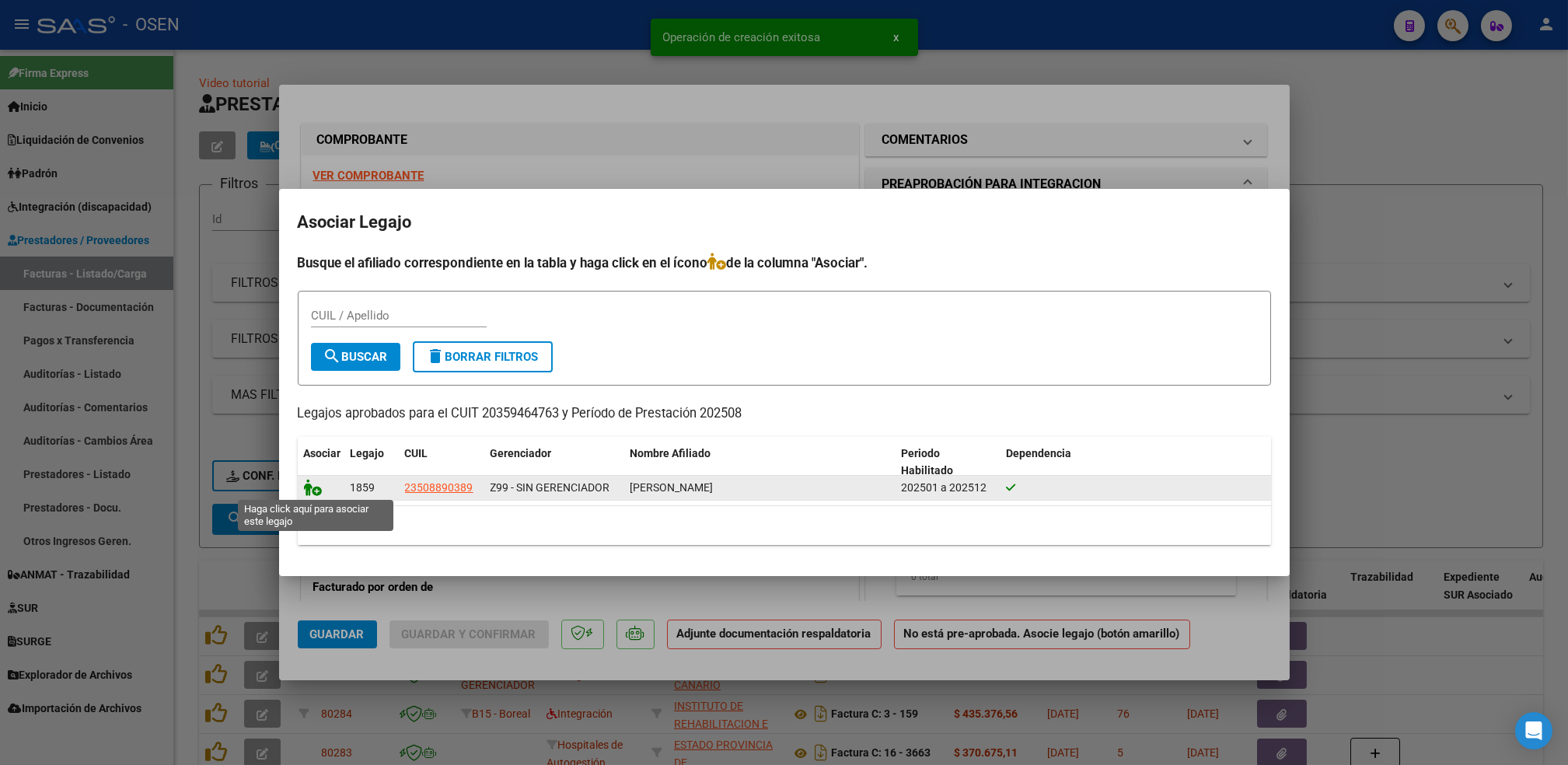
click at [306, 490] on icon at bounding box center [313, 487] width 19 height 17
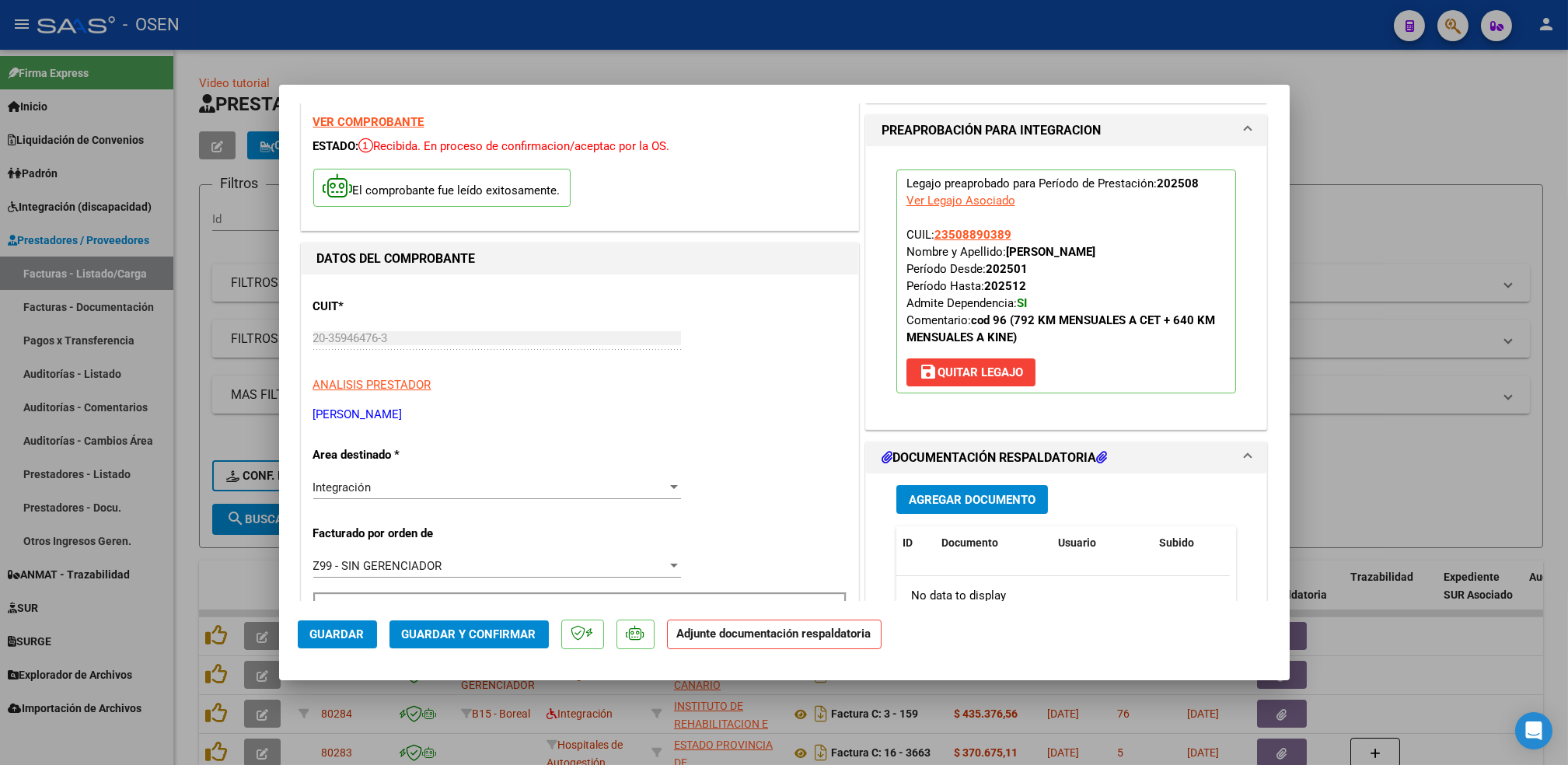
scroll to position [103, 0]
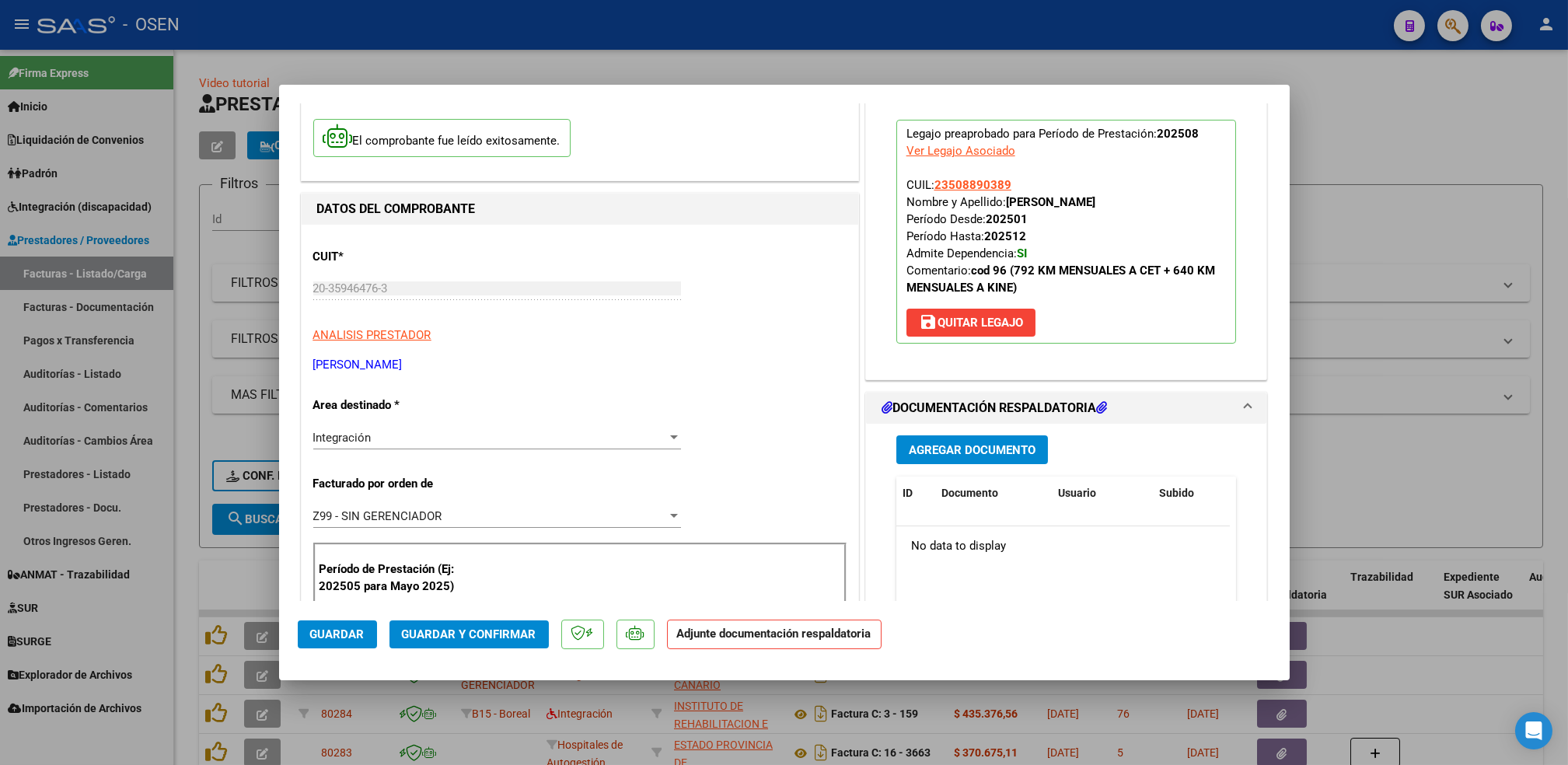
click at [981, 456] on span "Agregar Documento" at bounding box center [973, 450] width 127 height 14
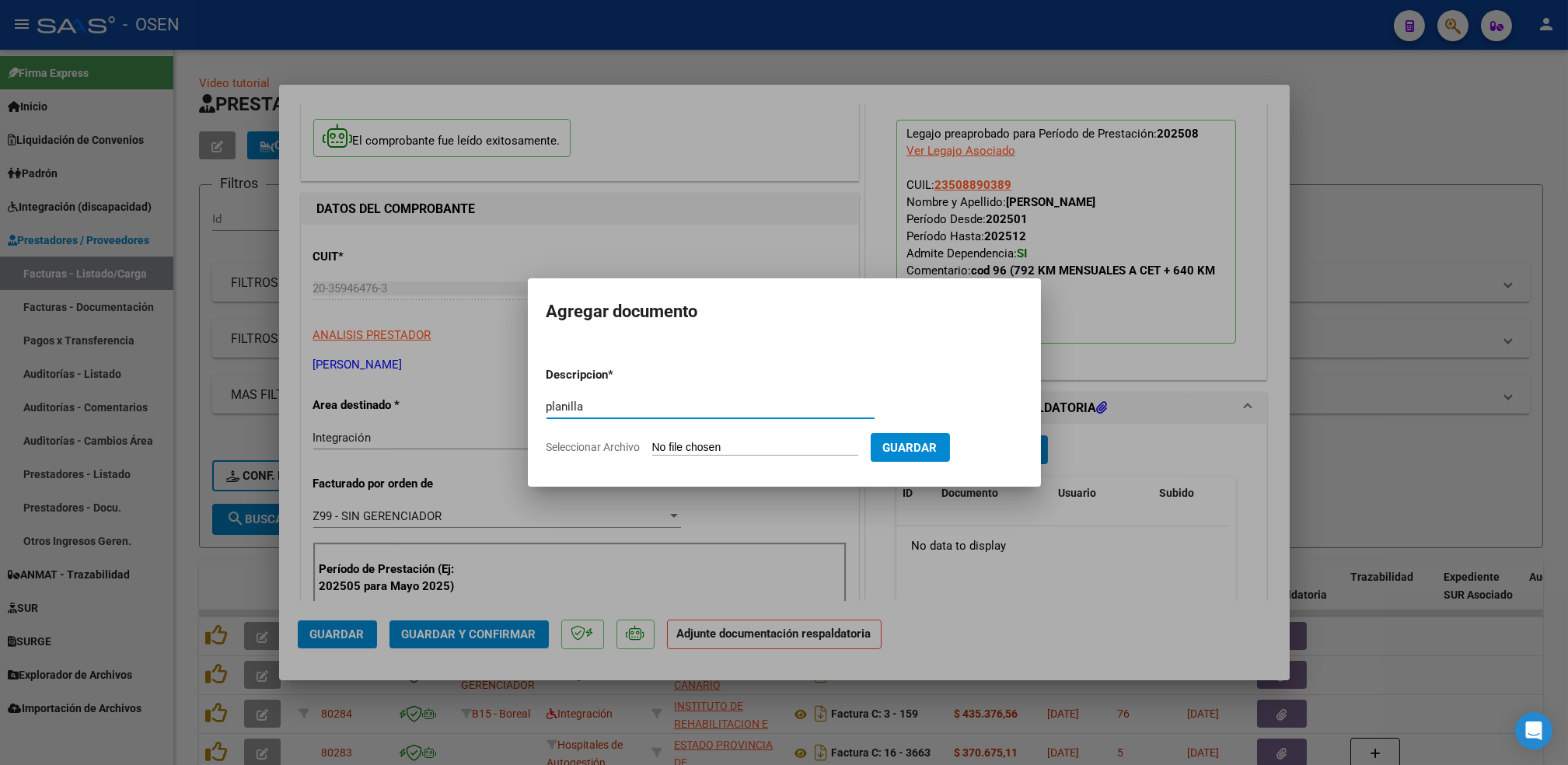
type input "planilla"
click at [652, 441] on input "Seleccionar Archivo" at bounding box center [755, 448] width 206 height 15
type input "C:\fakepath\Asistencia CET Valen Agosto .pdf"
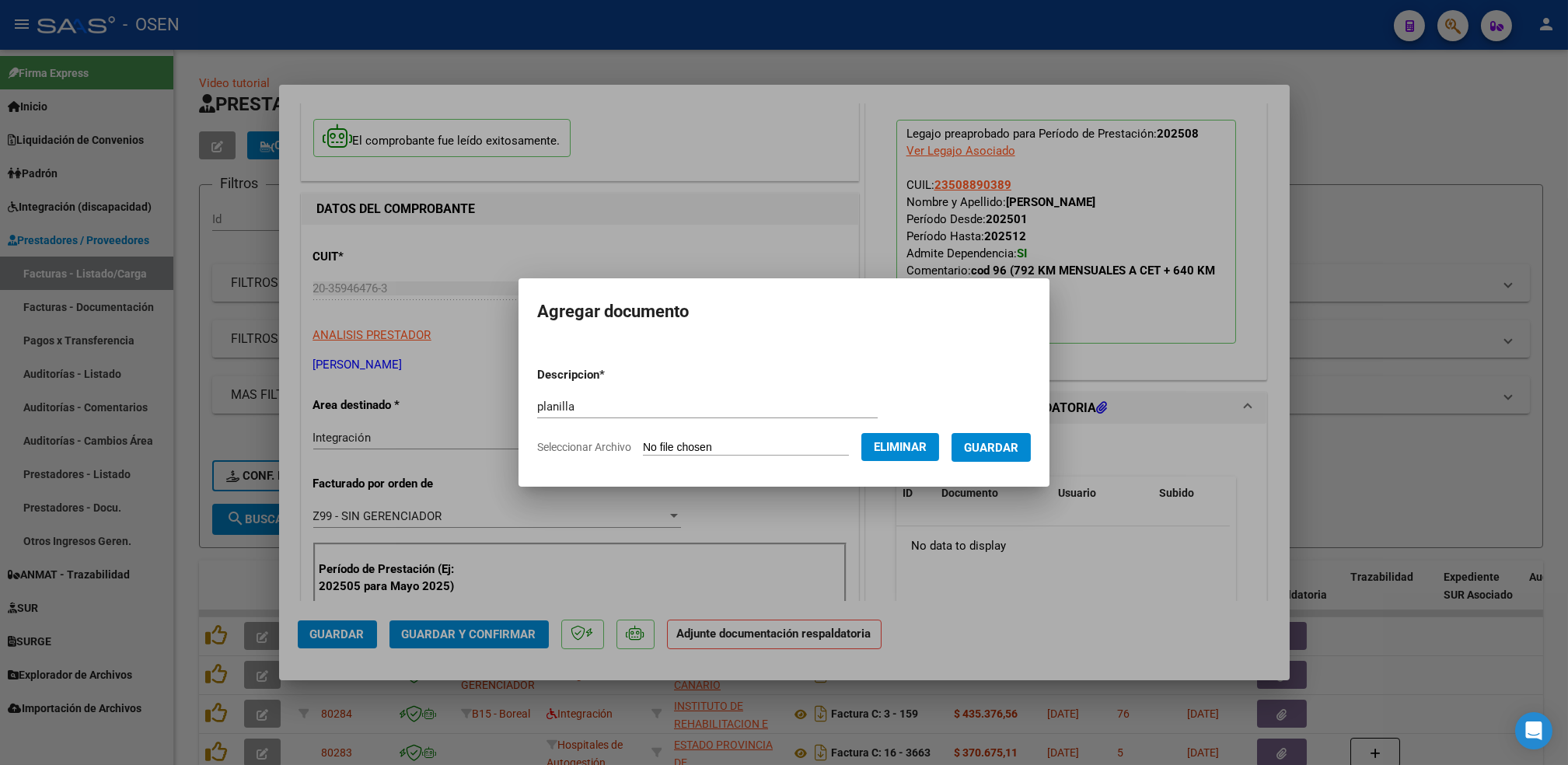
click at [1004, 454] on span "Guardar" at bounding box center [991, 447] width 54 height 14
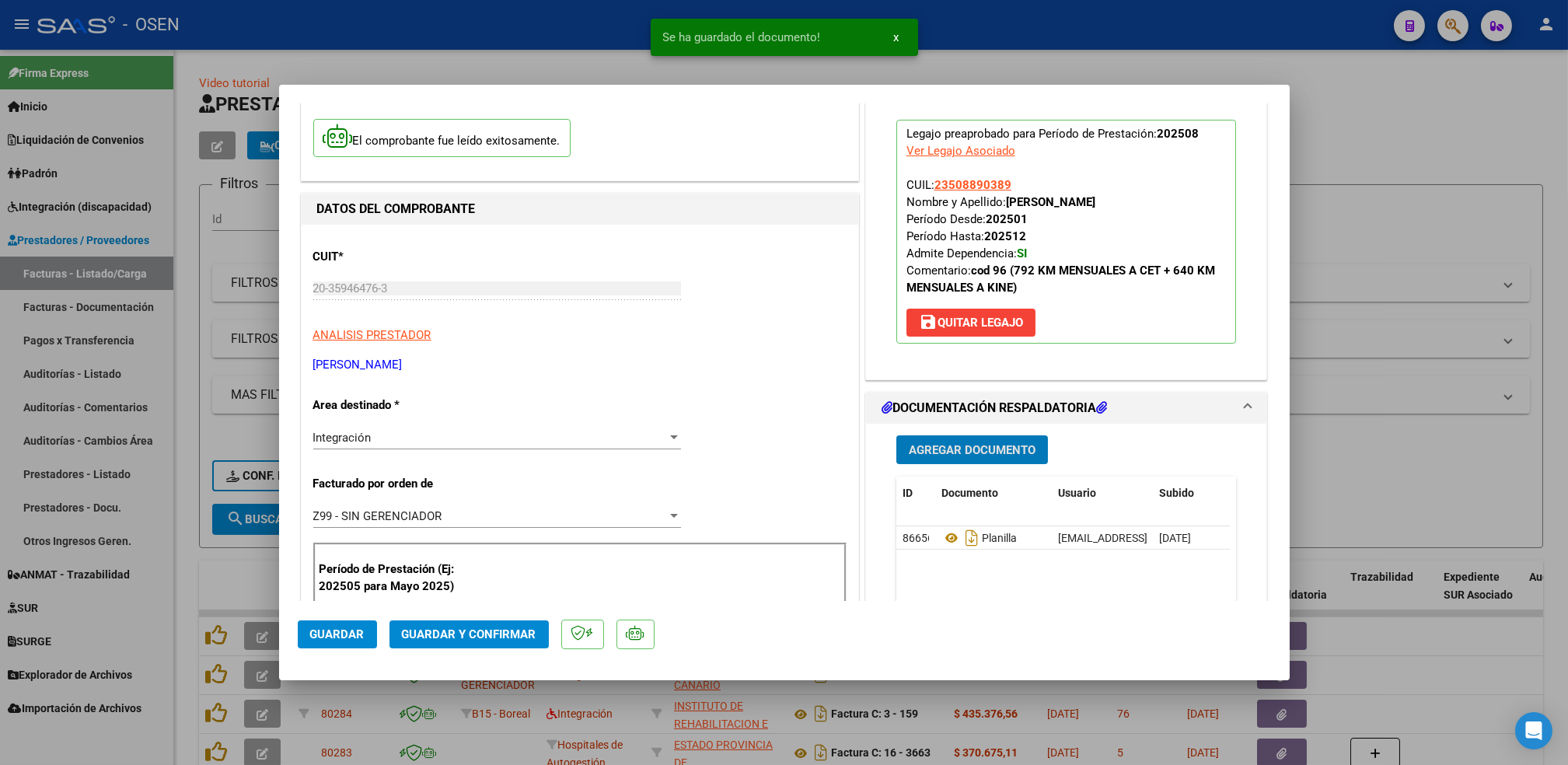
scroll to position [311, 0]
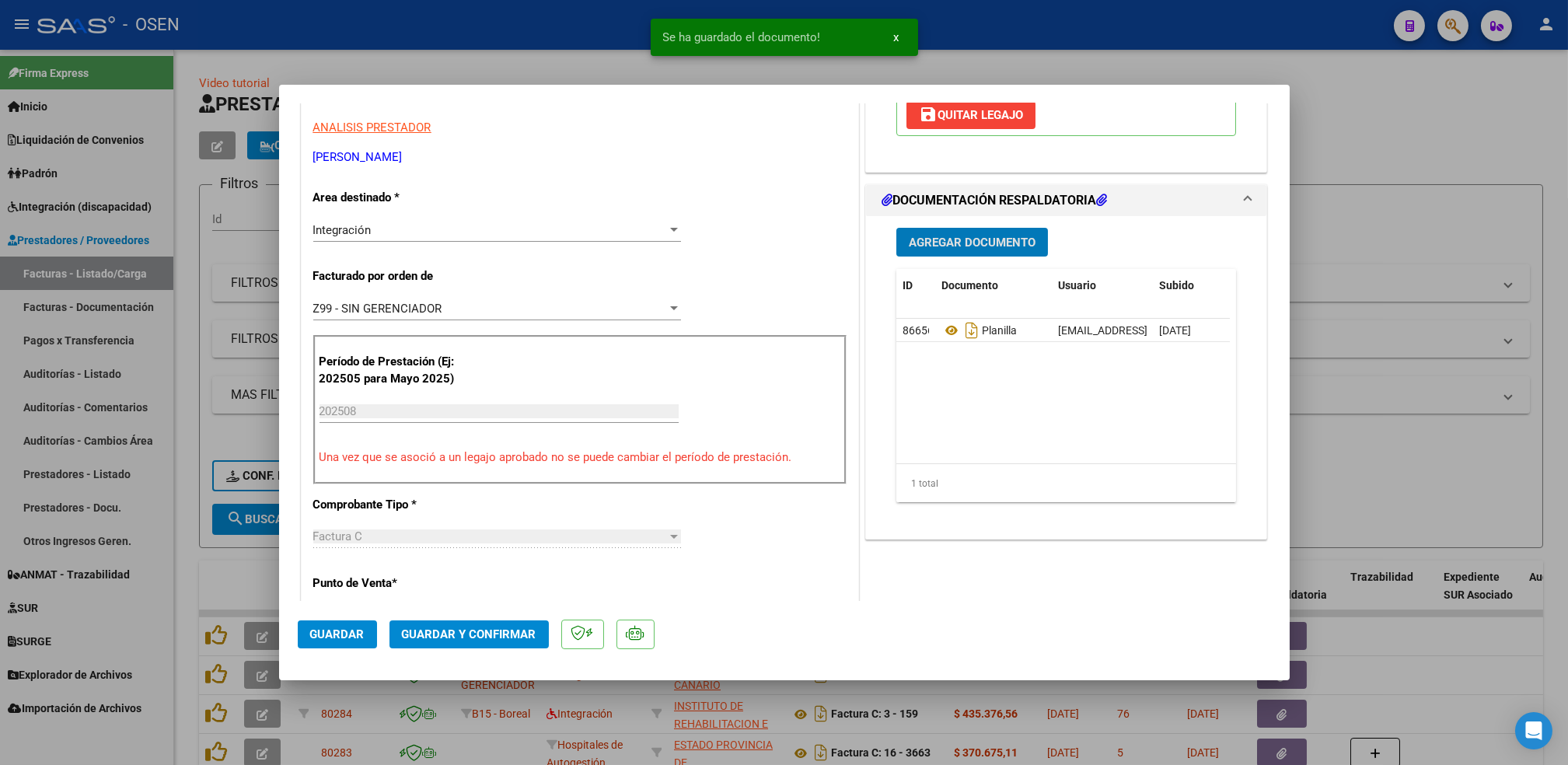
click at [348, 630] on span "Guardar" at bounding box center [337, 635] width 54 height 14
click at [172, 541] on div at bounding box center [784, 382] width 1568 height 765
type input "$ 0,00"
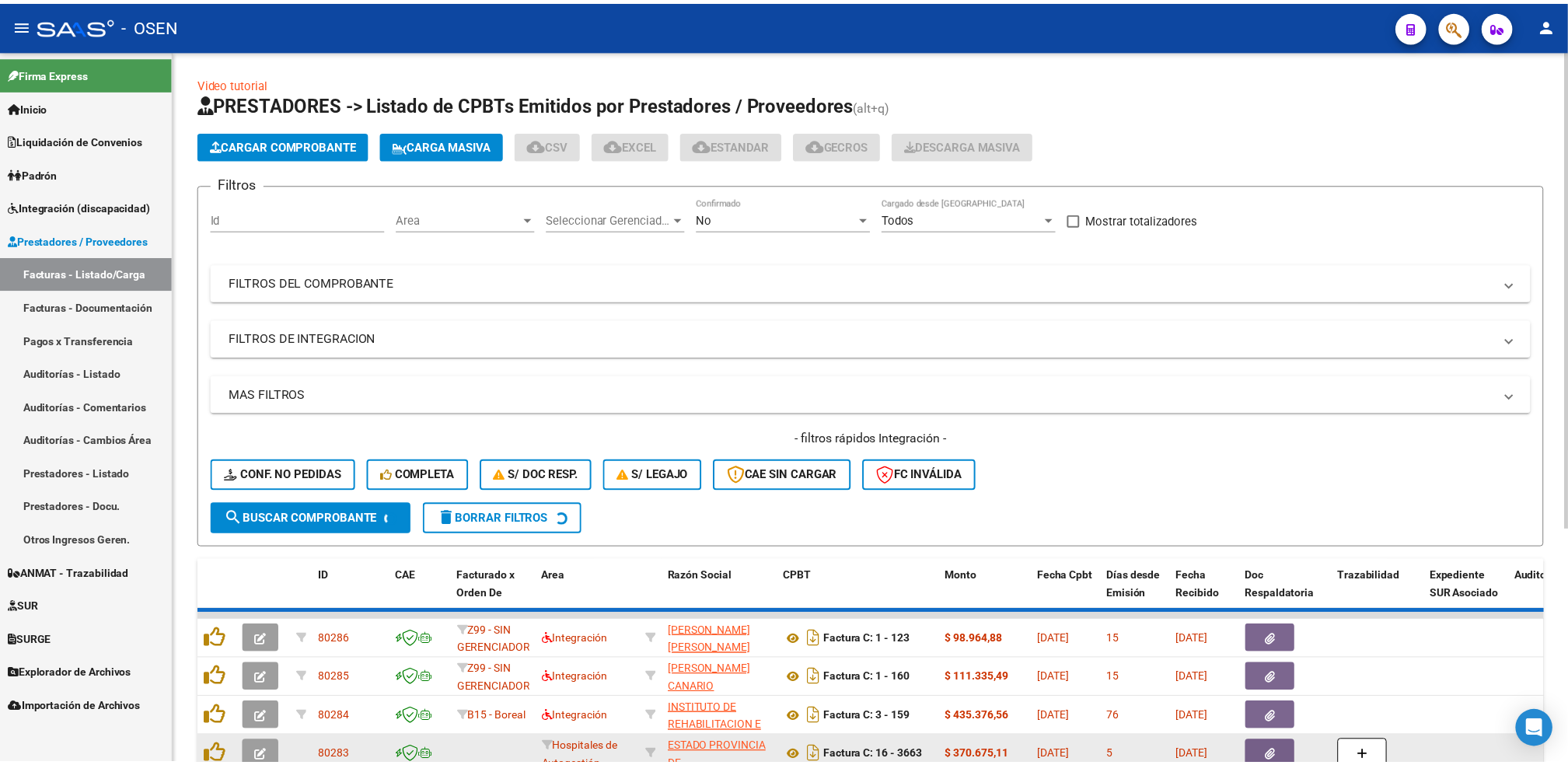
scroll to position [20, 0]
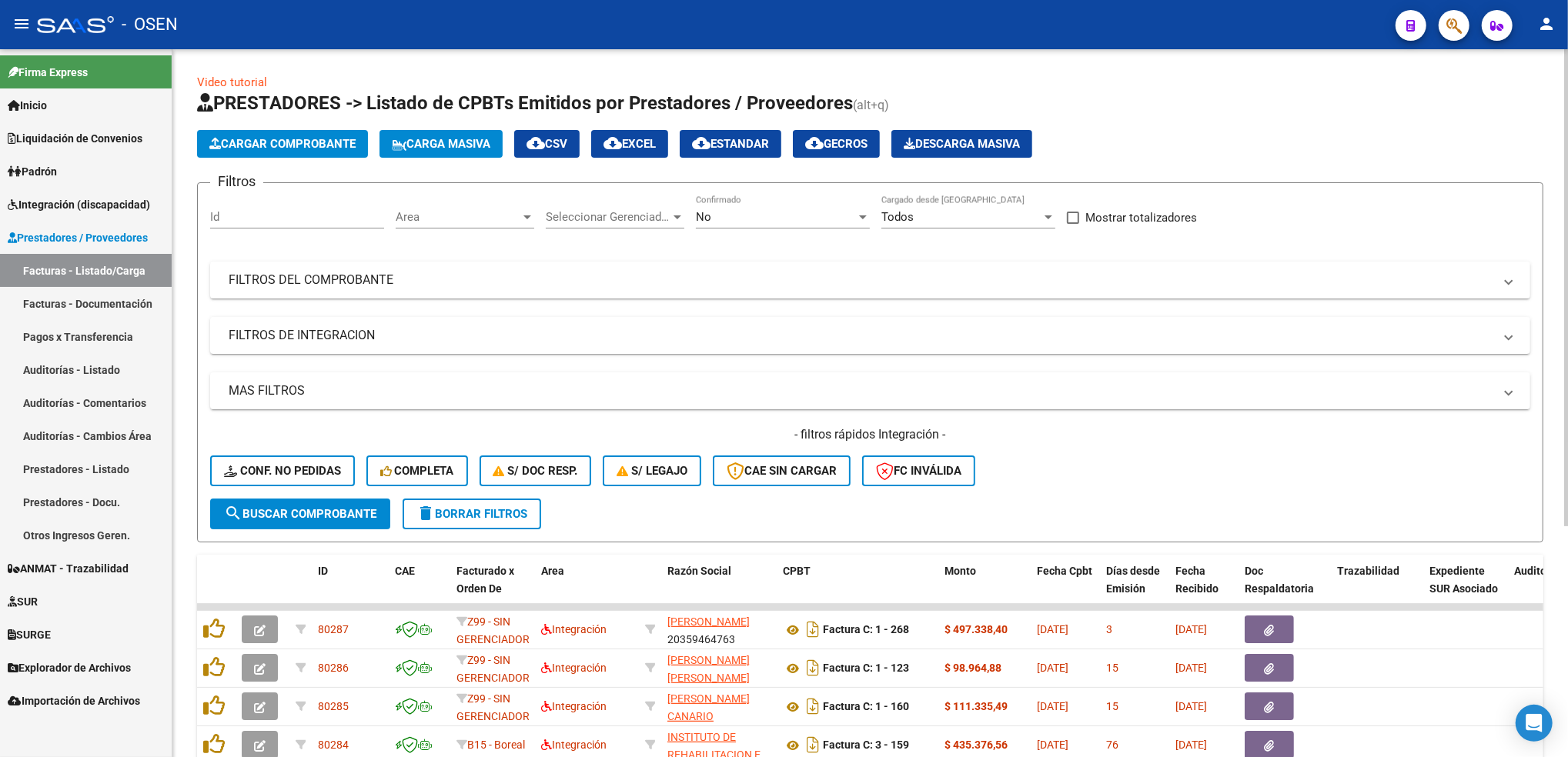
click at [338, 125] on app-list-header "PRESTADORES -> Listado de CPBTs Emitidos por Prestadores / Proveedores (alt+q) …" at bounding box center [871, 316] width 1347 height 452
click at [328, 142] on span "Cargar Comprobante" at bounding box center [282, 144] width 147 height 14
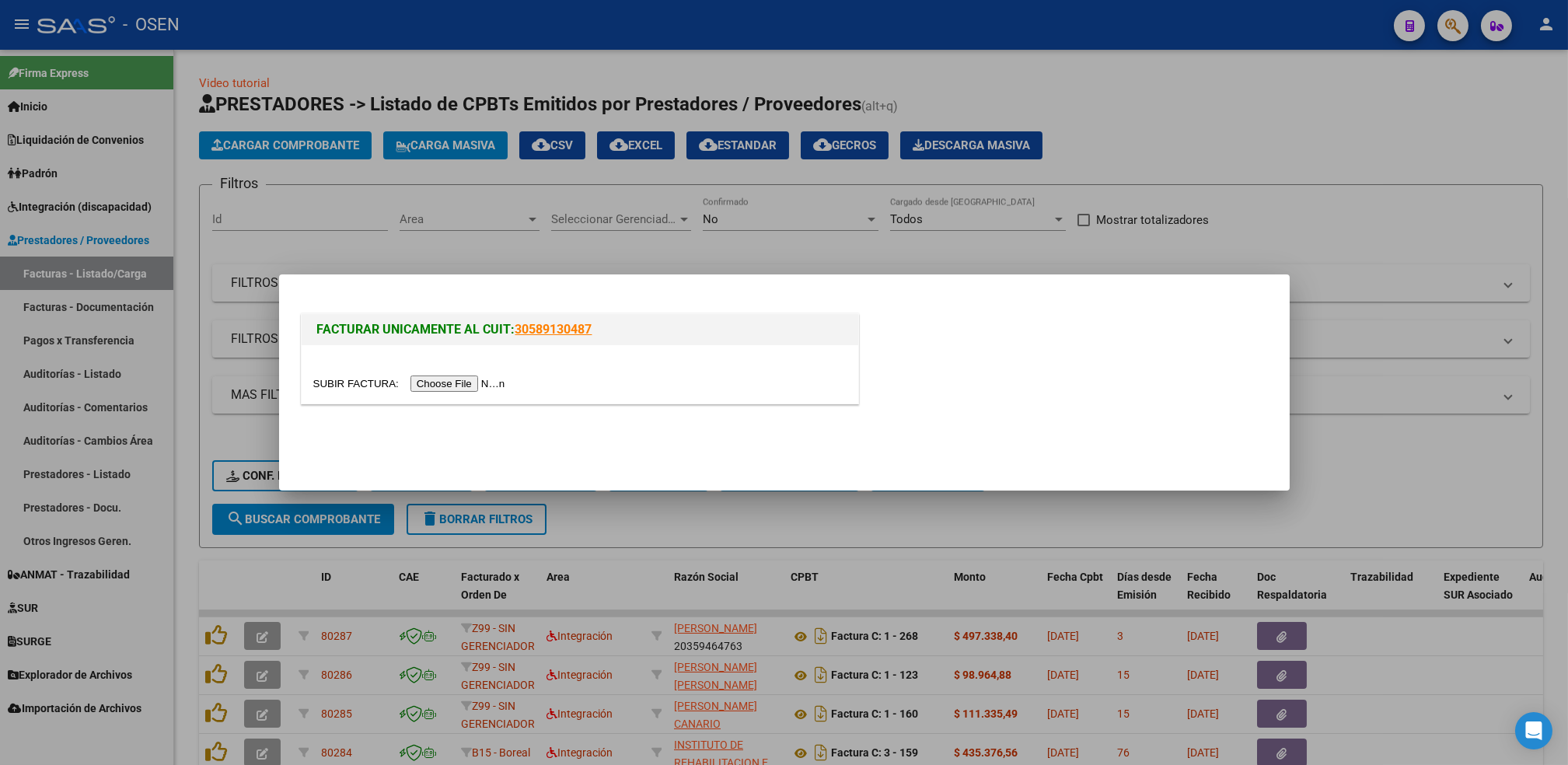
click at [444, 396] on div at bounding box center [580, 375] width 557 height 59
click at [444, 375] on div at bounding box center [579, 383] width 534 height 18
click at [435, 380] on input "file" at bounding box center [411, 384] width 197 height 17
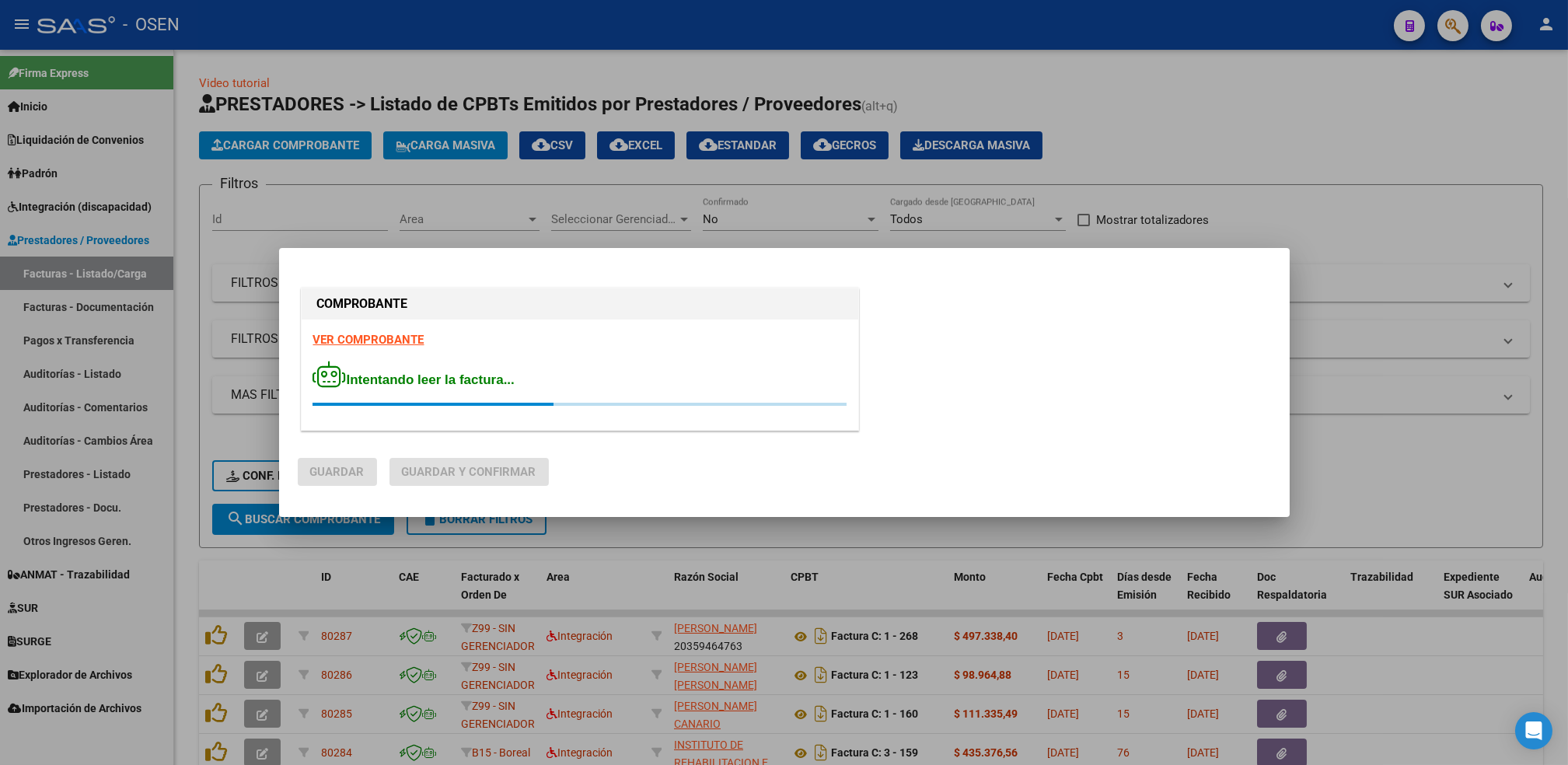
click at [361, 342] on strong "VER COMPROBANTE" at bounding box center [368, 339] width 111 height 14
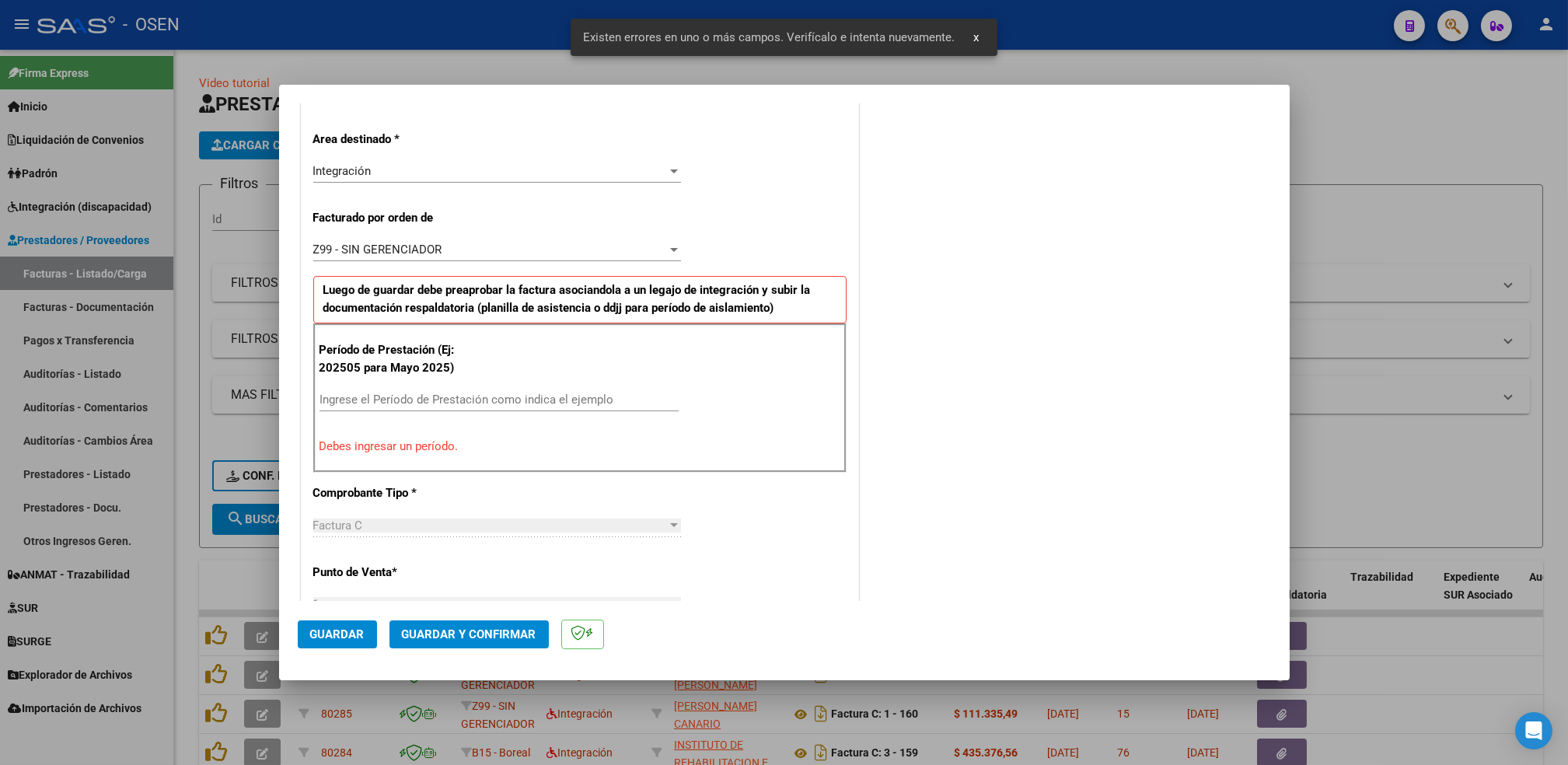
scroll to position [342, 0]
click at [420, 389] on div "Ingrese el Período de Prestación como indica el ejemplo" at bounding box center [499, 397] width 360 height 23
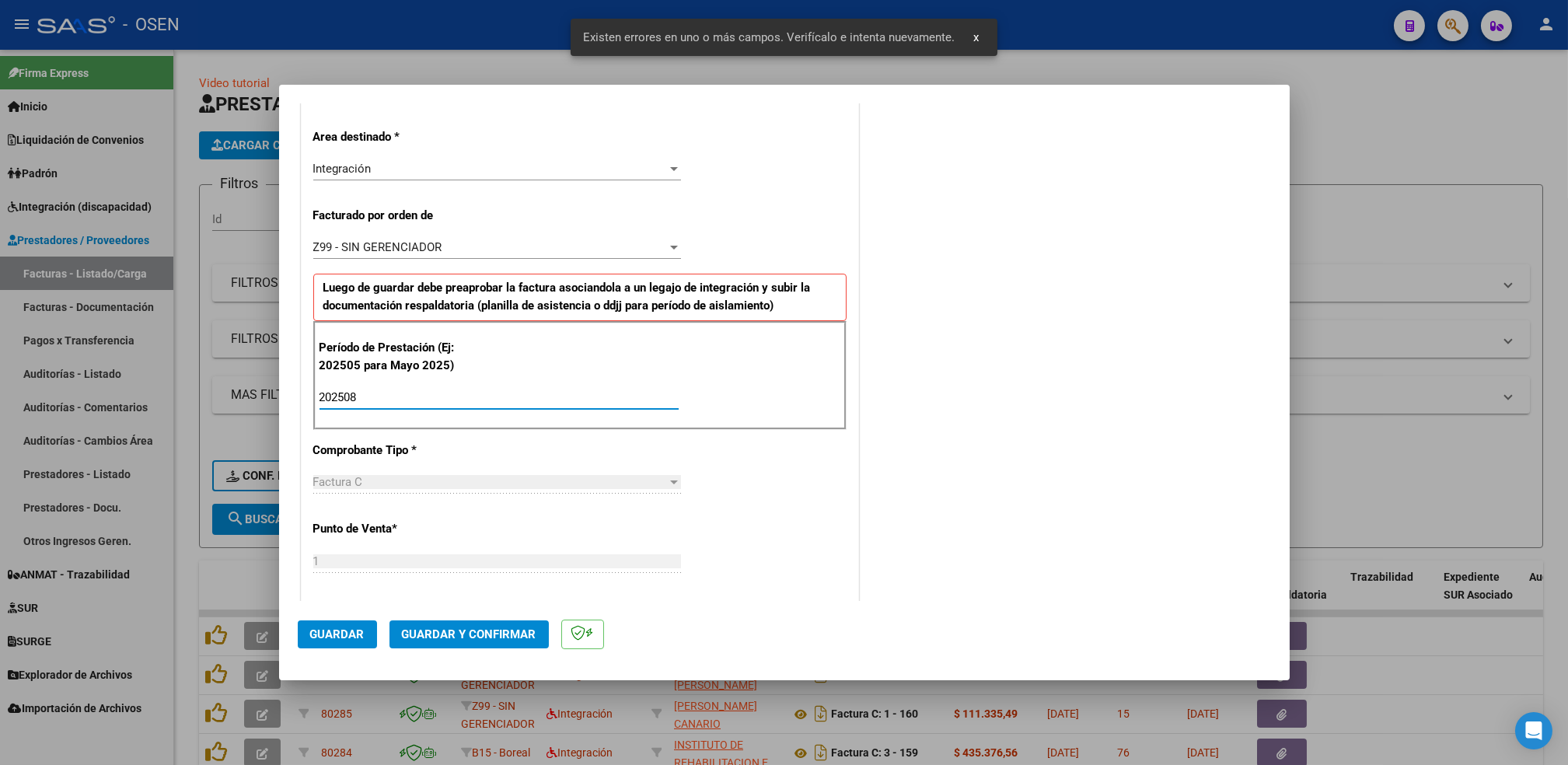
type input "202508"
click at [334, 634] on span "Guardar" at bounding box center [337, 635] width 54 height 14
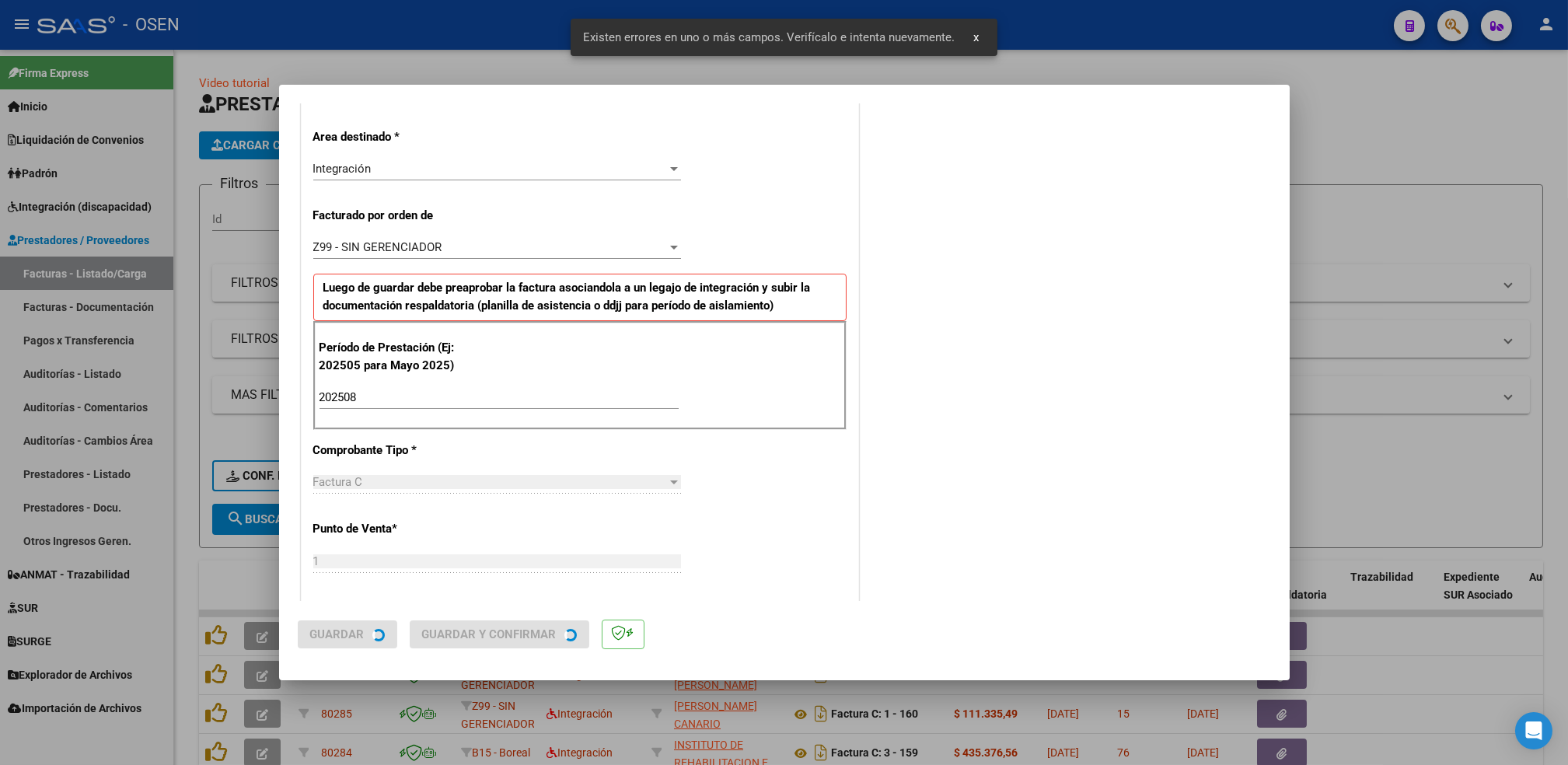
scroll to position [0, 0]
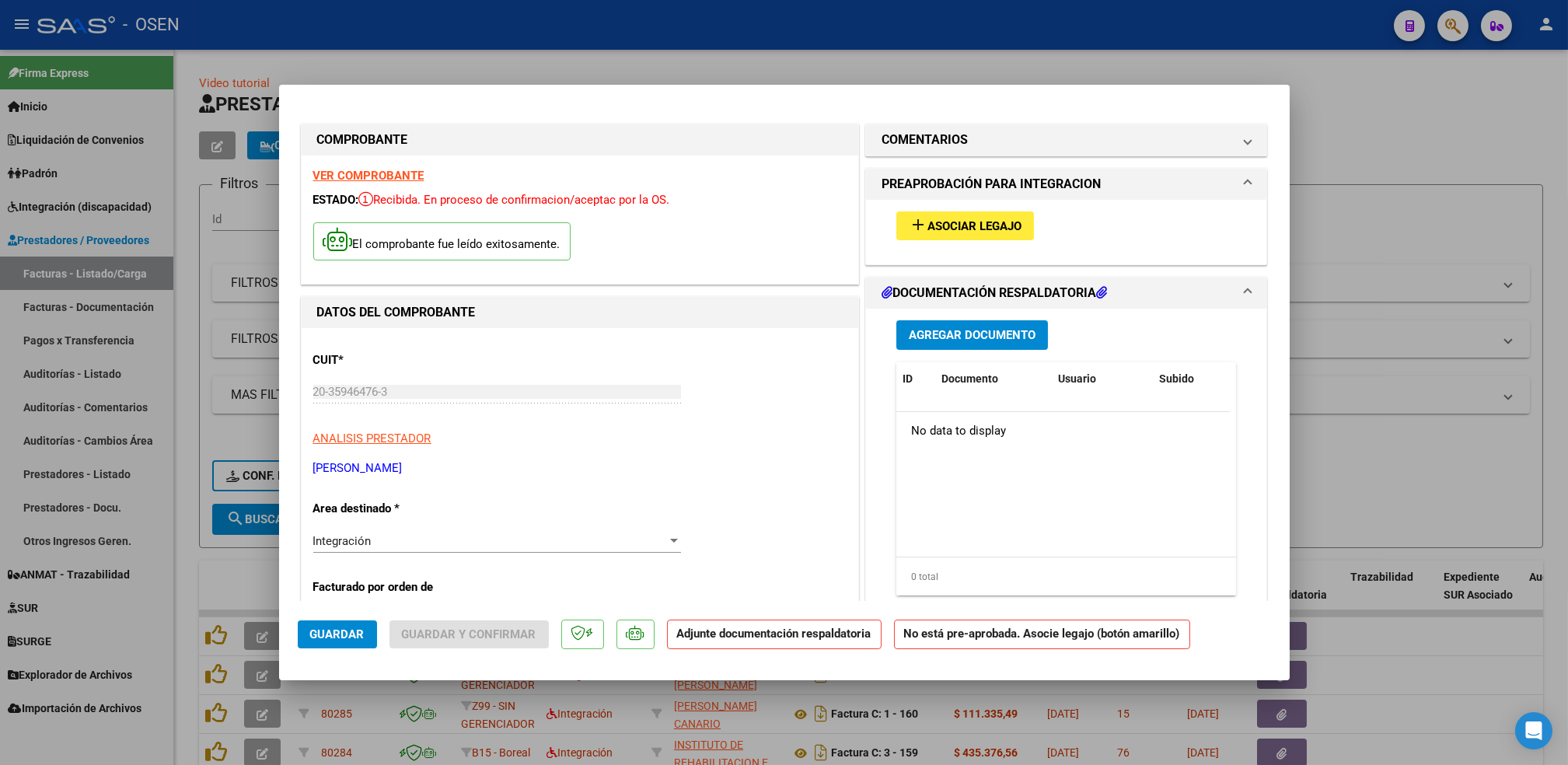
click at [963, 218] on button "add Asociar Legajo" at bounding box center [965, 225] width 138 height 29
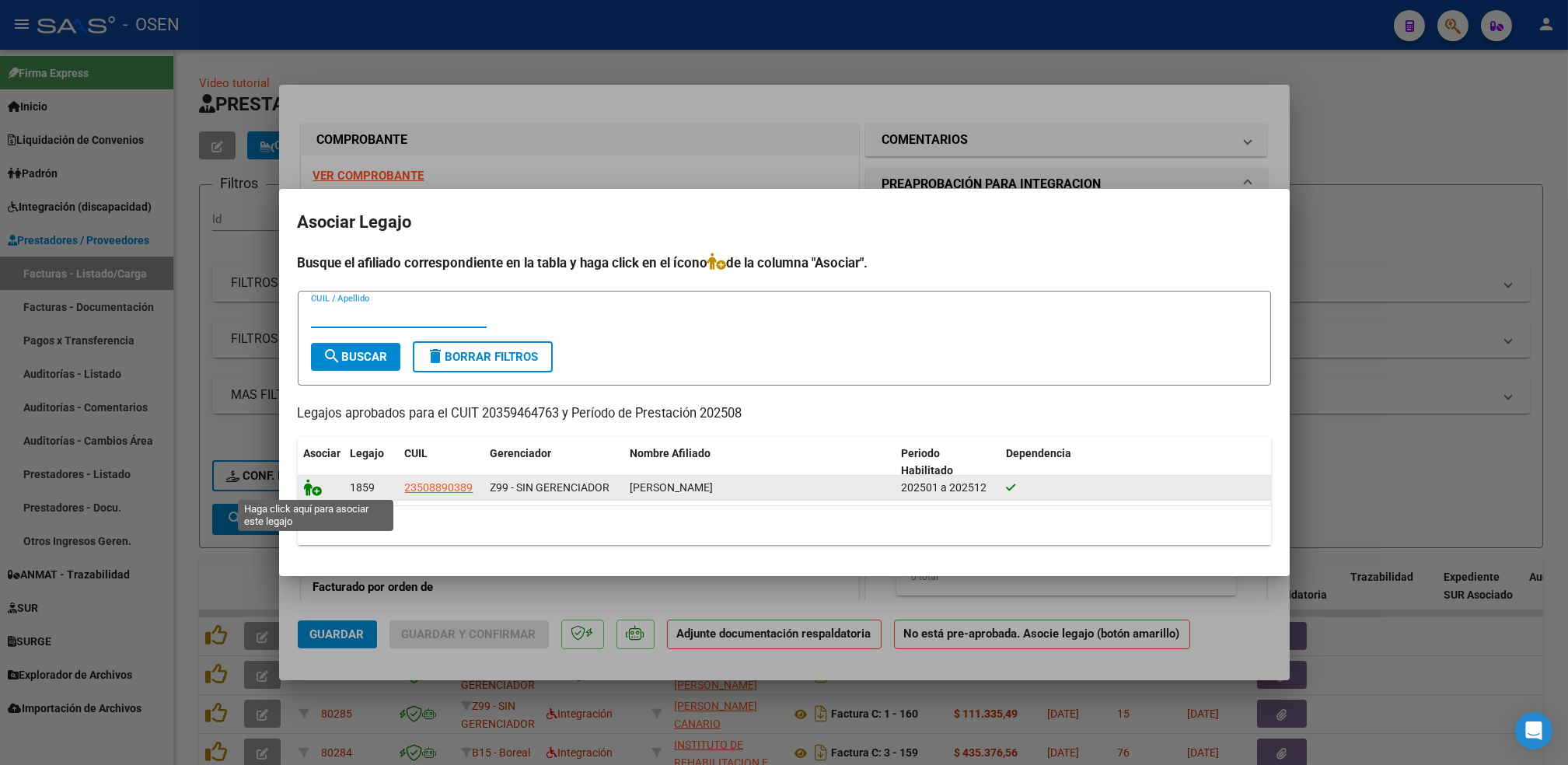
click at [309, 490] on icon at bounding box center [313, 487] width 19 height 17
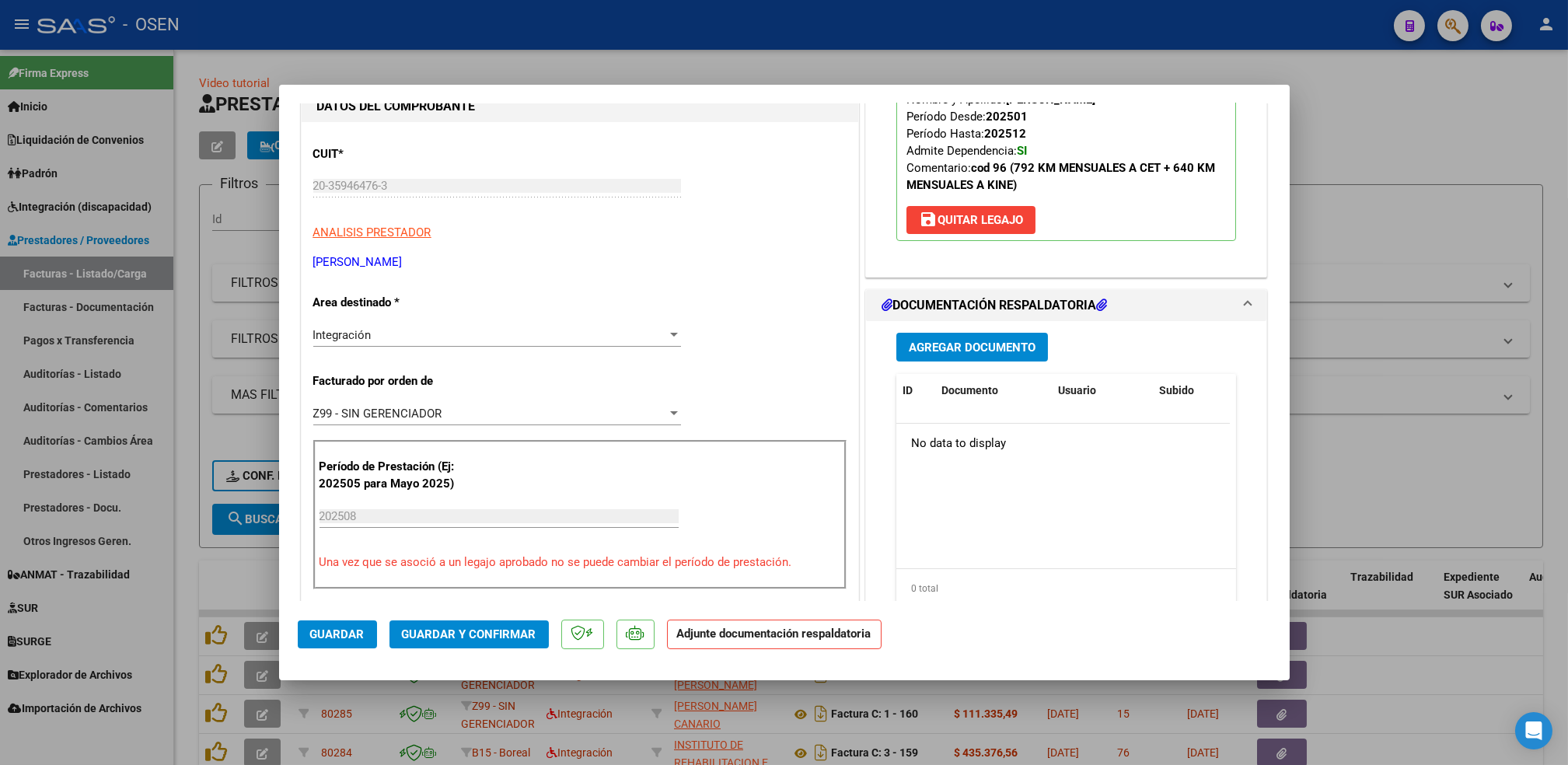
scroll to position [207, 0]
click at [994, 348] on span "Agregar Documento" at bounding box center [973, 347] width 127 height 14
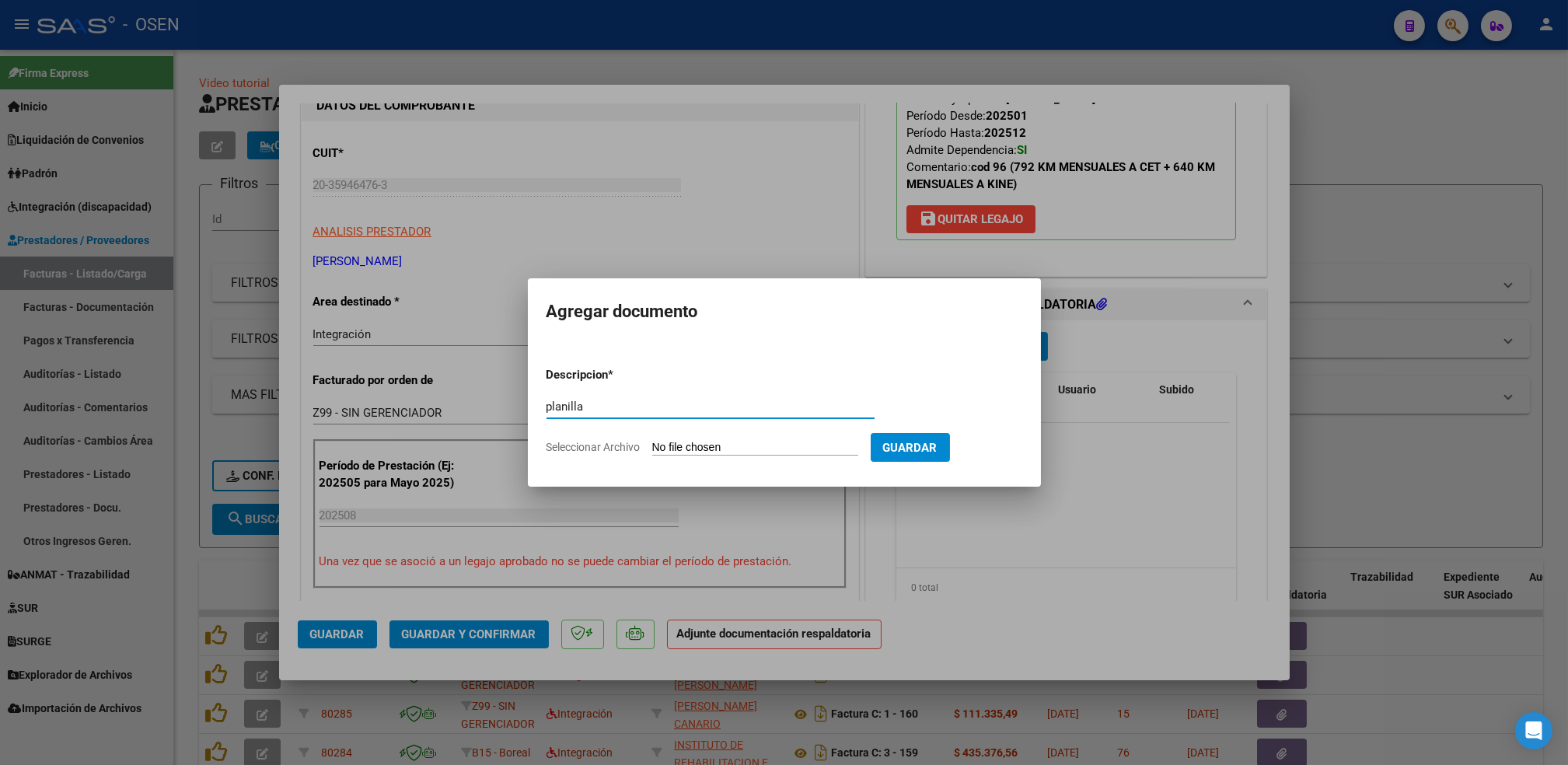
type input "planilla"
click at [652, 441] on input "Seleccionar Archivo" at bounding box center [755, 448] width 206 height 15
type input "C:\fakepath\Asistencia Kinesio Vale Agosto .pdf"
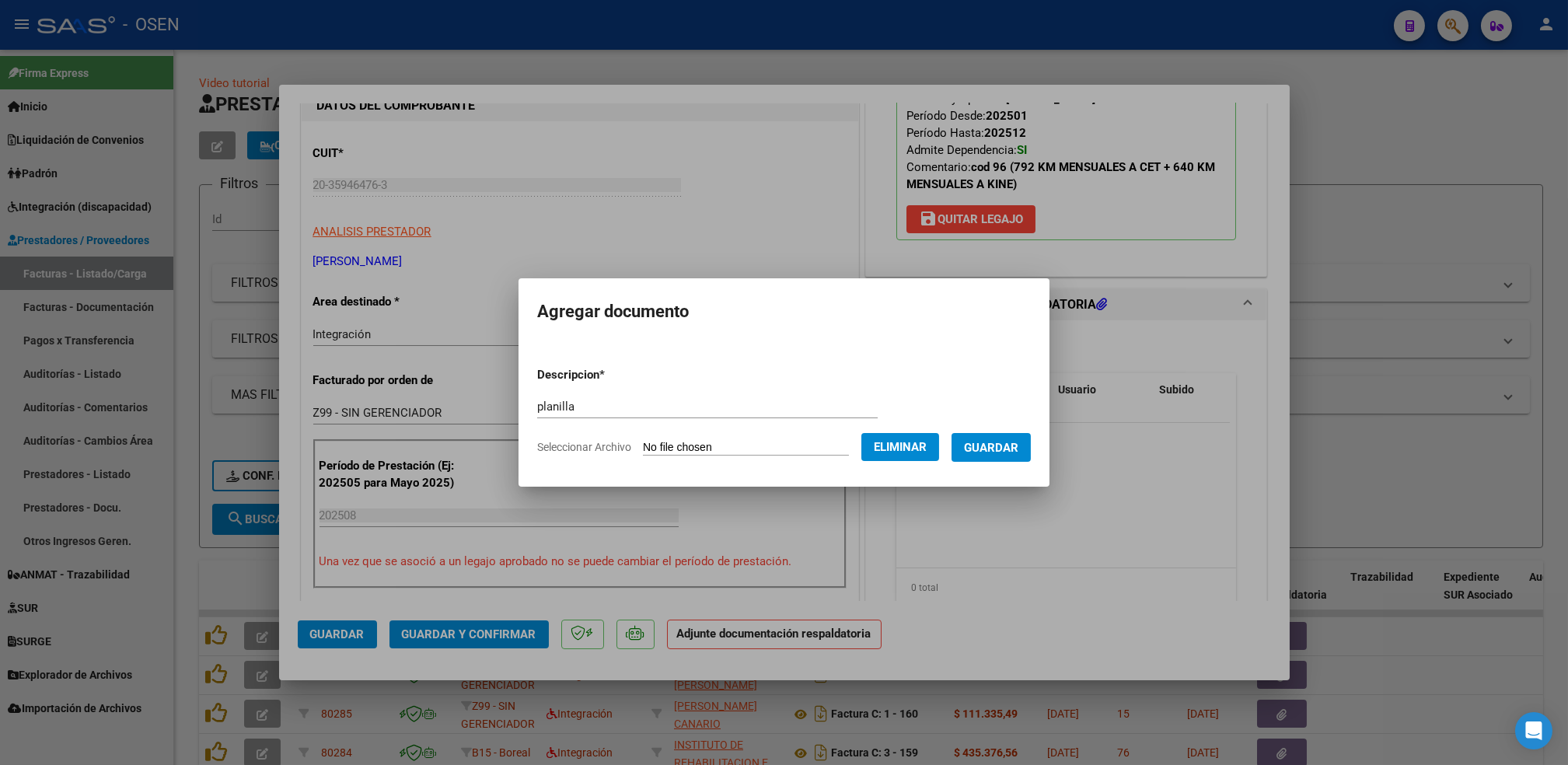
click at [1018, 455] on button "Guardar" at bounding box center [991, 447] width 79 height 29
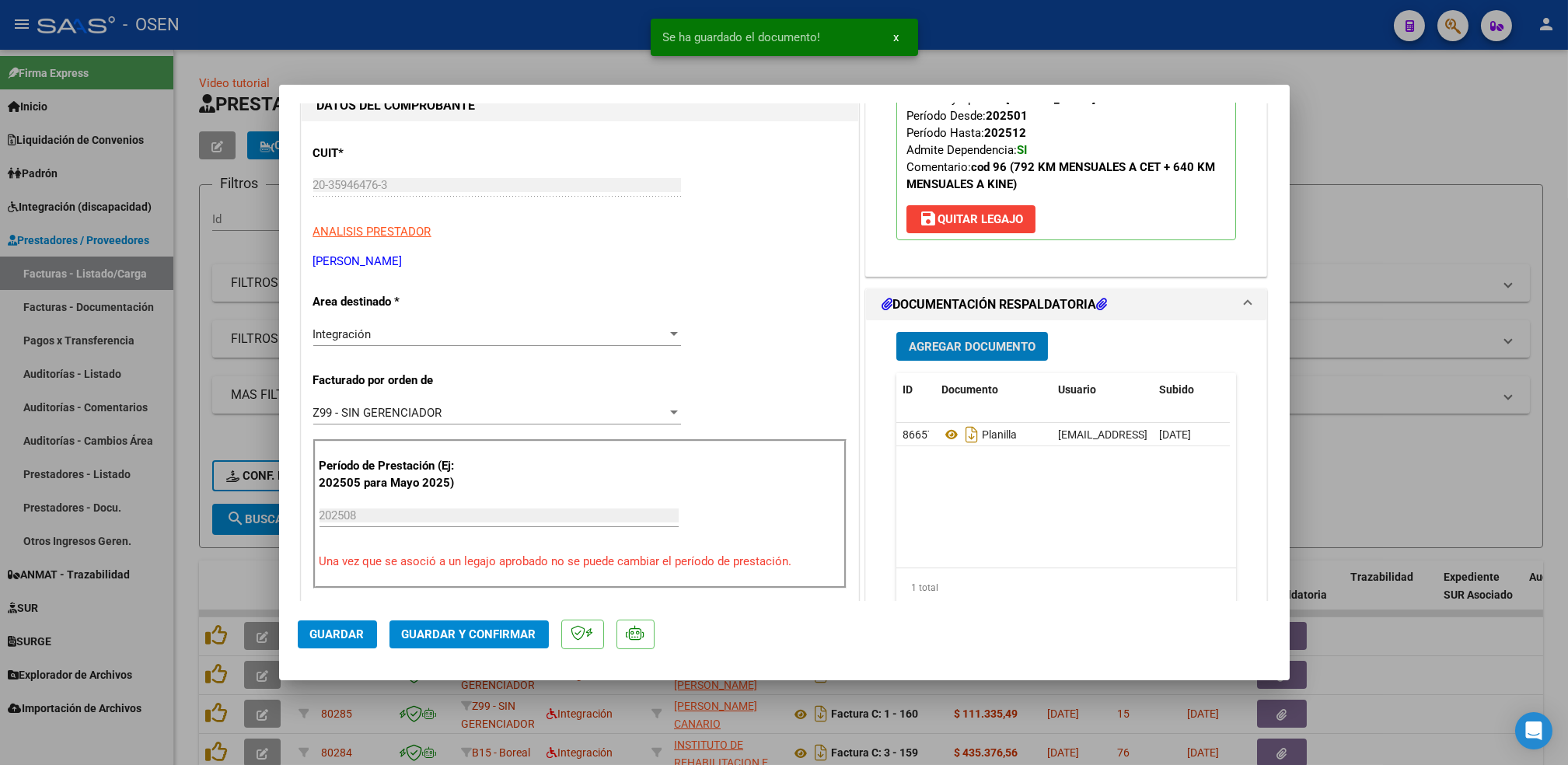
click at [352, 631] on span "Guardar" at bounding box center [337, 635] width 54 height 14
click at [182, 596] on div at bounding box center [784, 382] width 1568 height 765
type input "$ 0,00"
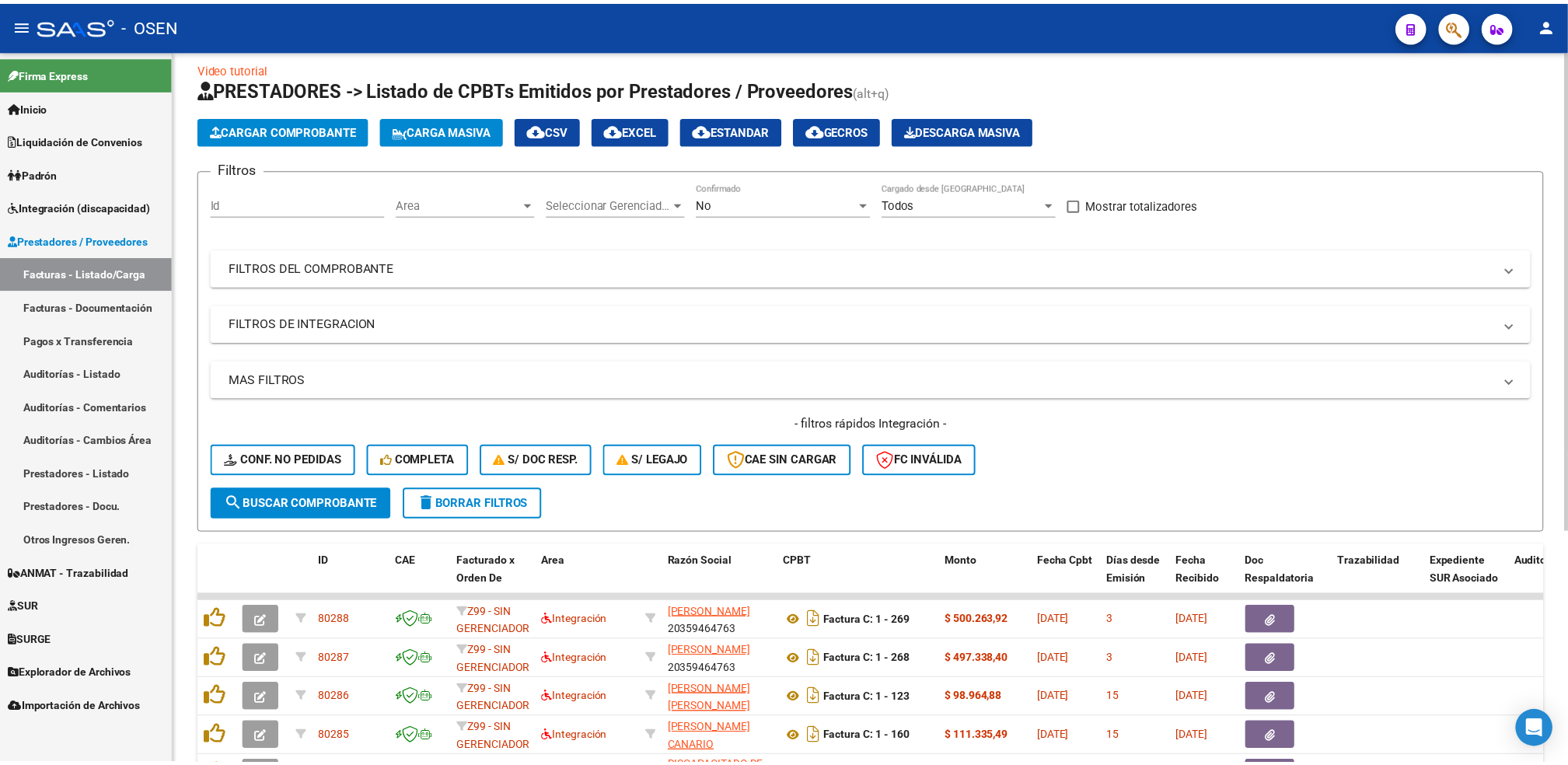
scroll to position [0, 0]
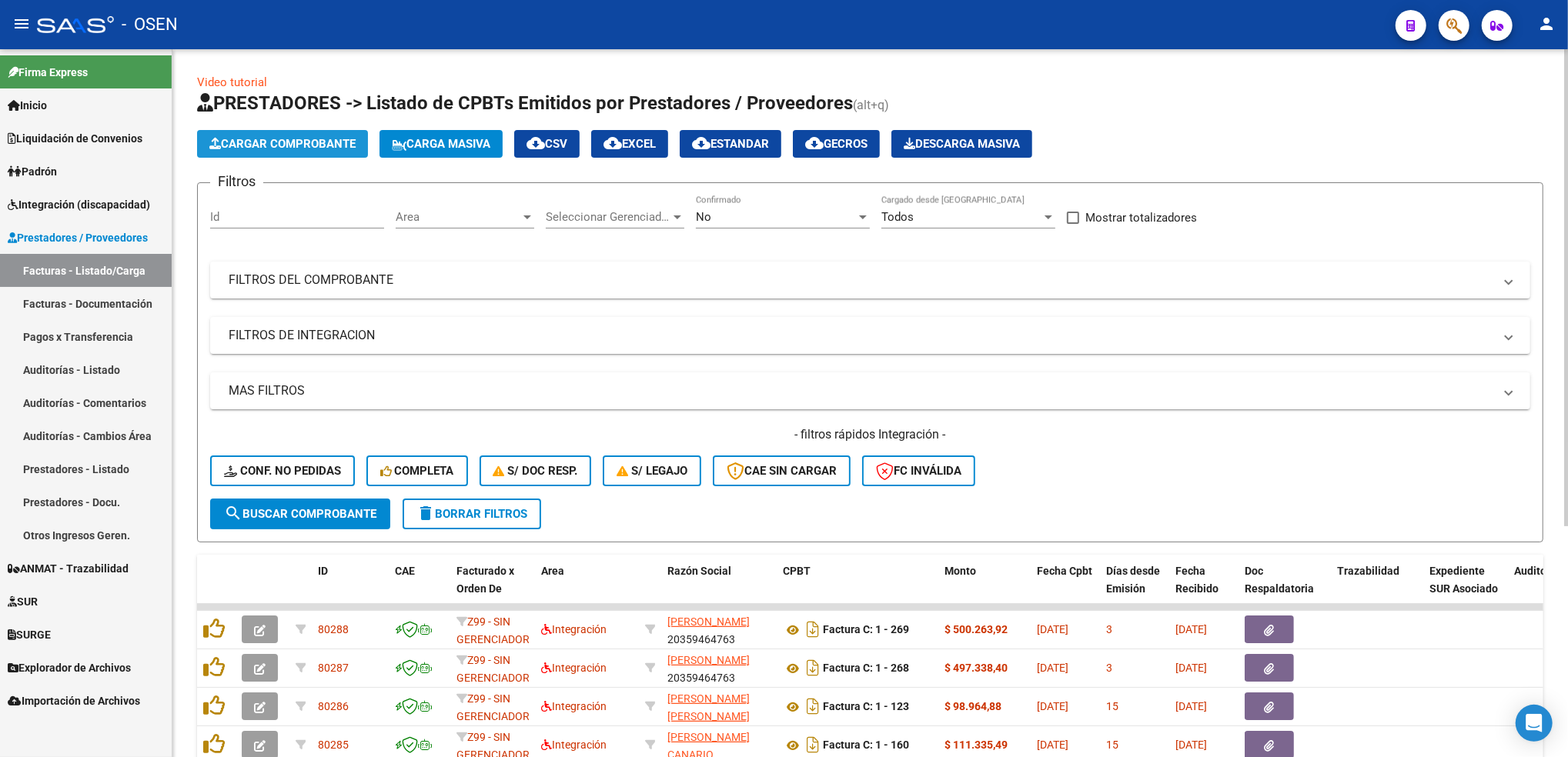
click at [324, 146] on span "Cargar Comprobante" at bounding box center [282, 144] width 147 height 14
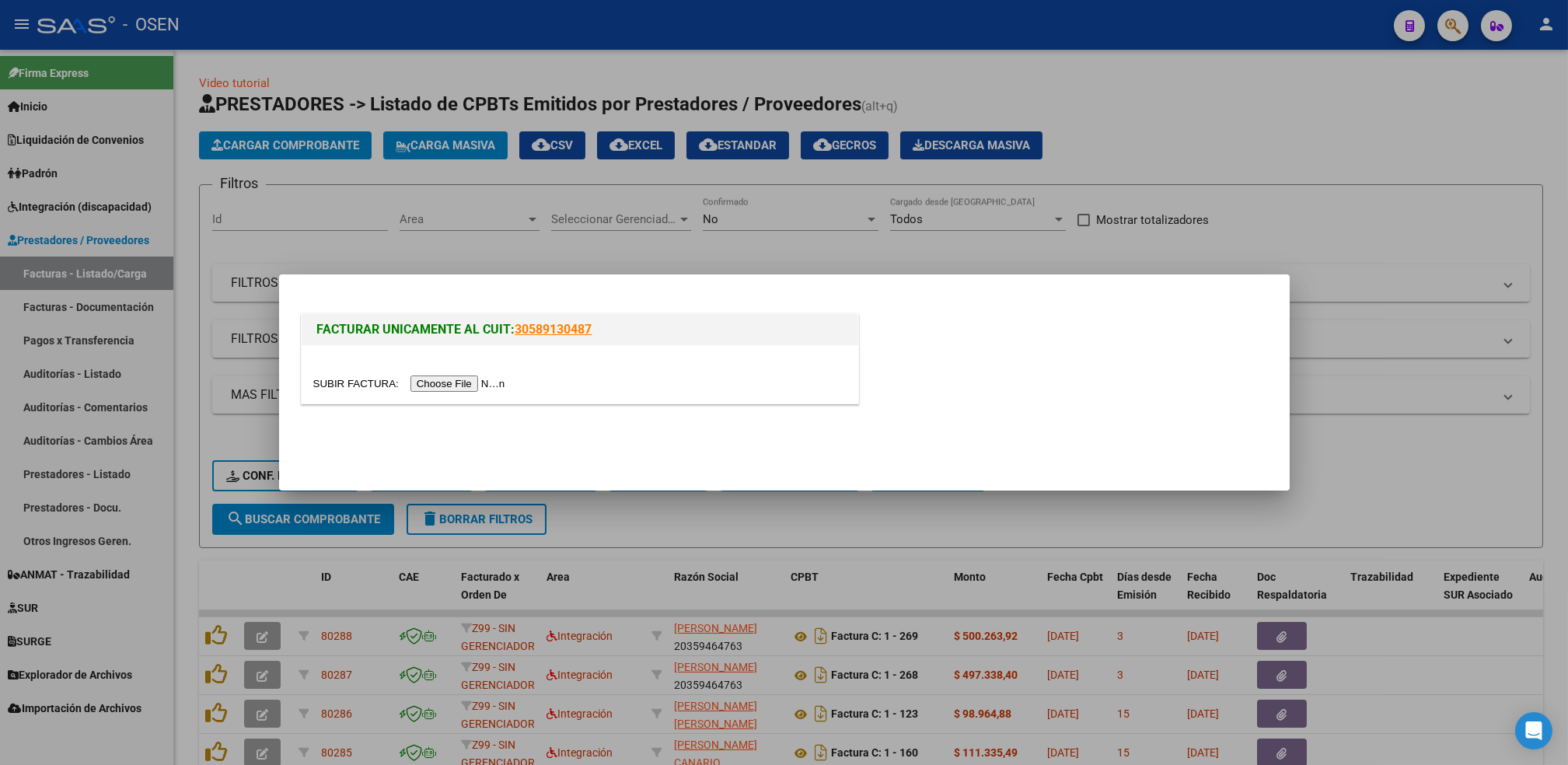
click at [449, 380] on input "file" at bounding box center [411, 384] width 197 height 17
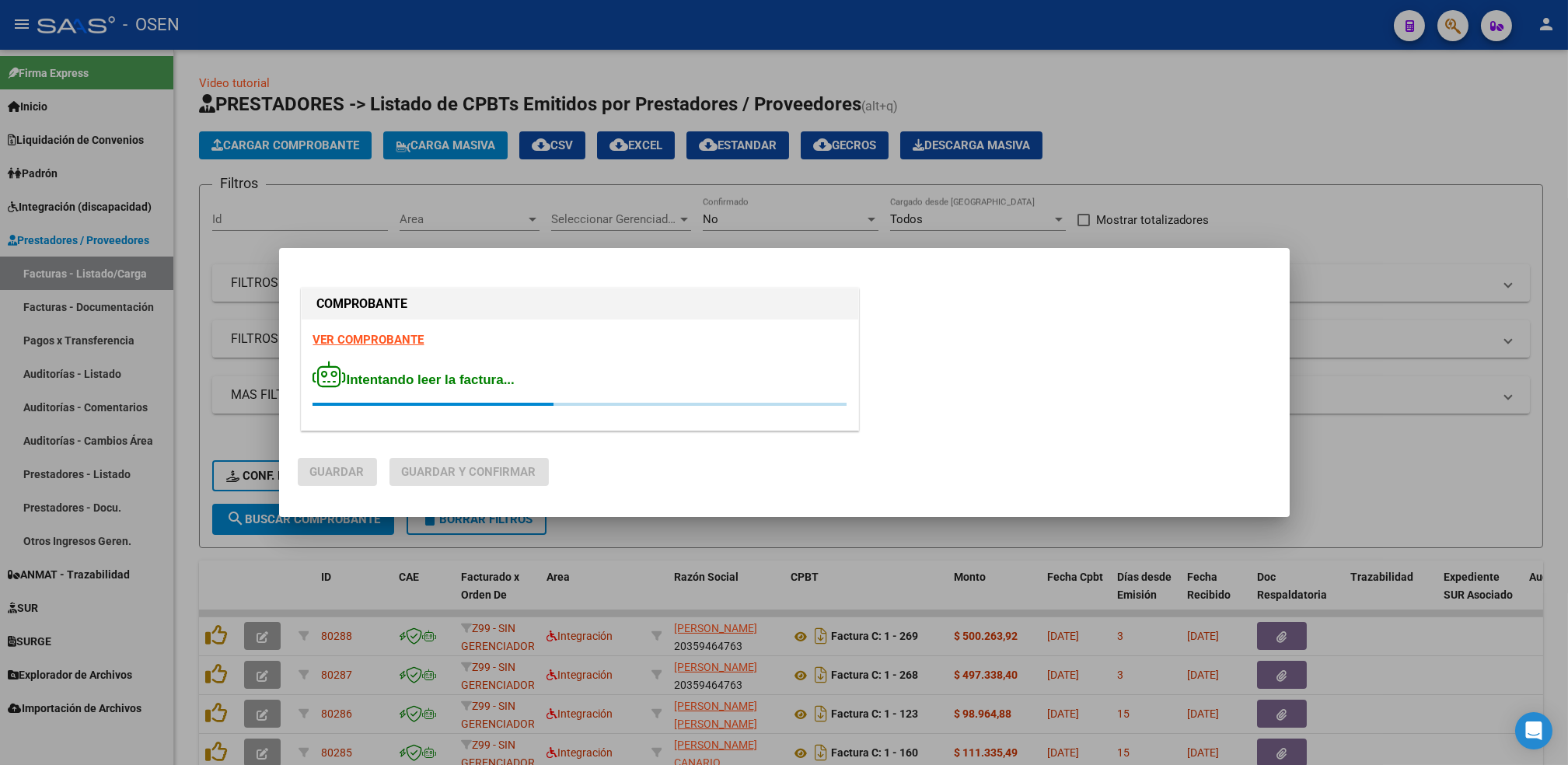
click at [377, 335] on strong "VER COMPROBANTE" at bounding box center [368, 339] width 111 height 14
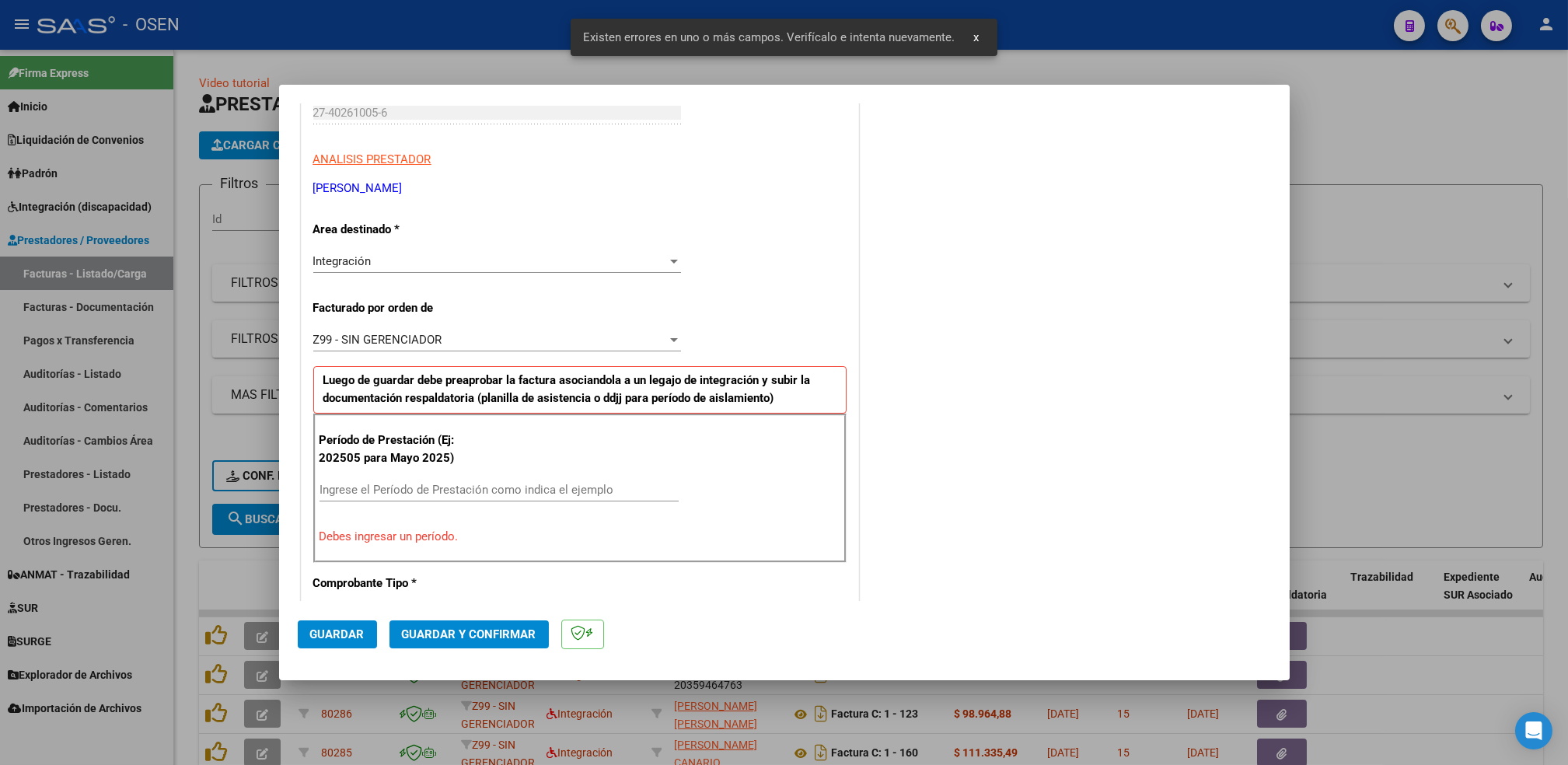
scroll to position [342, 0]
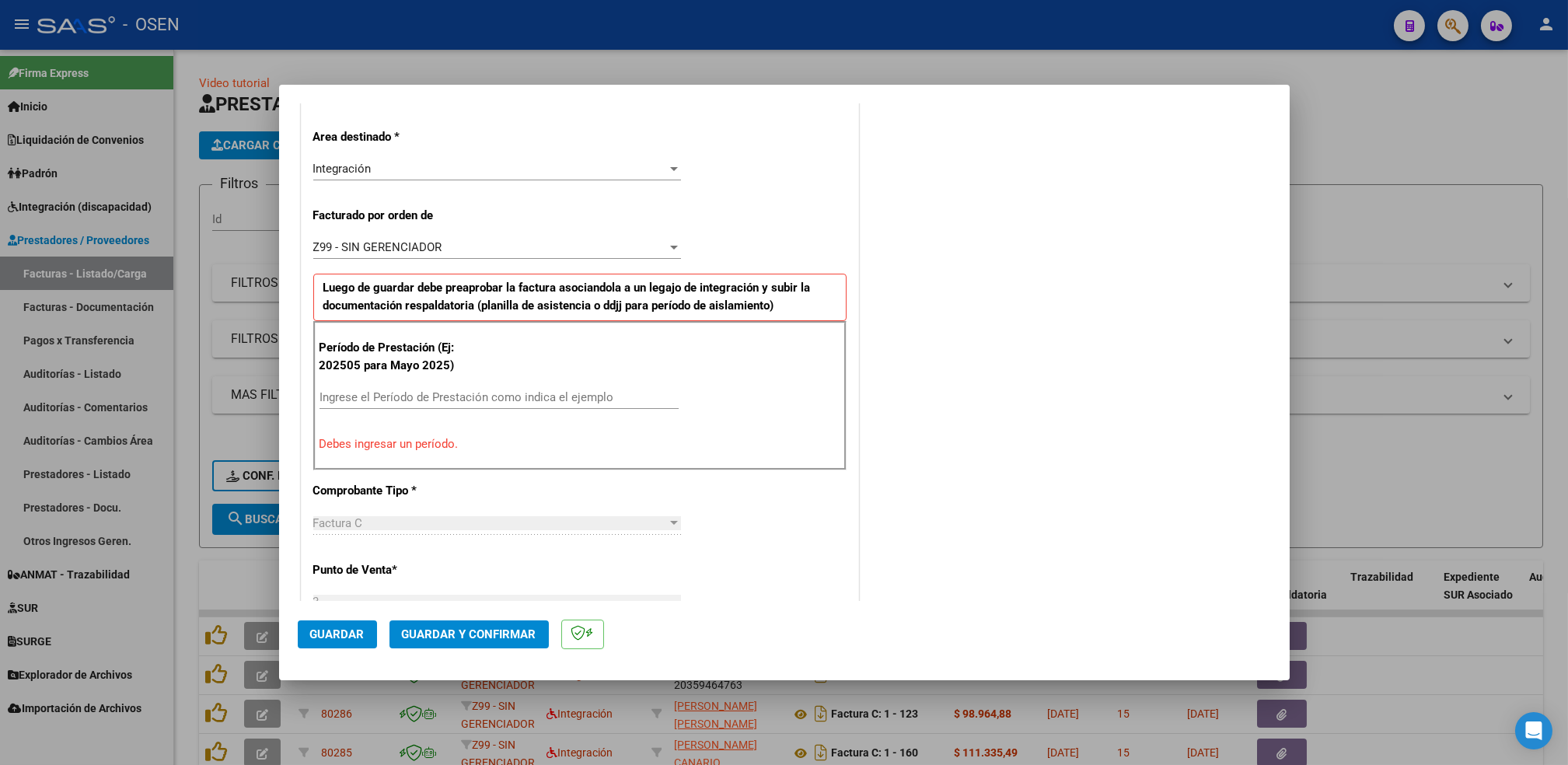
click at [458, 398] on input "Ingrese el Período de Prestación como indica el ejemplo" at bounding box center [499, 397] width 360 height 14
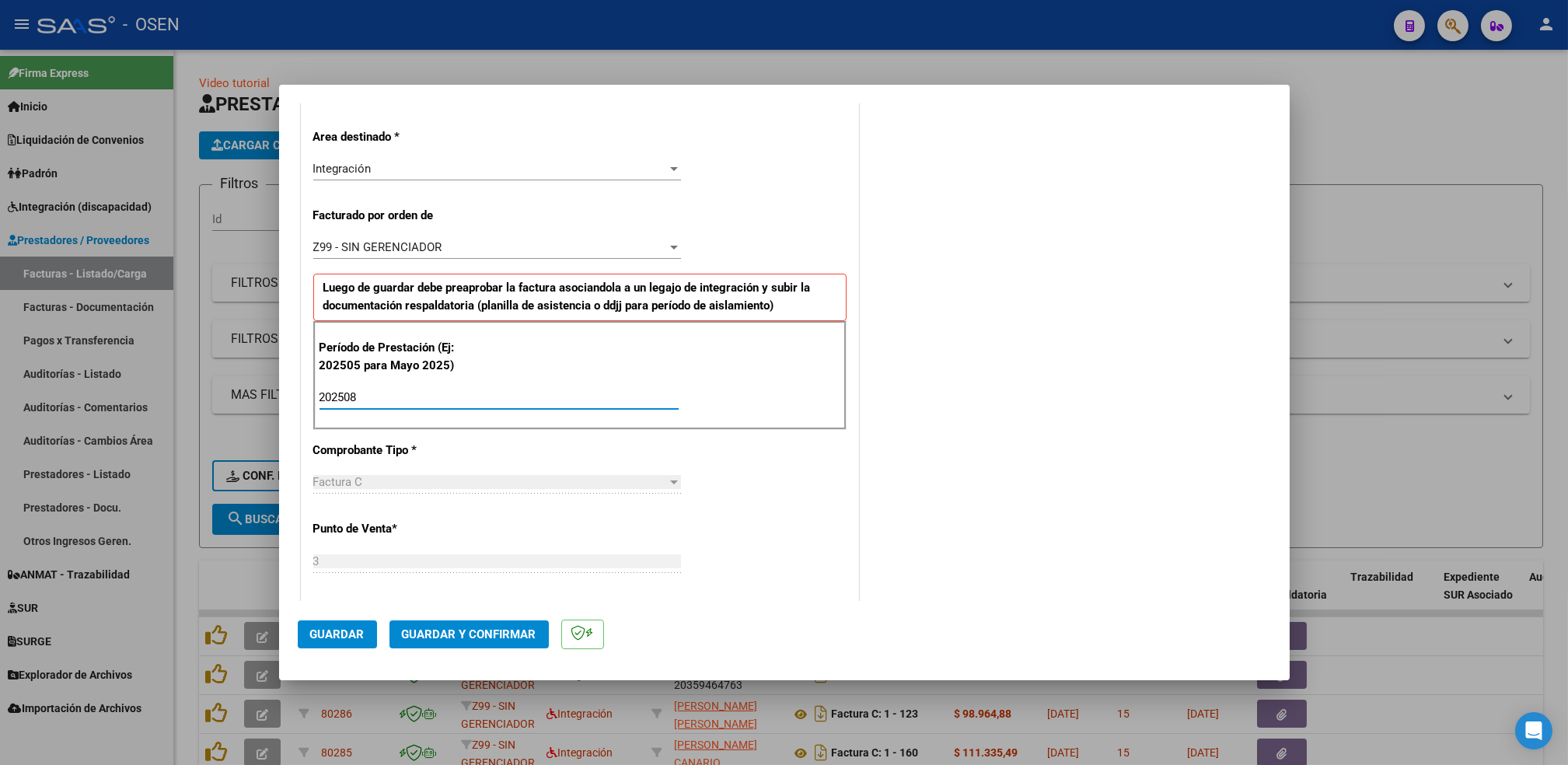
type input "202508"
click at [361, 633] on span "Guardar" at bounding box center [337, 635] width 54 height 14
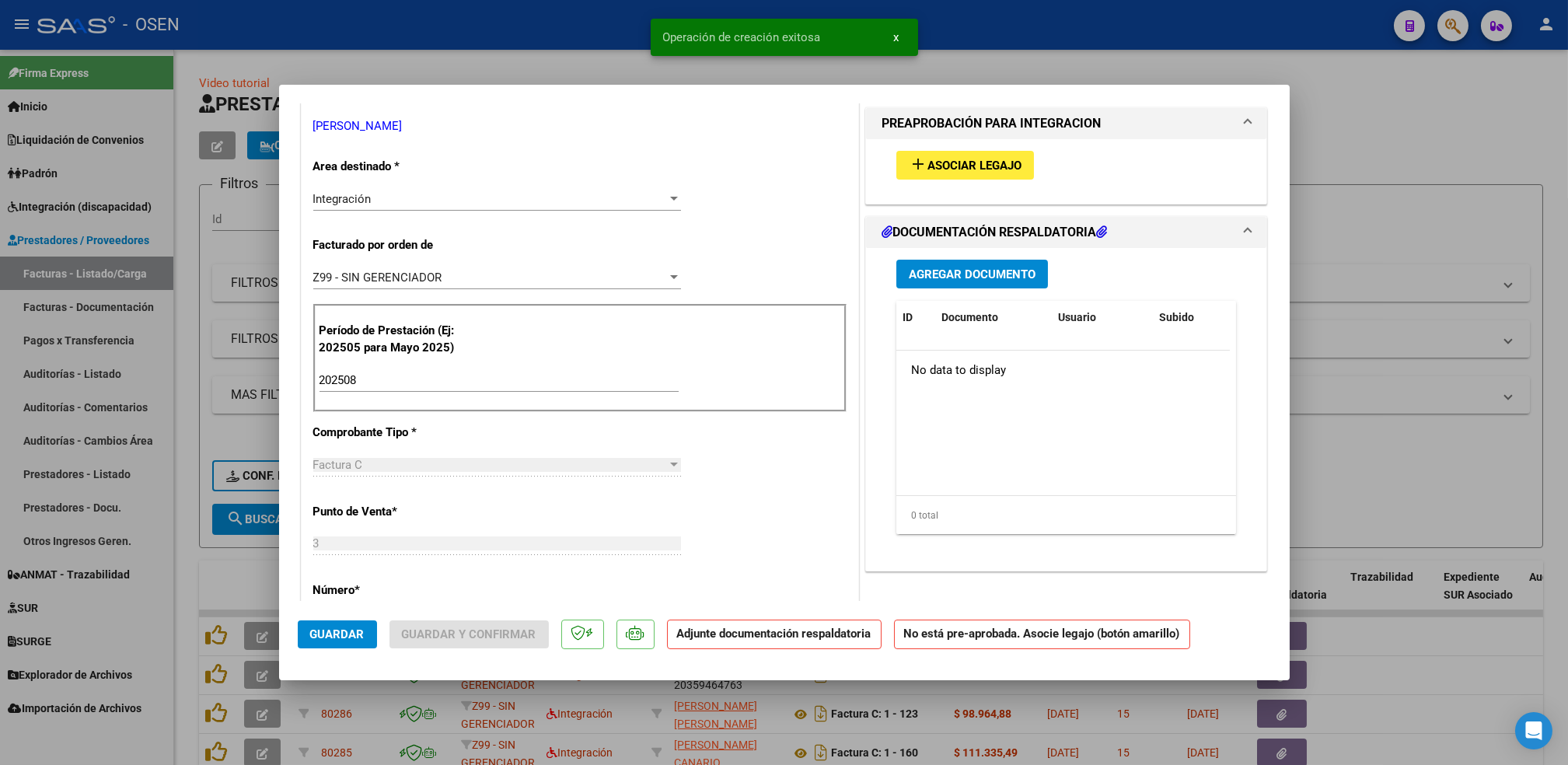
scroll to position [0, 0]
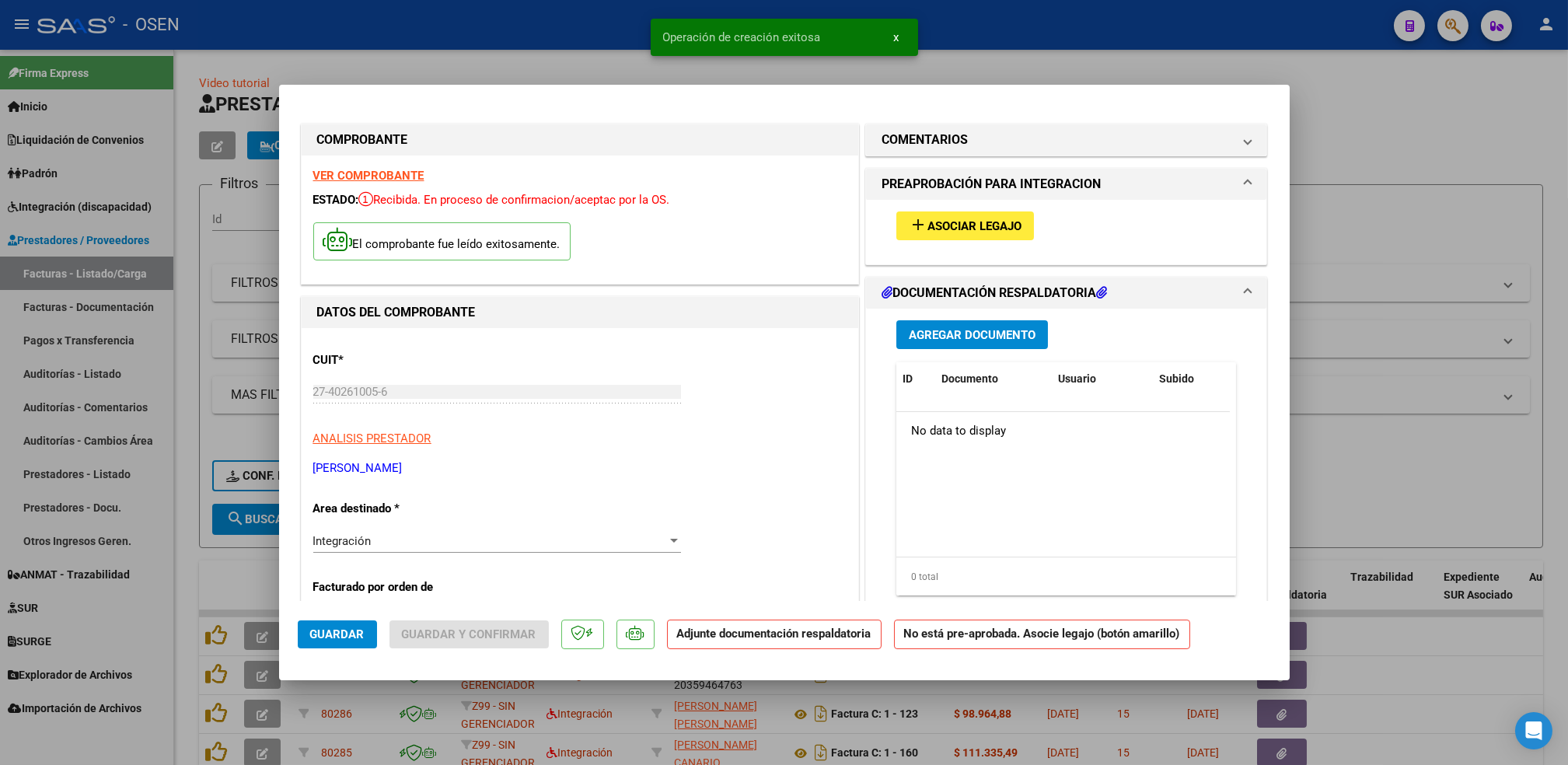
click at [971, 209] on div "add Asociar Legajo" at bounding box center [1067, 225] width 364 height 52
click at [974, 223] on span "Asociar Legajo" at bounding box center [975, 225] width 94 height 14
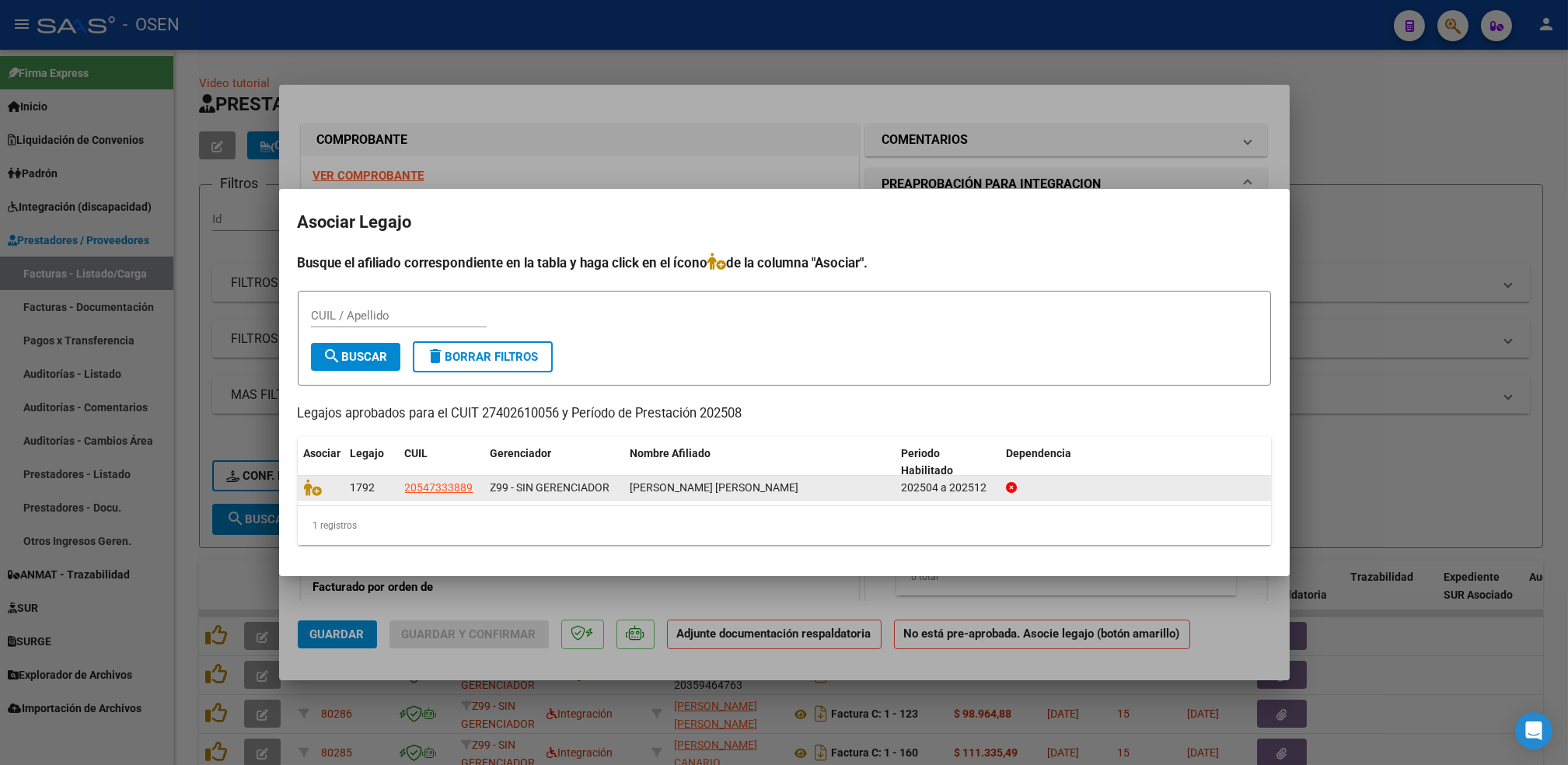
click at [313, 498] on datatable-body-cell at bounding box center [321, 488] width 47 height 24
click at [309, 487] on icon at bounding box center [313, 487] width 19 height 17
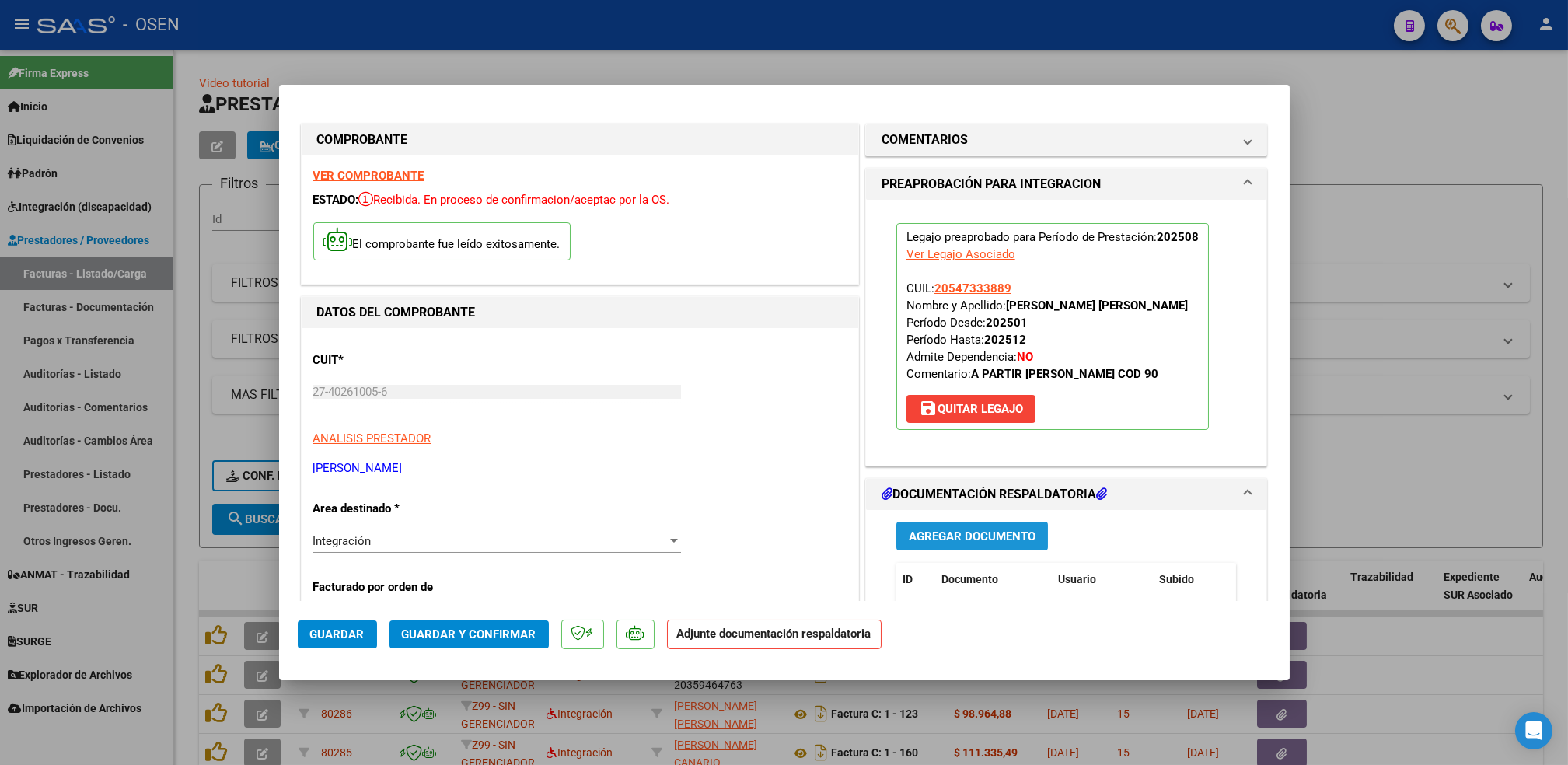
click at [986, 544] on button "Agregar Documento" at bounding box center [972, 536] width 152 height 29
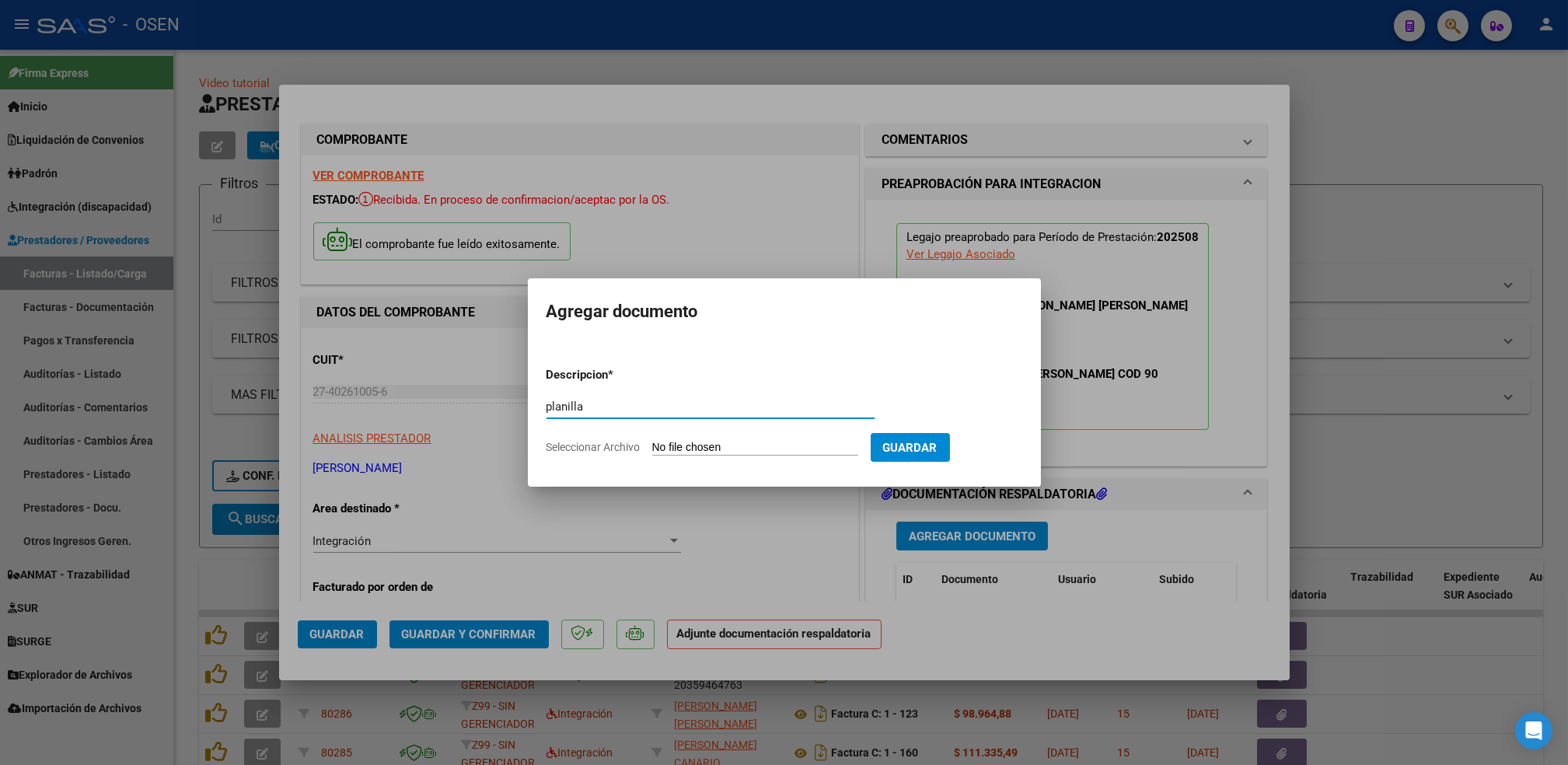
type input "planilla"
click at [652, 441] on input "Seleccionar Archivo" at bounding box center [755, 448] width 206 height 15
type input "C:\fakepath\[PERSON_NAME] F PSP PLANILLA AGO.pdf"
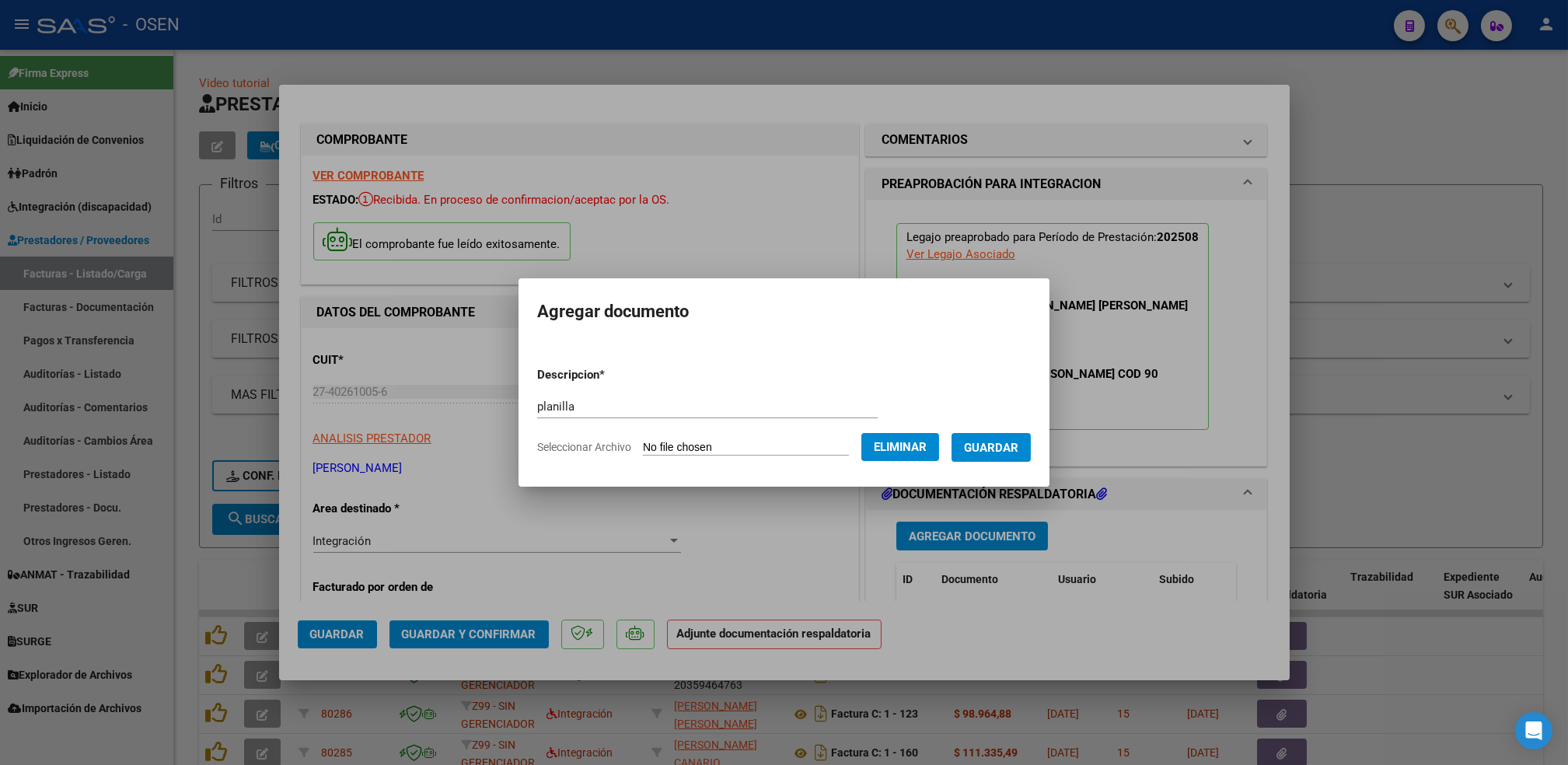
click at [1016, 455] on button "Guardar" at bounding box center [991, 447] width 79 height 29
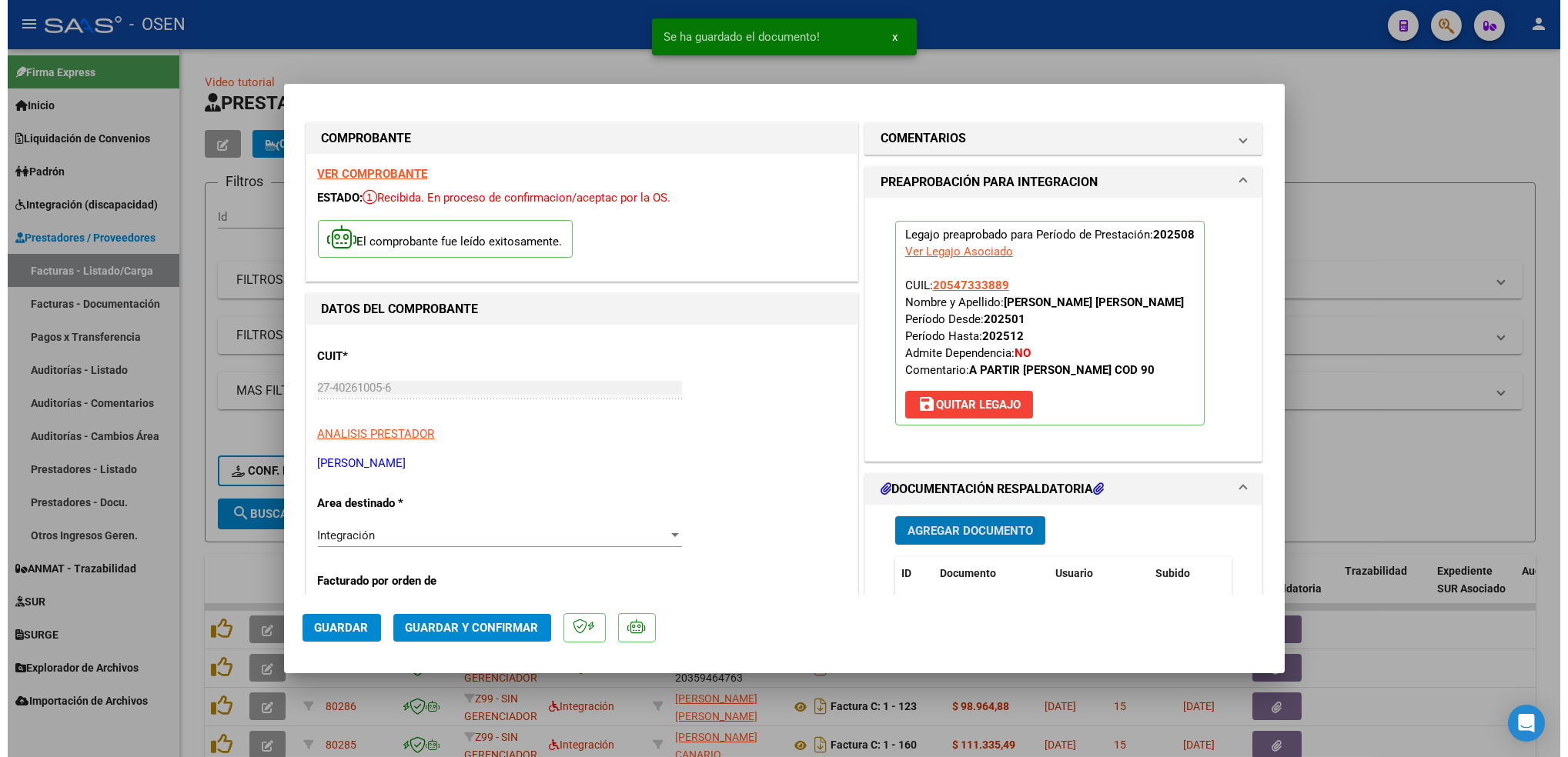
scroll to position [102, 0]
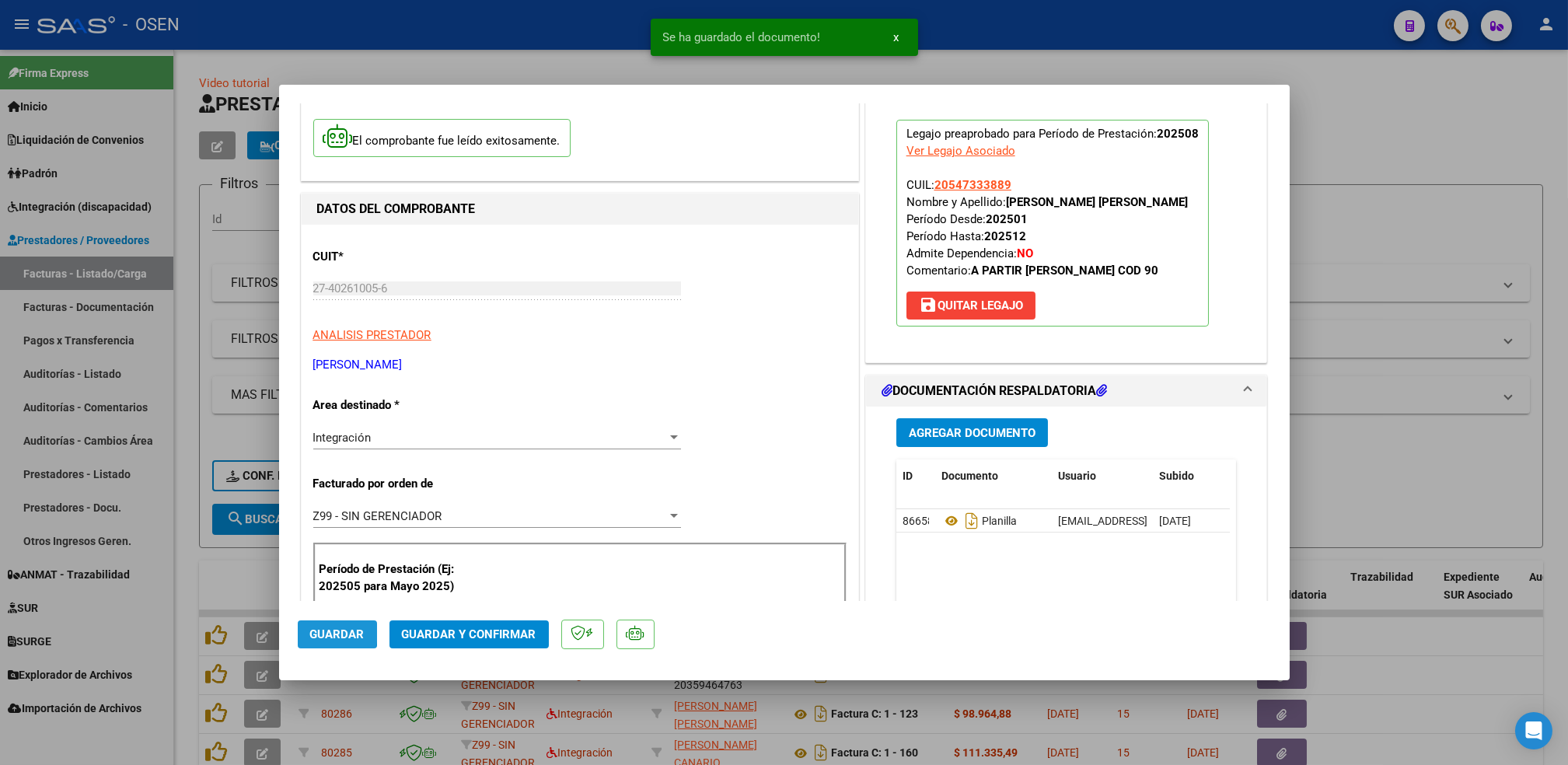
click at [317, 633] on span "Guardar" at bounding box center [337, 635] width 54 height 14
click at [190, 580] on div at bounding box center [784, 382] width 1568 height 765
type input "$ 0,00"
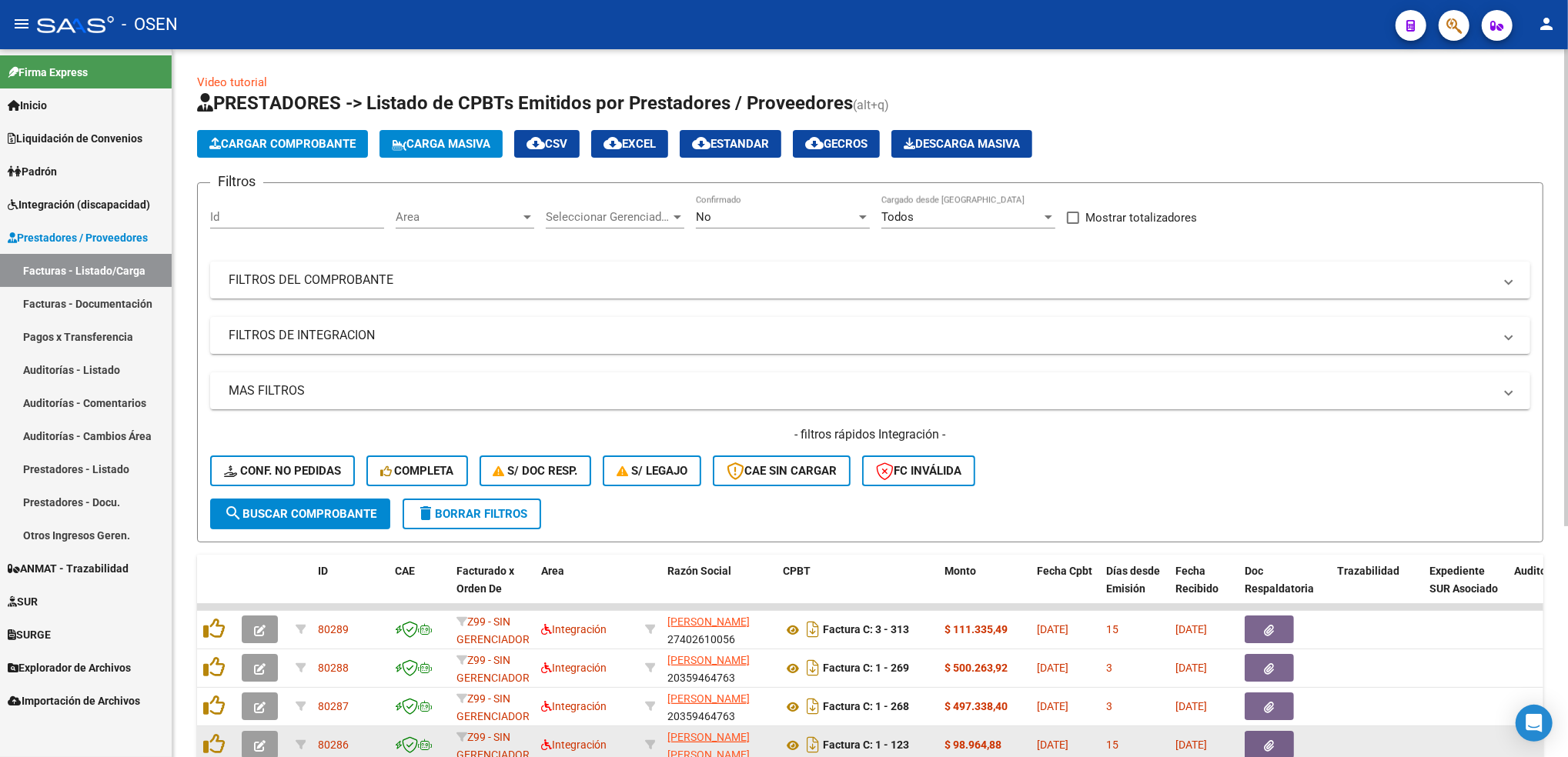
scroll to position [38, 0]
